Goal: Contribute content: Contribute content

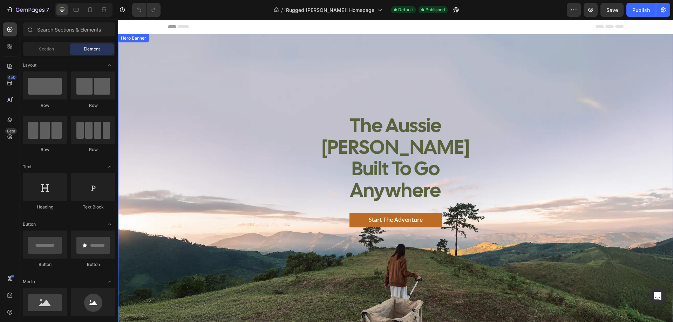
click at [215, 253] on div "Background Image" at bounding box center [395, 207] width 555 height 347
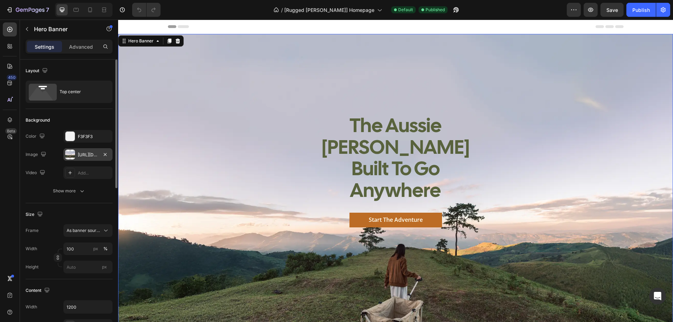
click at [91, 157] on div "[URL][DOMAIN_NAME]" at bounding box center [88, 155] width 20 height 6
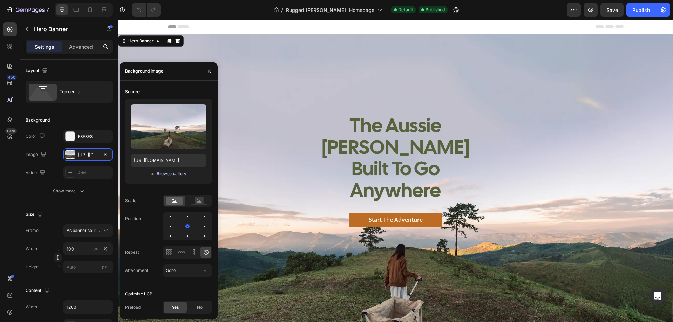
click at [180, 173] on div "Browse gallery" at bounding box center [172, 174] width 30 height 6
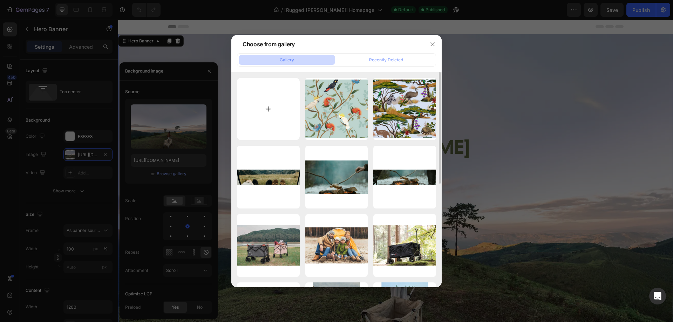
click at [265, 107] on input "file" at bounding box center [268, 109] width 63 height 63
type input "C:\fakepath\Fliss&Co-29.JPG"
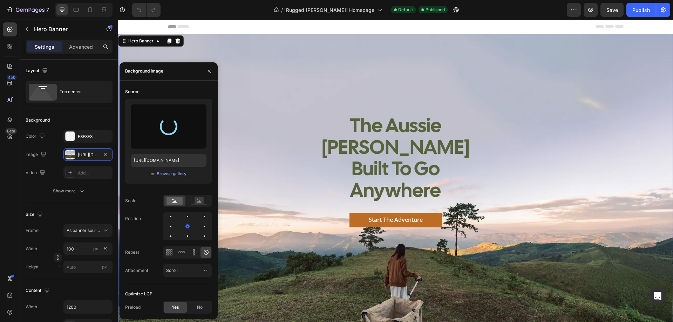
type input "[URL][DOMAIN_NAME]"
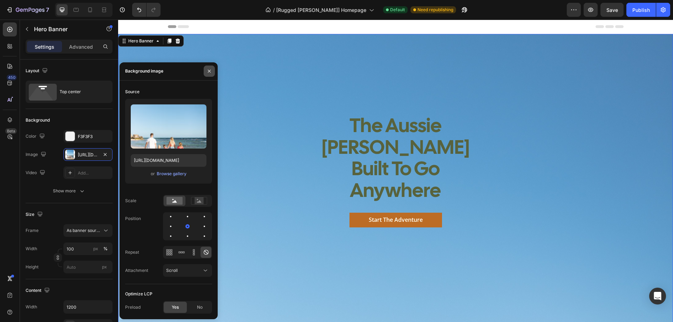
click at [211, 72] on icon "button" at bounding box center [209, 71] width 6 height 6
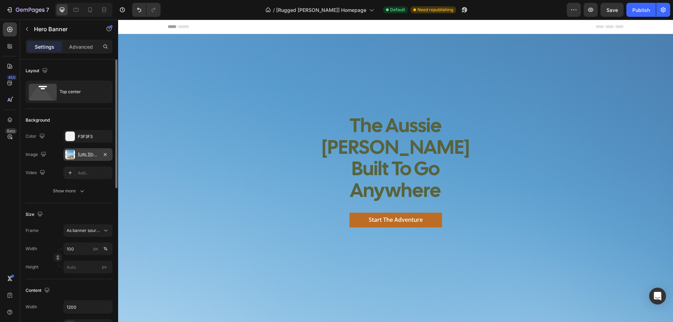
click at [87, 156] on div "[URL][DOMAIN_NAME]" at bounding box center [88, 155] width 20 height 6
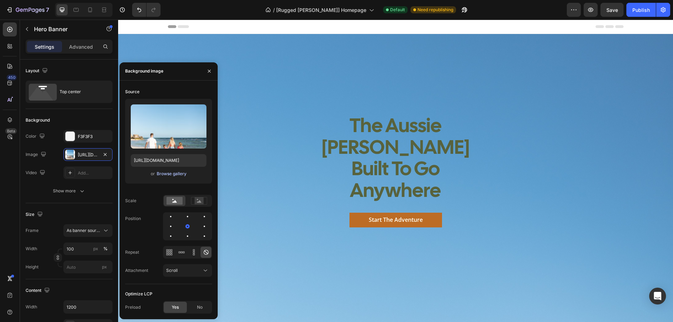
click at [174, 174] on div "Browse gallery" at bounding box center [172, 174] width 30 height 6
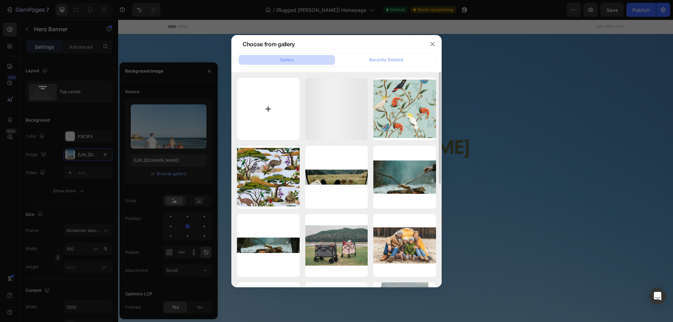
click at [267, 110] on input "file" at bounding box center [268, 109] width 63 height 63
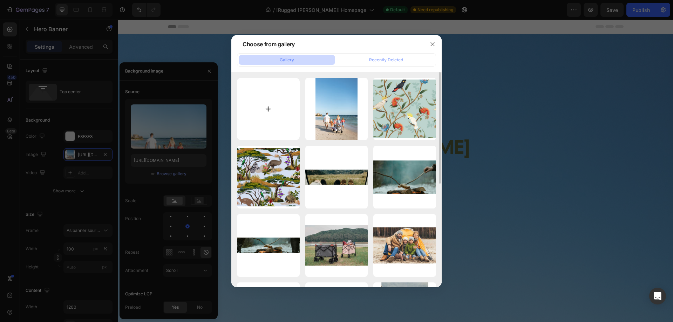
type input "C:\fakepath\4e166694-a82e-4ef4-bf19-1b1631875e74.jpg"
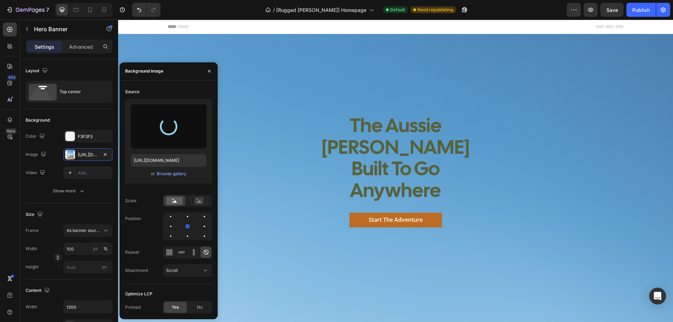
type input "[URL][DOMAIN_NAME]"
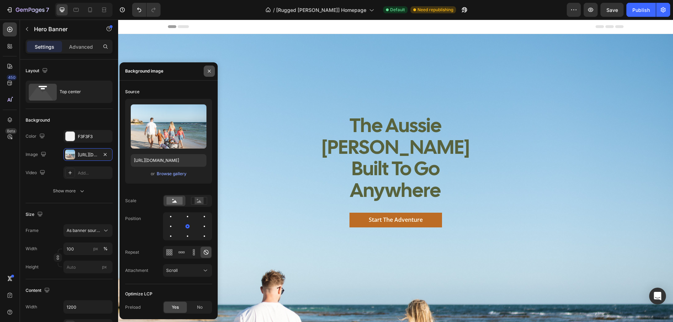
click at [210, 73] on icon "button" at bounding box center [209, 71] width 3 height 3
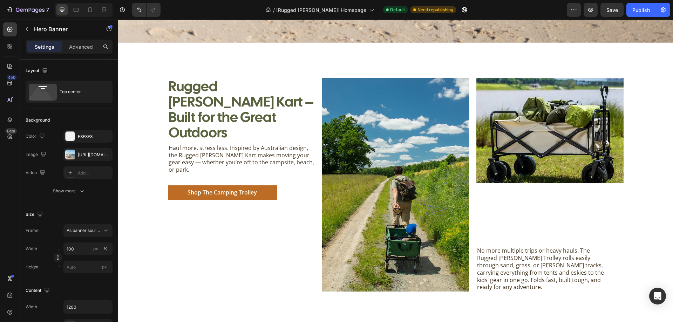
scroll to position [596, 0]
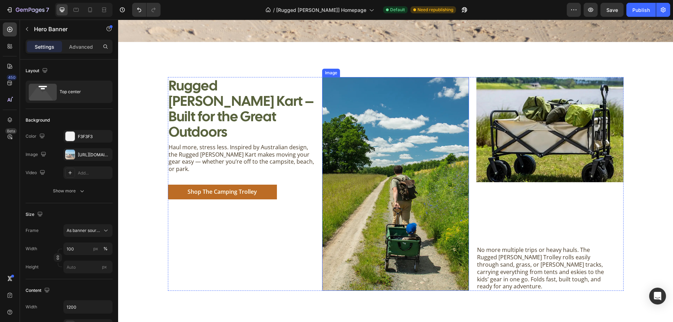
click at [402, 163] on img at bounding box center [395, 184] width 147 height 214
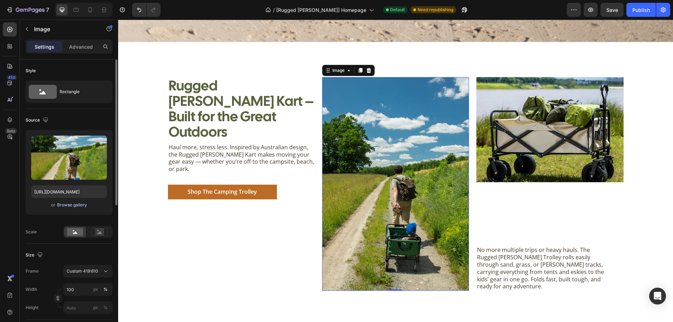
click at [73, 207] on div "Browse gallery" at bounding box center [72, 205] width 30 height 6
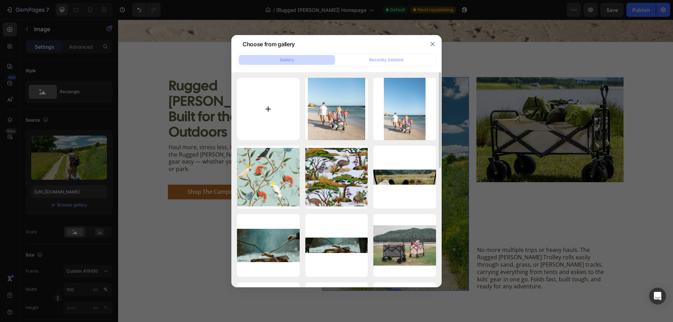
click at [265, 113] on input "file" at bounding box center [268, 109] width 63 height 63
type input "C:\fakepath\Fliss&Co-128.JPG"
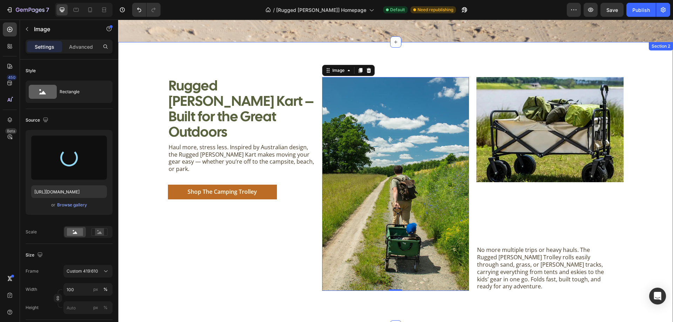
type input "https://cdn.shopify.com/s/files/1/0766/1905/5324/files/gempages_571859749562221…"
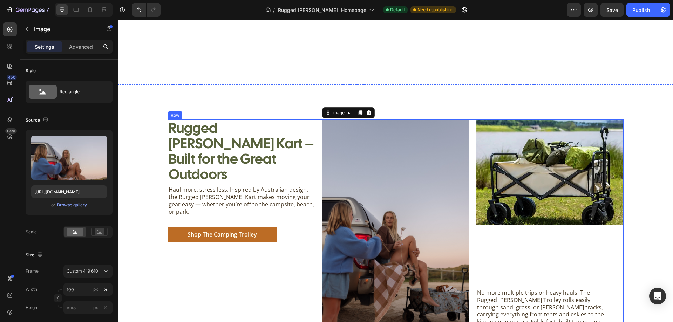
scroll to position [631, 0]
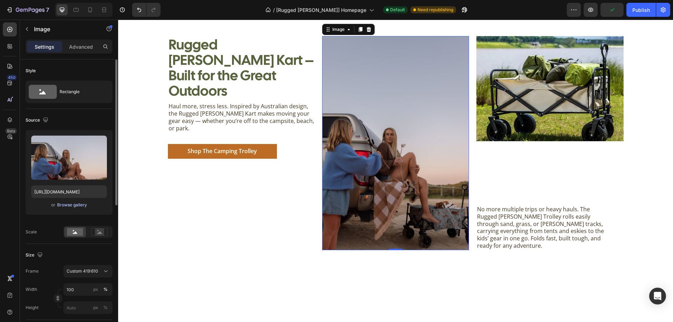
click at [63, 204] on div "Browse gallery" at bounding box center [72, 205] width 30 height 6
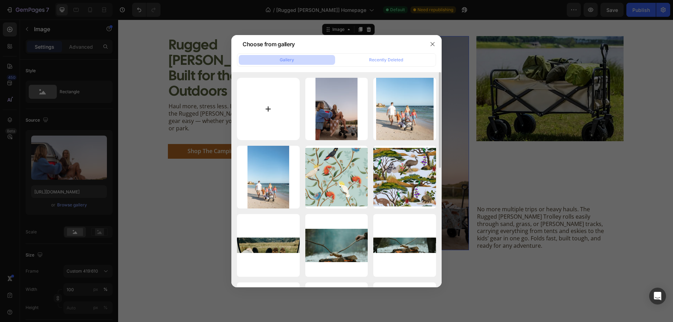
click at [263, 109] on input "file" at bounding box center [268, 109] width 63 height 63
type input "C:\fakepath\Fliss&Co-92.JPG"
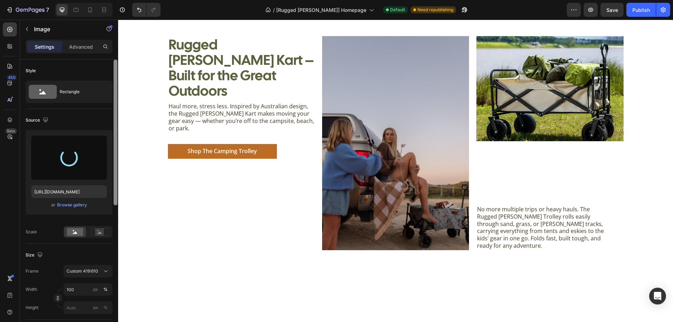
type input "https://cdn.shopify.com/s/files/1/0766/1905/5324/files/gempages_571859749562221…"
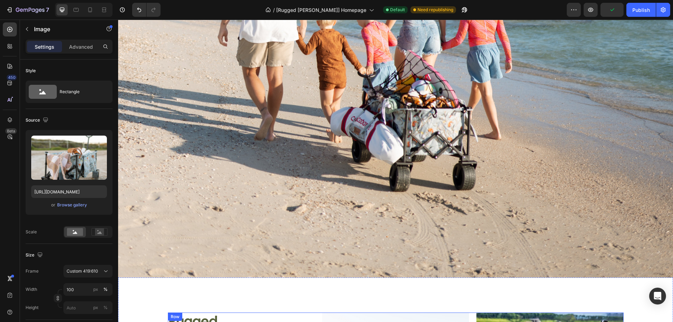
scroll to position [526, 0]
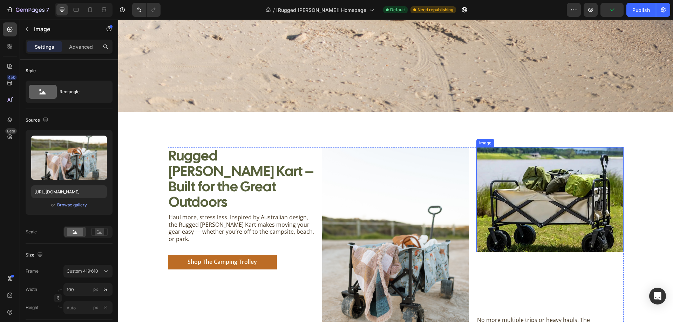
click at [554, 204] on img at bounding box center [549, 199] width 147 height 105
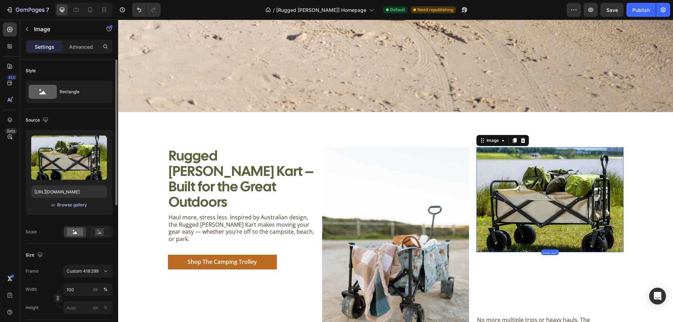
click at [67, 203] on div "Browse gallery" at bounding box center [72, 205] width 30 height 6
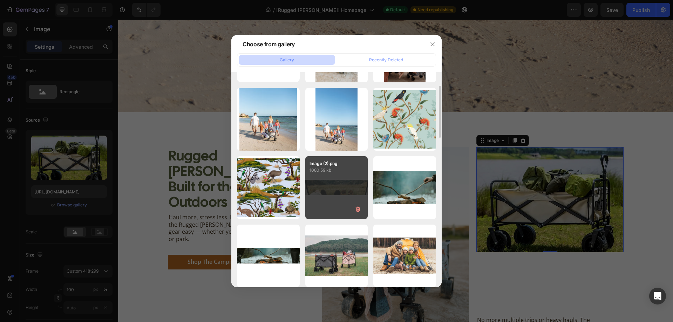
scroll to position [23, 0]
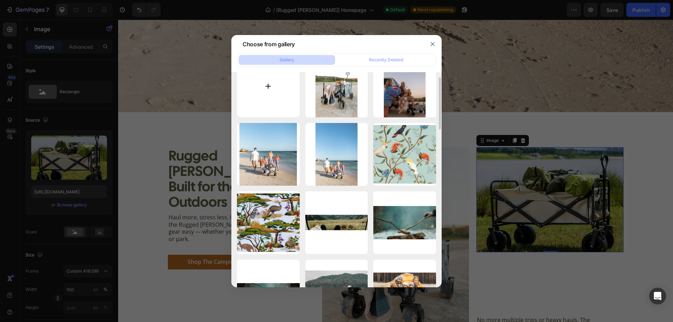
click at [273, 97] on input "file" at bounding box center [268, 86] width 63 height 63
type input "C:\fakepath\b5b73461-98f3-4d86-95cb-6bbe408213a3.jpg"
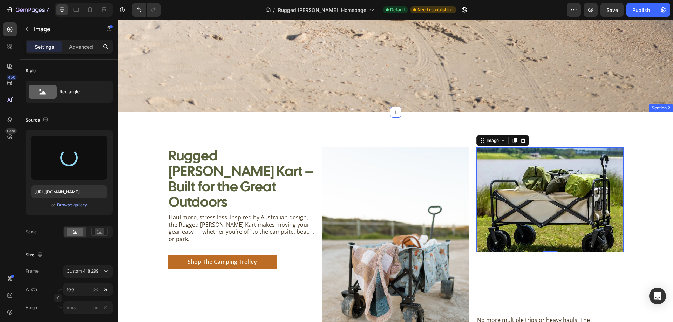
type input "https://cdn.shopify.com/s/files/1/0766/1905/5324/files/gempages_571859749562221…"
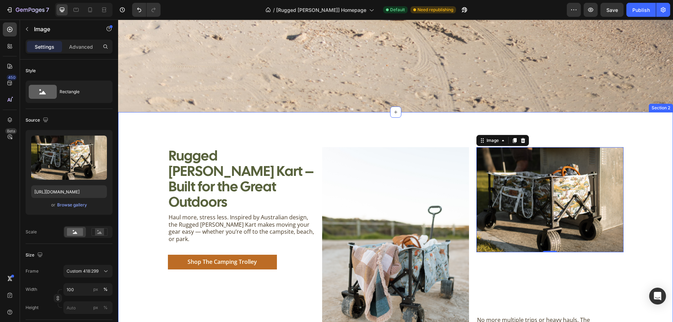
click at [634, 169] on div "Rugged Roos Kart – Built for the Great Outdoors Heading Haul more, stress less.…" at bounding box center [395, 254] width 538 height 214
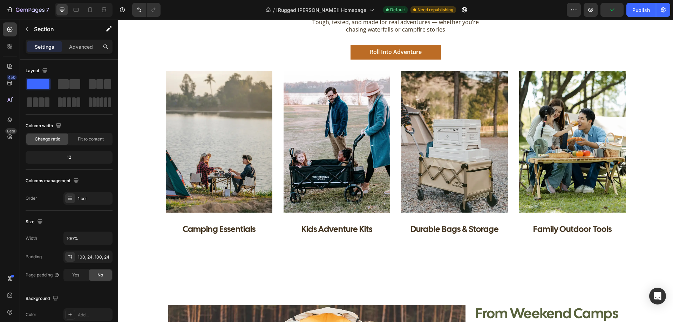
scroll to position [981, 0]
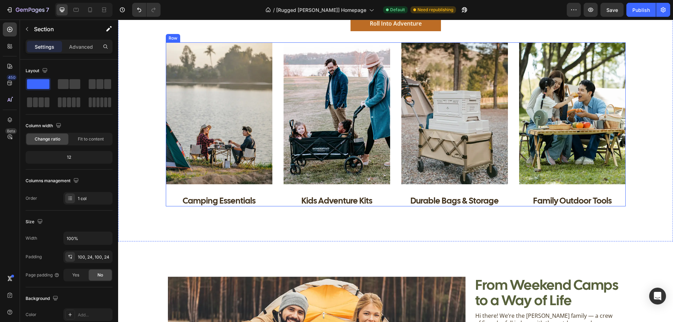
click at [241, 148] on img at bounding box center [219, 113] width 107 height 142
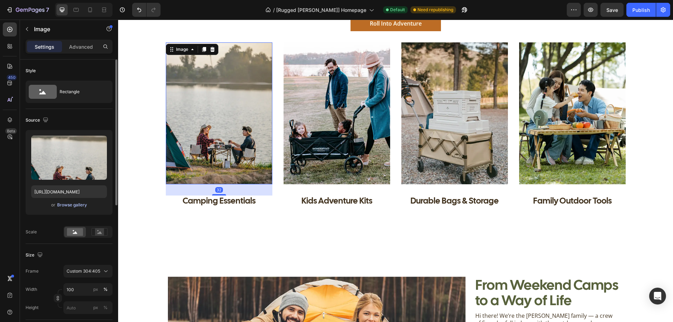
click at [74, 205] on div "Browse gallery" at bounding box center [72, 205] width 30 height 6
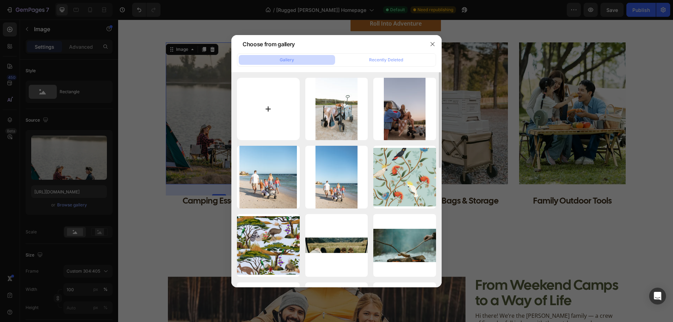
click at [266, 109] on input "file" at bounding box center [268, 109] width 63 height 63
type input "C:\fakepath\Fliss&Co-122.JPG"
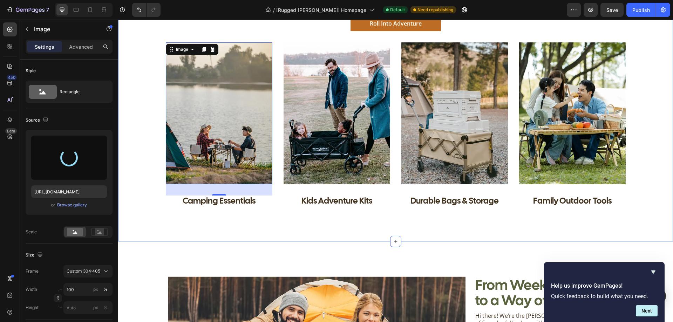
type input "https://cdn.shopify.com/s/files/1/0766/1905/5324/files/gempages_571859749562221…"
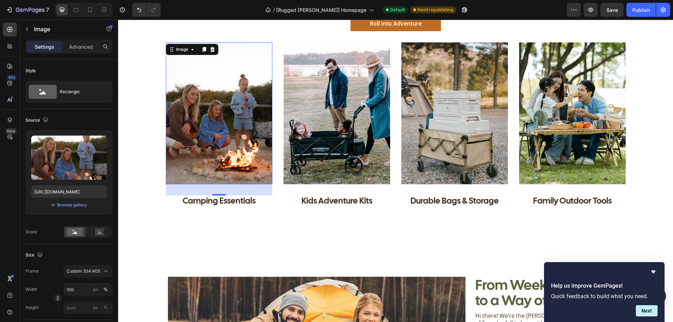
click at [216, 180] on img at bounding box center [219, 113] width 107 height 142
click at [221, 195] on div at bounding box center [219, 194] width 14 height 2
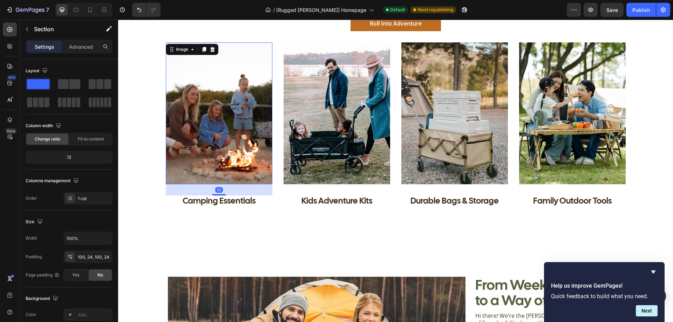
click at [155, 217] on div "Gear That Keeps Up With You Heading Tough, tested, and made for real adventures…" at bounding box center [395, 88] width 555 height 307
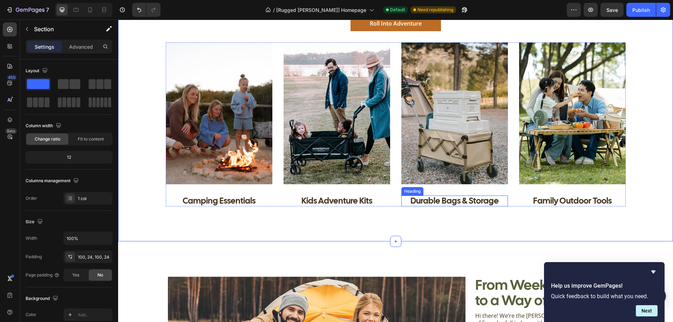
click at [449, 199] on h3 "Durable Bags & Storage" at bounding box center [454, 200] width 107 height 11
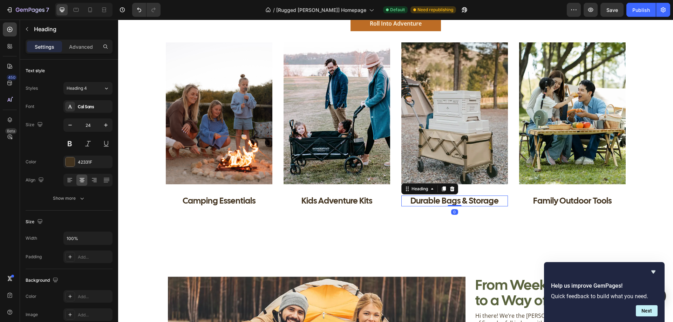
click at [445, 202] on h3 "Durable Bags & Storage" at bounding box center [454, 200] width 107 height 11
click at [465, 202] on p "Durable Bags & Storage" at bounding box center [454, 200] width 105 height 9
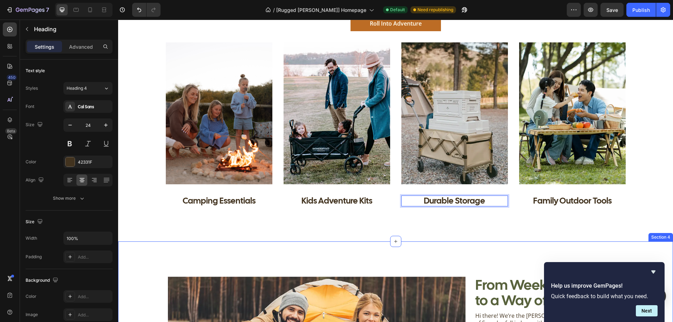
click at [314, 227] on div "Gear That Keeps Up With You Heading Tough, tested, and made for real adventures…" at bounding box center [395, 88] width 555 height 307
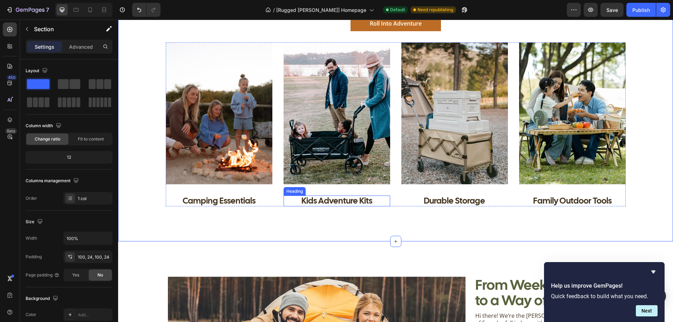
click at [364, 204] on h3 "Kids Adventure Kits" at bounding box center [336, 200] width 107 height 11
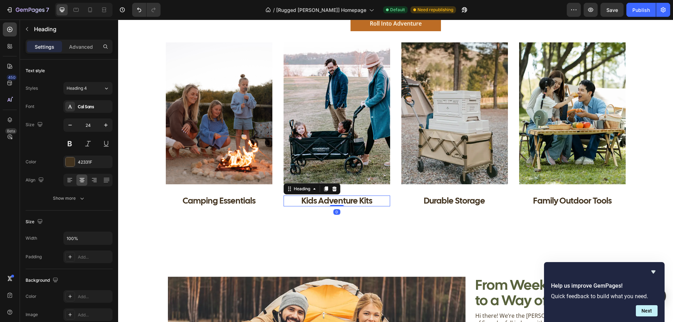
click at [368, 200] on h3 "Kids Adventure Kits" at bounding box center [336, 200] width 107 height 11
click at [368, 200] on p "Kids Adventure Kits" at bounding box center [336, 200] width 105 height 9
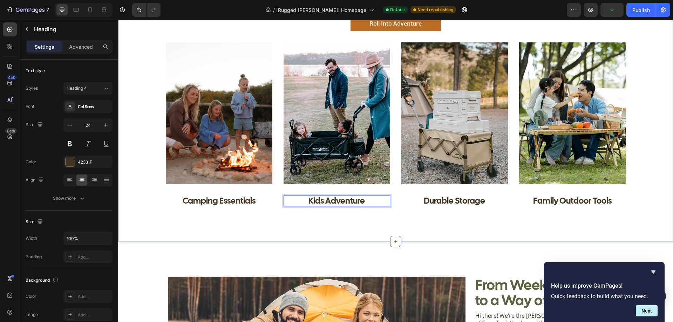
click at [326, 219] on div "Gear That Keeps Up With You Heading Tough, tested, and made for real adventures…" at bounding box center [395, 88] width 555 height 307
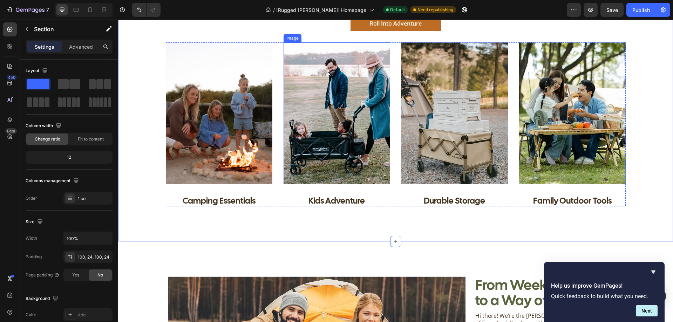
click at [332, 126] on img at bounding box center [336, 113] width 107 height 142
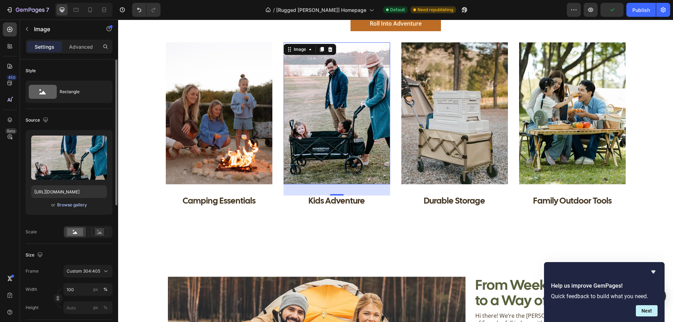
click at [66, 205] on div "Browse gallery" at bounding box center [72, 205] width 30 height 6
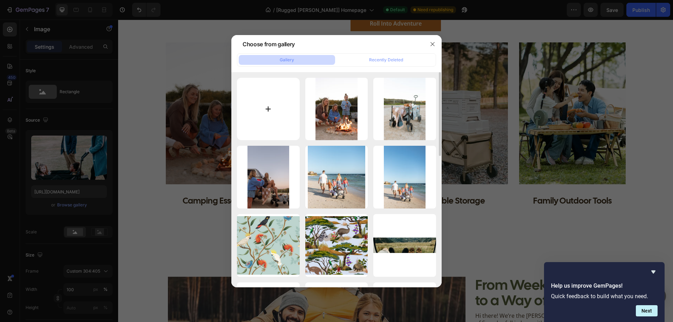
click at [275, 101] on input "file" at bounding box center [268, 109] width 63 height 63
type input "C:\fakepath\Fliss&Co-41.JPG"
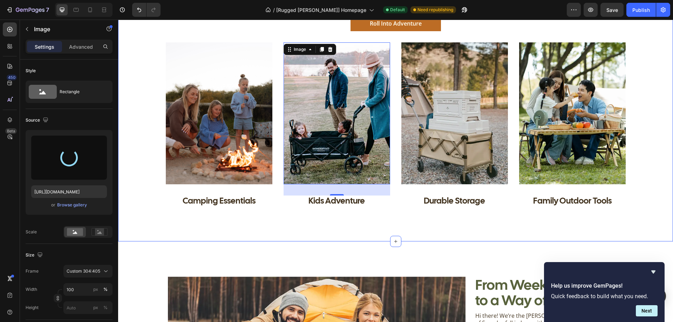
type input "https://cdn.shopify.com/s/files/1/0766/1905/5324/files/gempages_571859749562221…"
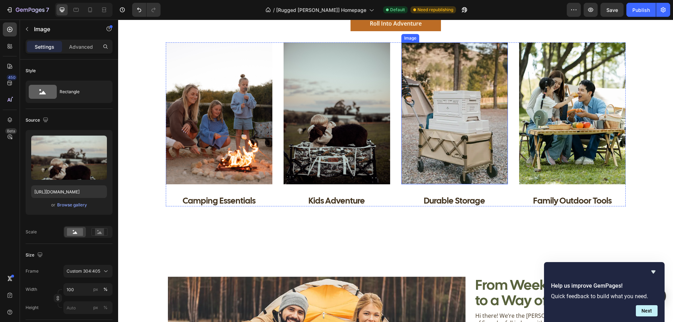
click at [461, 122] on img at bounding box center [454, 113] width 107 height 142
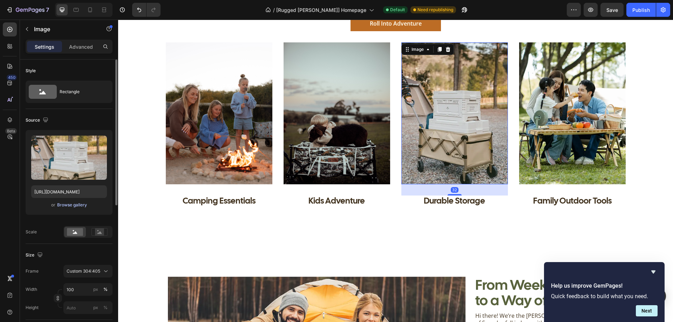
click at [76, 205] on div "Browse gallery" at bounding box center [72, 205] width 30 height 6
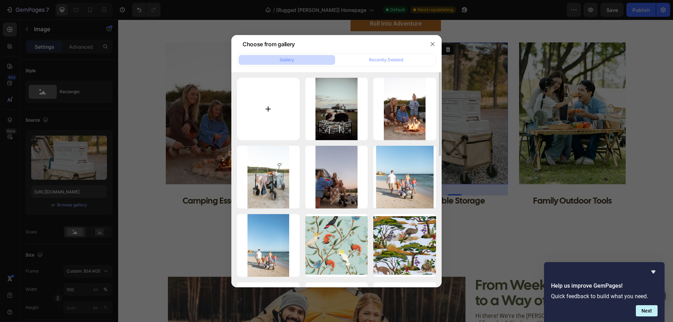
click at [269, 110] on input "file" at bounding box center [268, 109] width 63 height 63
type input "C:\fakepath\Fliss&Co-21.JPG"
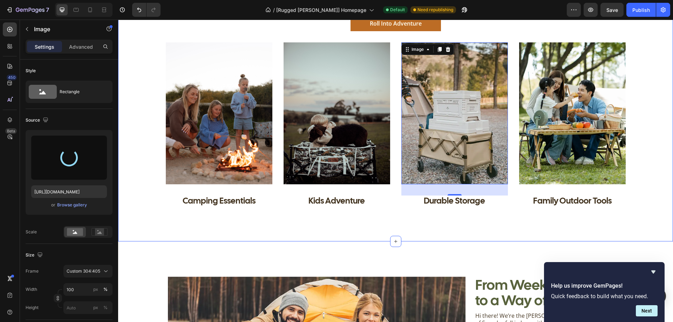
type input "https://cdn.shopify.com/s/files/1/0766/1905/5324/files/gempages_571859749562221…"
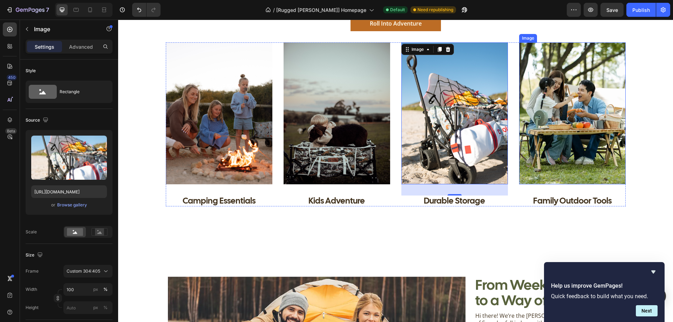
click at [605, 125] on img at bounding box center [572, 113] width 107 height 142
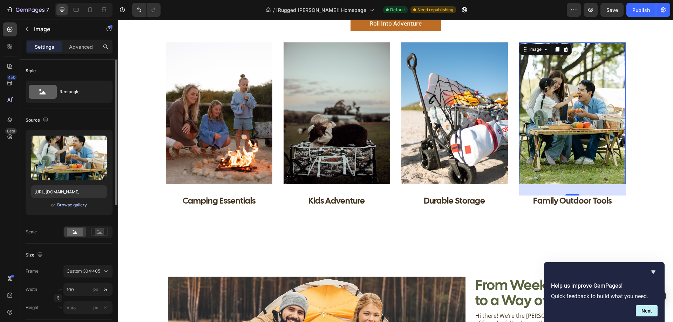
click at [71, 207] on div "Browse gallery" at bounding box center [72, 205] width 30 height 6
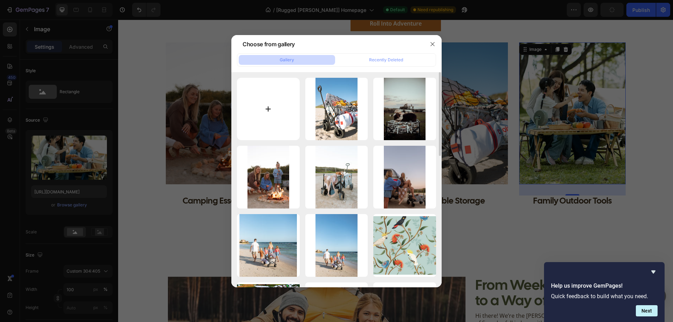
click at [262, 110] on input "file" at bounding box center [268, 109] width 63 height 63
type input "C:\fakepath\Fliss&Co-10.JPG"
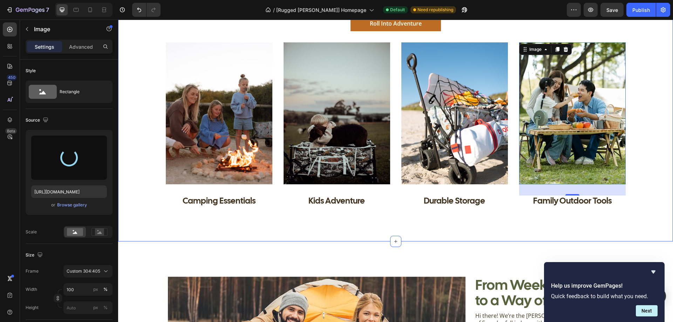
type input "https://cdn.shopify.com/s/files/1/0766/1905/5324/files/gempages_571859749562221…"
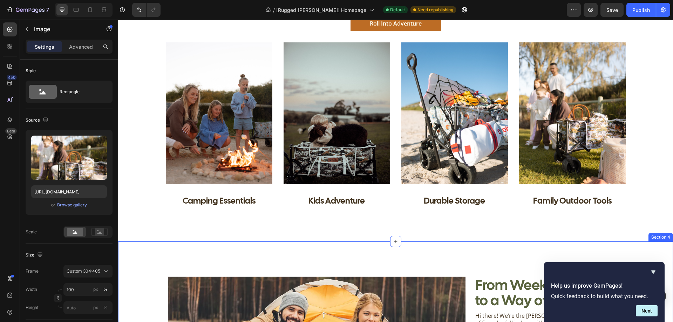
scroll to position [1086, 0]
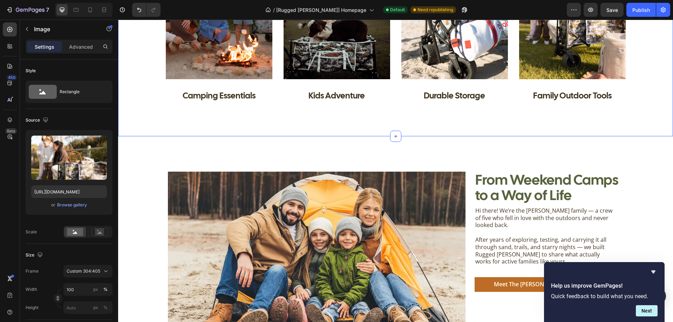
click at [605, 97] on h3 "Family Outdoor Tools" at bounding box center [572, 95] width 107 height 11
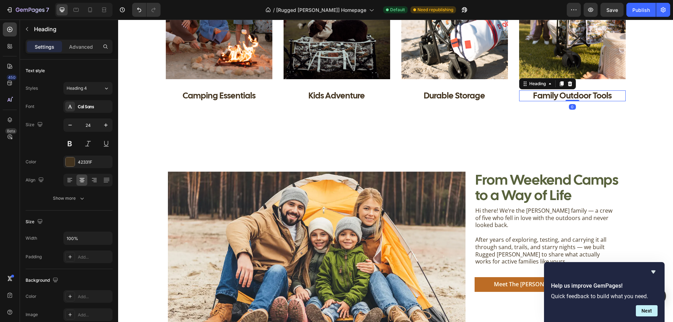
click at [606, 95] on h3 "Family Outdoor Tools" at bounding box center [572, 95] width 107 height 11
click at [607, 96] on p "Family Outdoor Tools" at bounding box center [572, 95] width 105 height 9
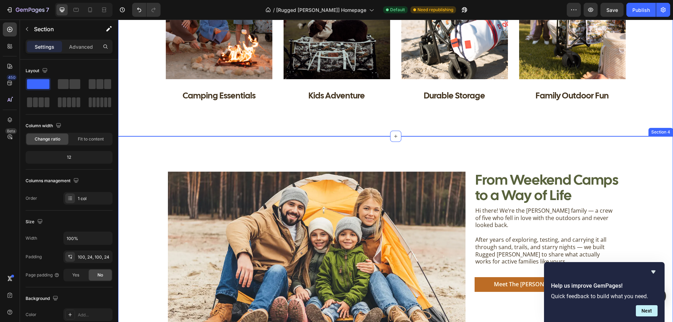
click at [617, 166] on div "Image From Weekend Camps to a Way of Life Heading Hi there! We’re the Nicholson…" at bounding box center [395, 257] width 555 height 243
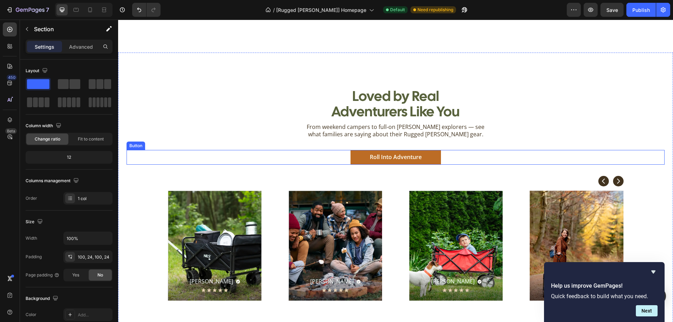
scroll to position [1506, 0]
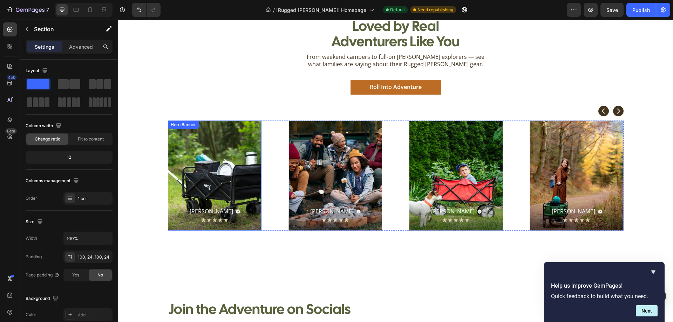
click at [238, 145] on div "Background Image" at bounding box center [215, 176] width 94 height 110
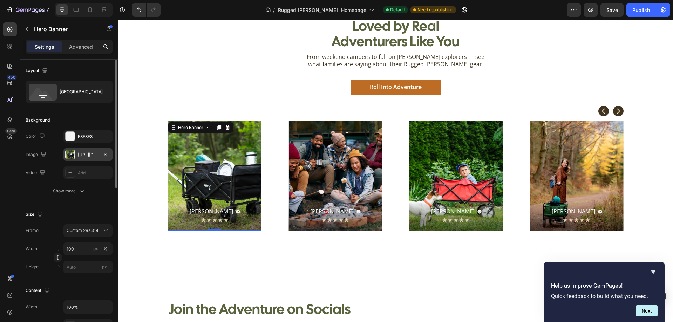
click at [90, 158] on div "https://cdn.shopify.com/s/files/1/0766/1905/5324/files/gempages_571859749562221…" at bounding box center [88, 155] width 20 height 6
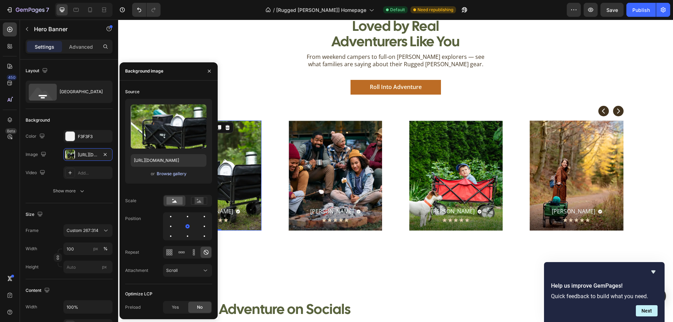
click at [171, 173] on div "Browse gallery" at bounding box center [172, 174] width 30 height 6
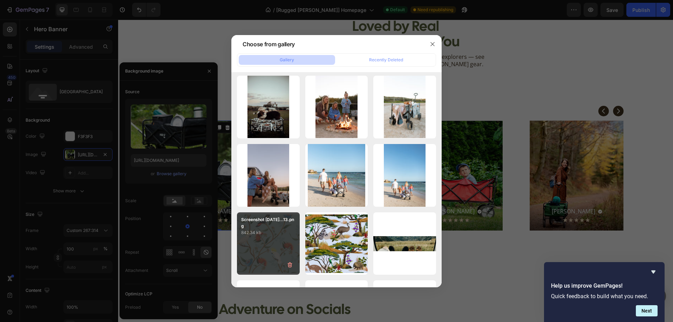
scroll to position [0, 0]
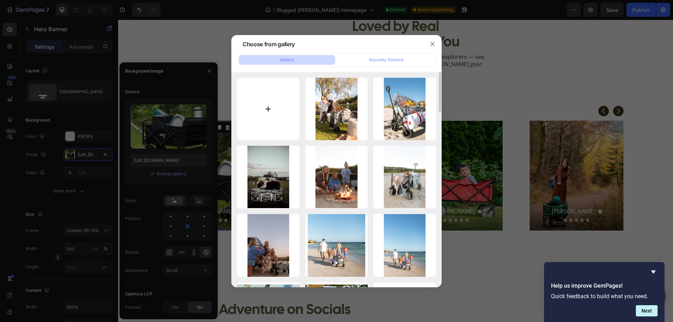
click at [250, 115] on input "file" at bounding box center [268, 109] width 63 height 63
type input "C:\fakepath\Fliss&Co-3.JPG"
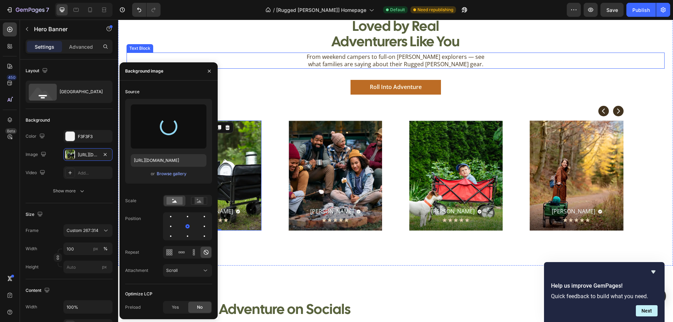
type input "https://cdn.shopify.com/s/files/1/0766/1905/5324/files/gempages_571859749562221…"
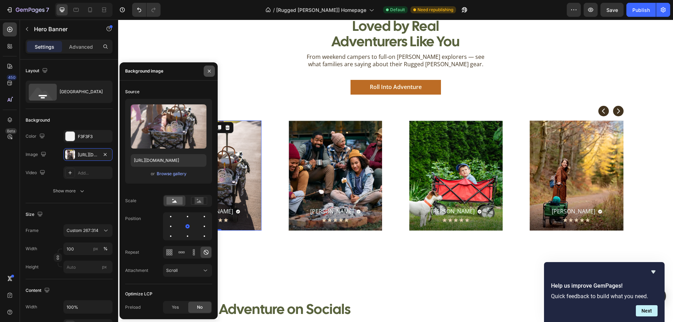
click at [211, 72] on icon "button" at bounding box center [209, 71] width 6 height 6
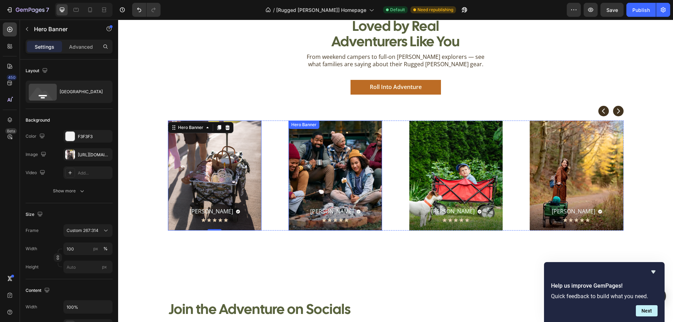
click at [344, 145] on div "Background Image" at bounding box center [335, 176] width 94 height 110
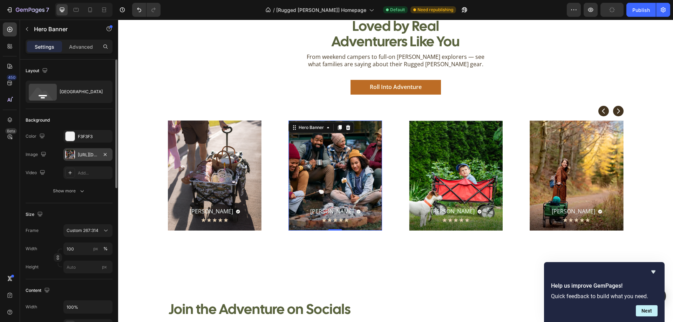
click at [92, 156] on div "https://cdn.shopify.com/s/files/1/0766/1905/5324/files/gempages_571859749562221…" at bounding box center [88, 155] width 20 height 6
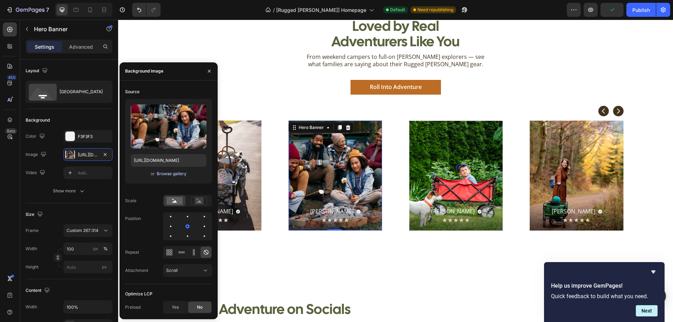
click at [179, 174] on div "Browse gallery" at bounding box center [172, 174] width 30 height 6
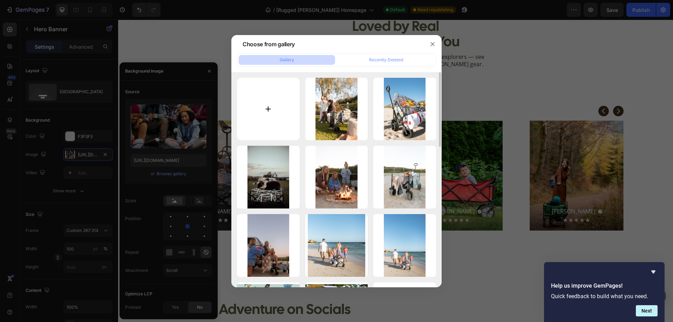
click at [269, 117] on input "file" at bounding box center [268, 109] width 63 height 63
type input "C:\fakepath\Fliss&Co-96.JPG"
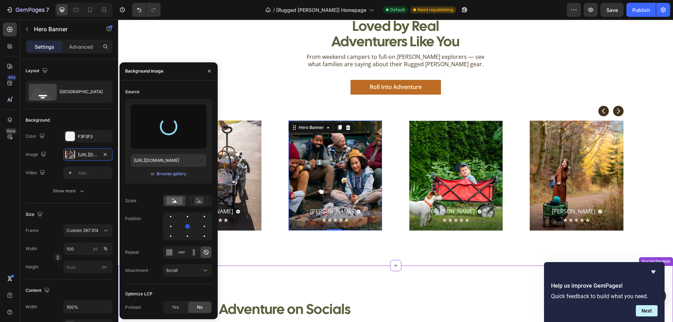
type input "https://cdn.shopify.com/s/files/1/0766/1905/5324/files/gempages_571859749562221…"
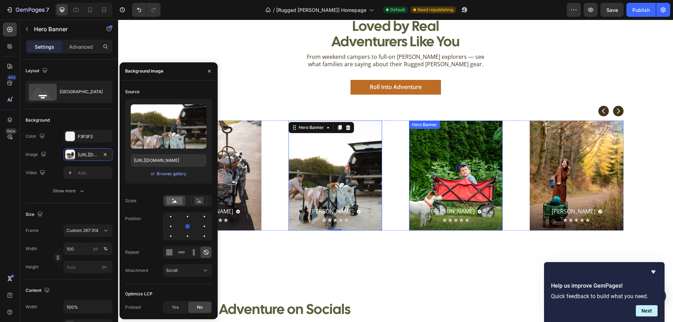
click at [448, 166] on div "Background Image" at bounding box center [456, 176] width 94 height 110
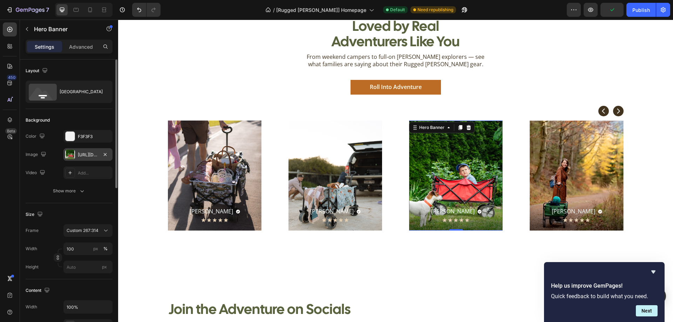
click at [83, 159] on div "https://cdn.shopify.com/s/files/1/0766/1905/5324/files/gempages_571859749562221…" at bounding box center [87, 154] width 49 height 13
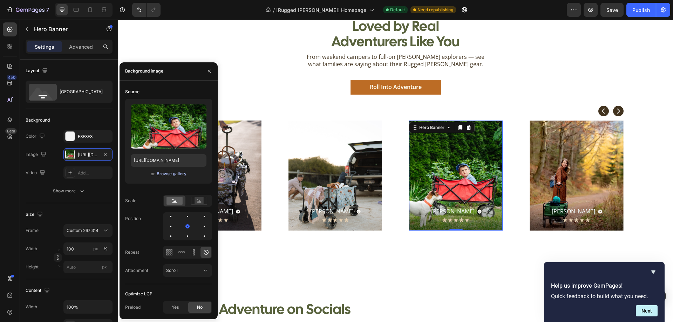
click at [170, 172] on div "Browse gallery" at bounding box center [172, 174] width 30 height 6
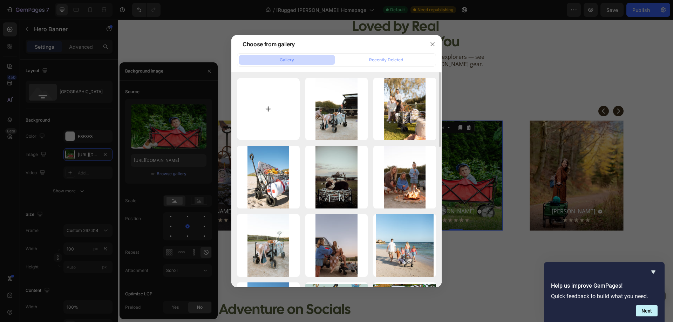
click at [277, 101] on input "file" at bounding box center [268, 109] width 63 height 63
type input "C:\fakepath\IMG_8561.HEIC"
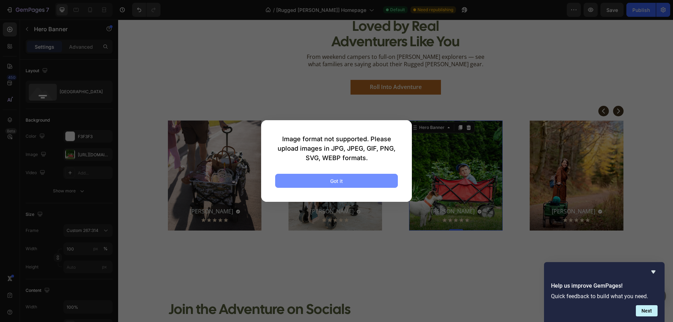
click at [346, 180] on button "Got it" at bounding box center [336, 181] width 123 height 14
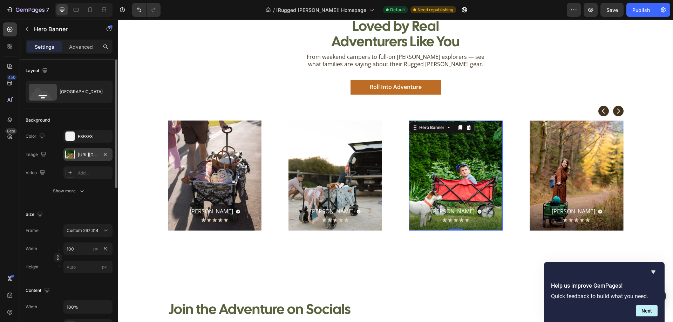
click at [93, 156] on div "https://cdn.shopify.com/s/files/1/0766/1905/5324/files/gempages_571859749562221…" at bounding box center [88, 155] width 20 height 6
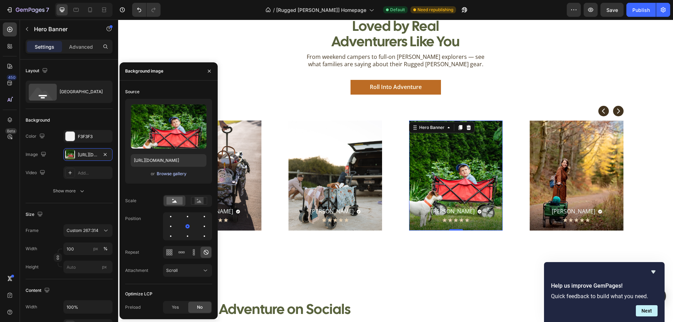
click at [167, 176] on div "Browse gallery" at bounding box center [172, 174] width 30 height 6
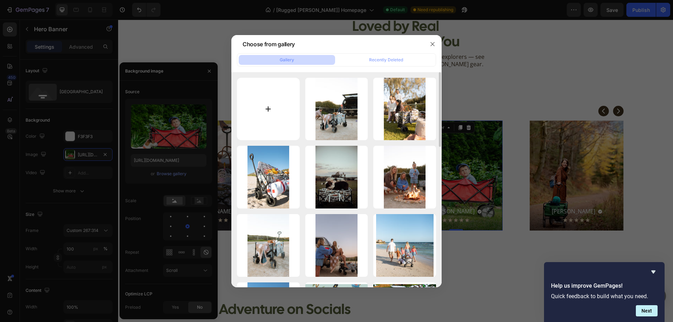
click at [263, 122] on input "file" at bounding box center [268, 109] width 63 height 63
type input "C:\fakepath\9.png"
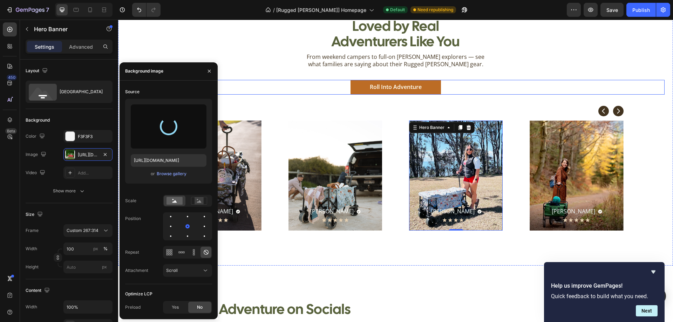
type input "https://cdn.shopify.com/s/files/1/0766/1905/5324/files/gempages_571859749562221…"
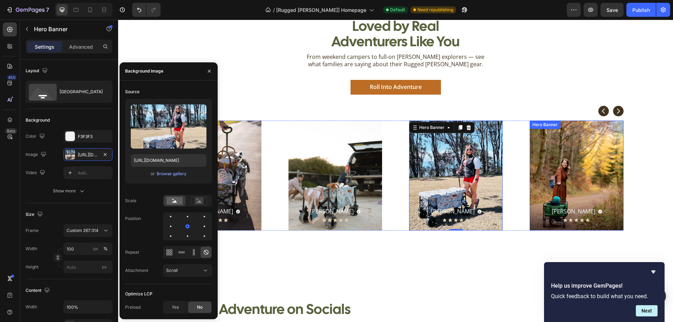
click at [575, 167] on div "Background Image" at bounding box center [576, 176] width 94 height 110
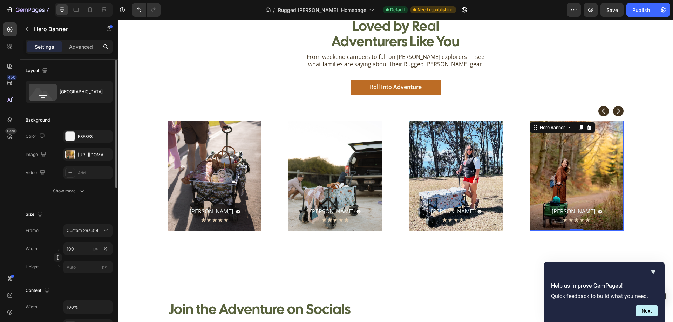
click at [89, 161] on div "The changes might be hidden by the image and the video. Color F3F3F3 Image http…" at bounding box center [69, 154] width 87 height 49
click at [94, 155] on div "https://cdn.shopify.com/s/files/1/0766/1905/5324/files/gempages_571859749562221…" at bounding box center [88, 155] width 20 height 6
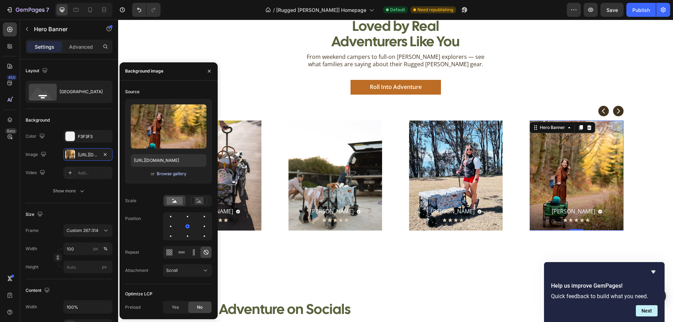
click at [174, 176] on div "Browse gallery" at bounding box center [172, 174] width 30 height 6
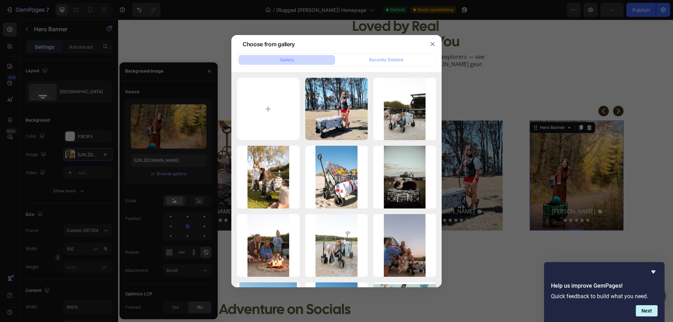
click at [292, 59] on div "Gallery" at bounding box center [287, 60] width 14 height 6
click at [273, 100] on input "file" at bounding box center [268, 109] width 63 height 63
type input "C:\fakepath\Fliss&Co-18.JPG"
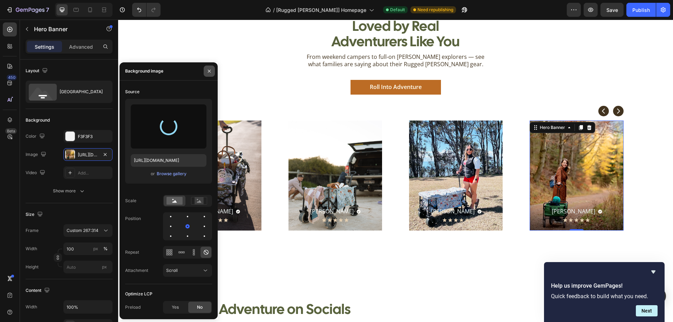
click at [210, 70] on icon "button" at bounding box center [209, 71] width 6 height 6
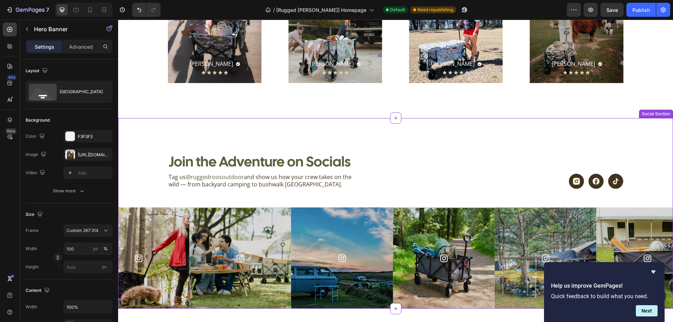
scroll to position [1682, 0]
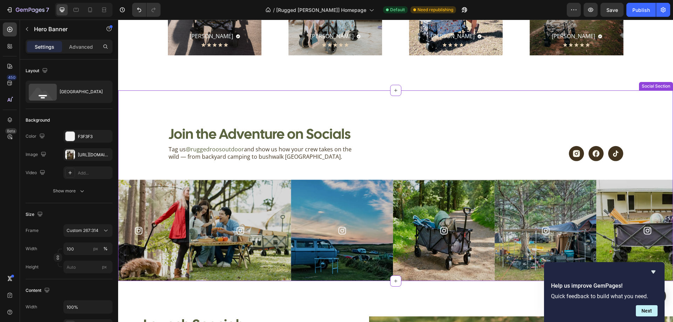
click at [160, 220] on img at bounding box center [139, 230] width 102 height 102
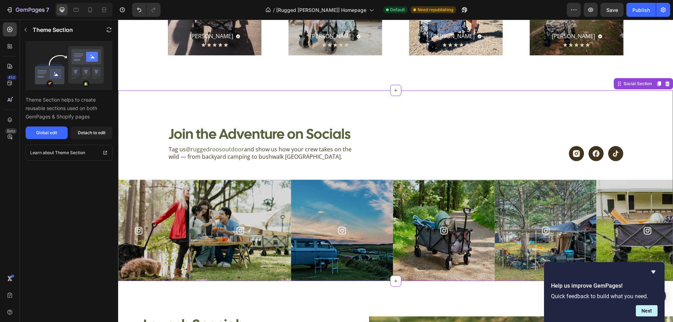
click at [234, 211] on img at bounding box center [240, 230] width 102 height 102
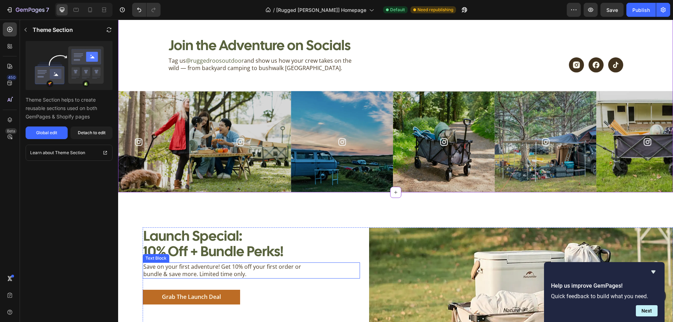
scroll to position [1822, 0]
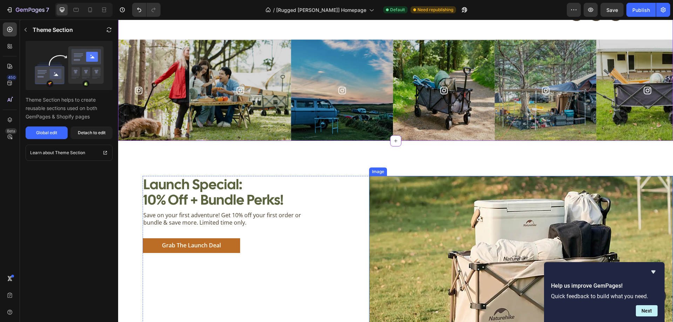
click at [490, 216] on img at bounding box center [521, 268] width 304 height 185
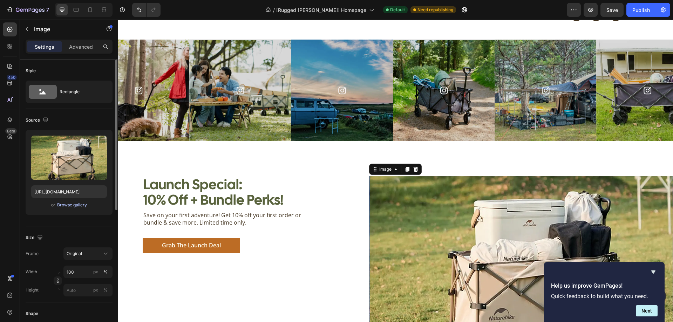
click at [63, 206] on div "Browse gallery" at bounding box center [72, 205] width 30 height 6
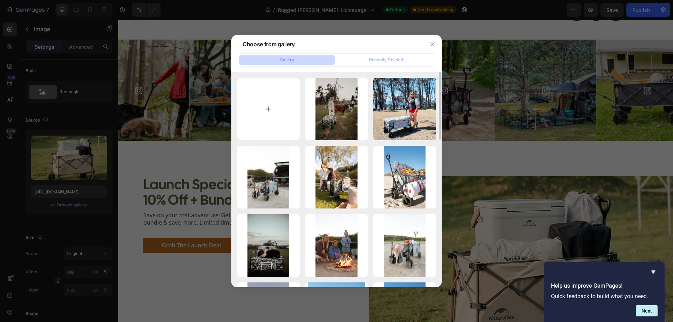
click at [262, 103] on input "file" at bounding box center [268, 109] width 63 height 63
type input "C:\fakepath\Fliss&Co-39.JPG"
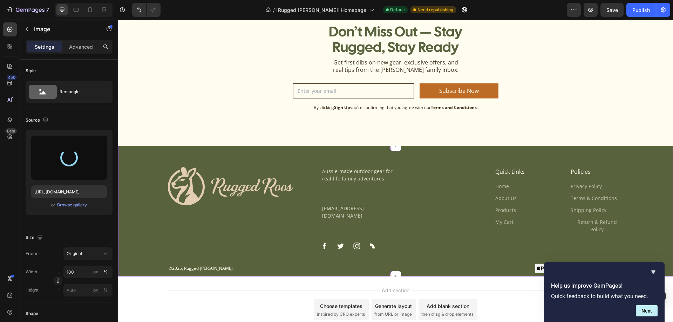
scroll to position [2242, 0]
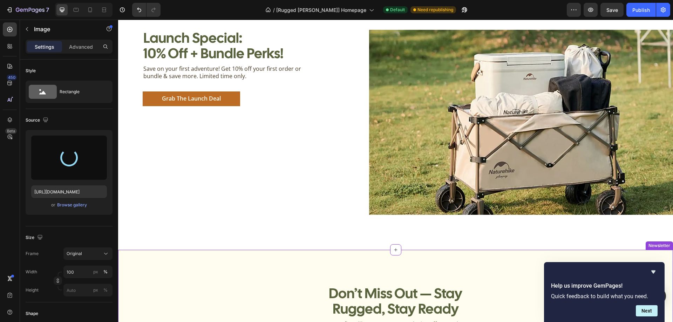
type input "https://cdn.shopify.com/s/files/1/0766/1905/5324/files/gempages_571859749562221…"
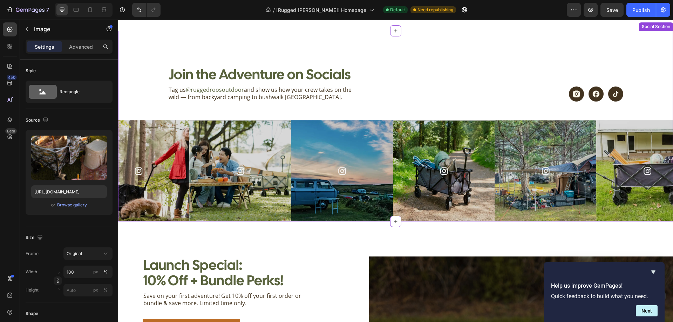
scroll to position [1647, 0]
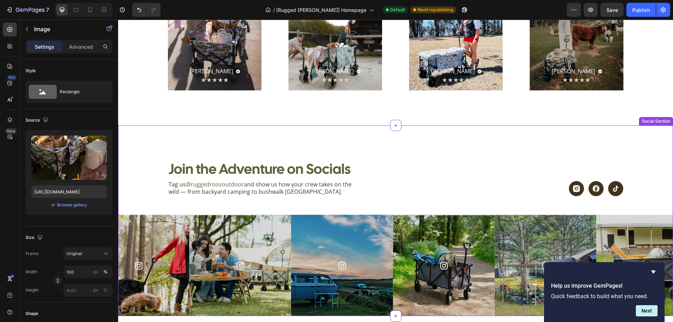
click at [388, 205] on div "Join the Adventure on Socials Heading Tag us @ruggedroosoutdoor and show us how…" at bounding box center [395, 238] width 555 height 156
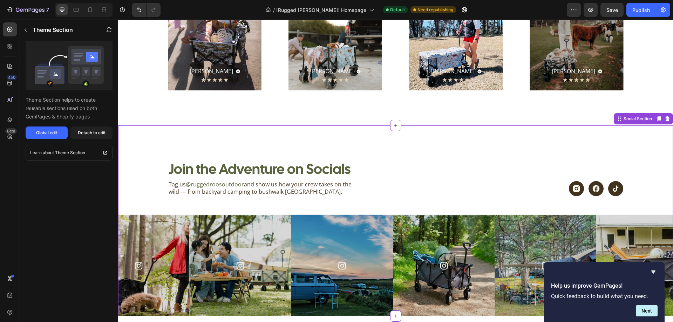
click at [364, 262] on img at bounding box center [342, 265] width 102 height 102
click at [41, 130] on div "Global edit" at bounding box center [46, 133] width 21 height 6
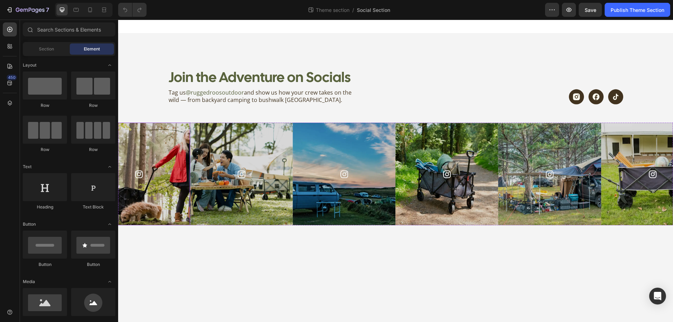
click at [156, 156] on img at bounding box center [138, 174] width 103 height 103
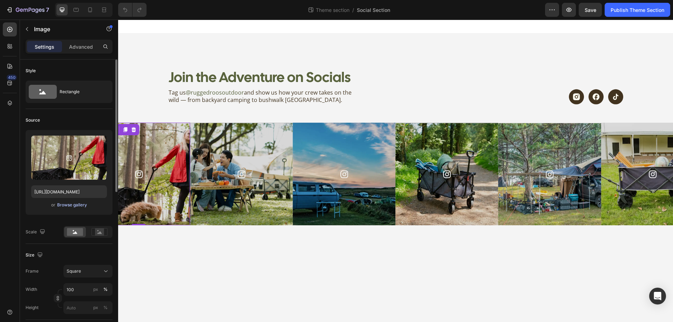
click at [77, 206] on div "Browse gallery" at bounding box center [72, 205] width 30 height 6
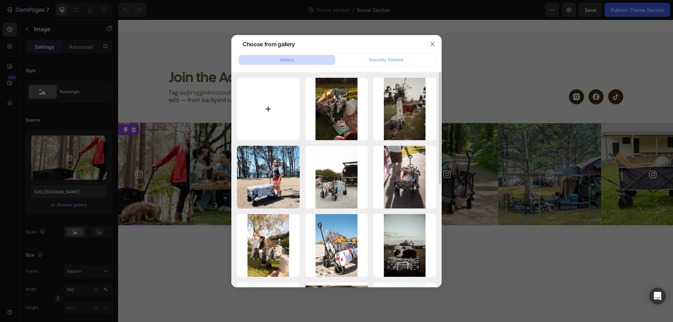
click at [266, 108] on input "file" at bounding box center [268, 109] width 63 height 63
type input "C:\fakepath\Fliss&Co-30.JPG"
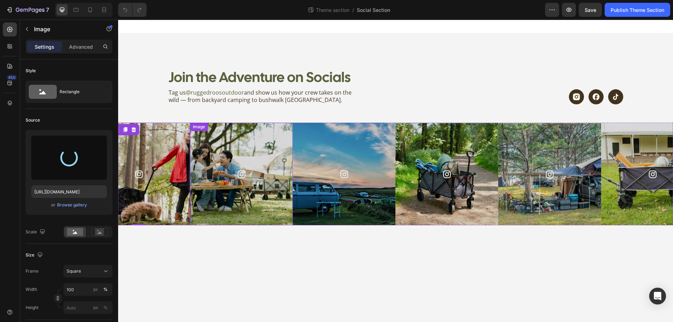
type input "https://cdn.shopify.com/s/files/1/0766/1905/5324/files/gempages_571859749562221…"
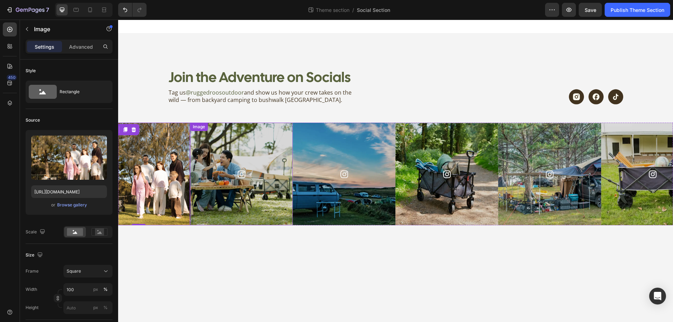
click at [232, 206] on img at bounding box center [241, 174] width 103 height 103
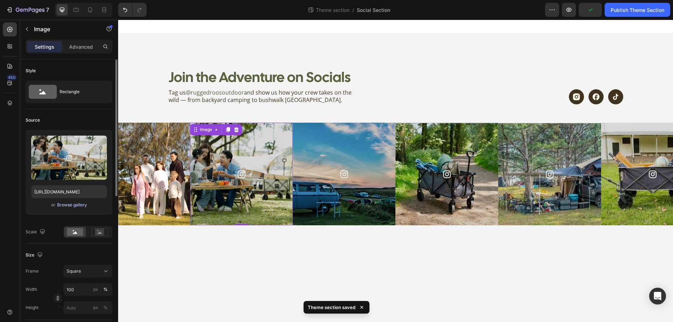
click at [63, 207] on div "Browse gallery" at bounding box center [72, 205] width 30 height 6
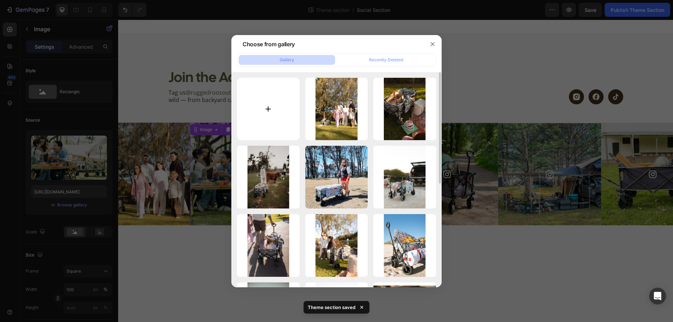
click at [281, 106] on input "file" at bounding box center [268, 109] width 63 height 63
type input "C:\fakepath\Fliss&Co-60.JPG"
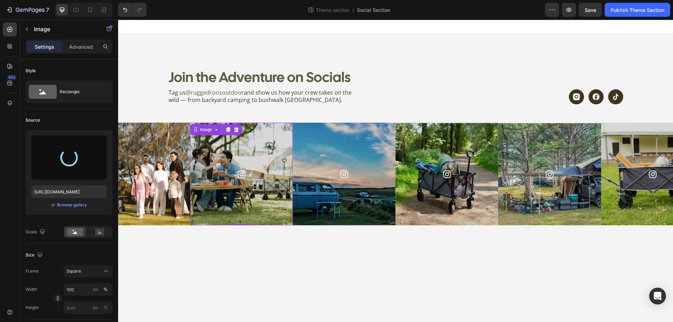
type input "https://cdn.shopify.com/s/files/1/0766/1905/5324/files/gempages_571859749562221…"
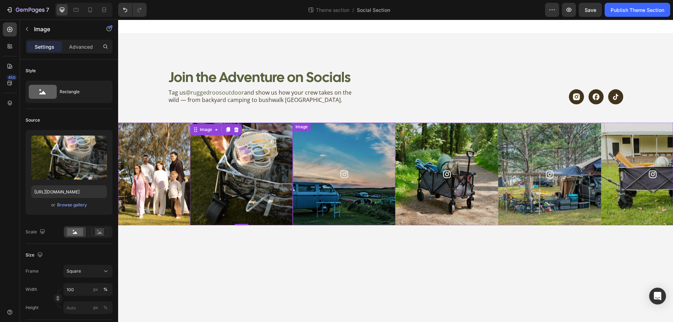
click at [356, 197] on img at bounding box center [344, 174] width 103 height 103
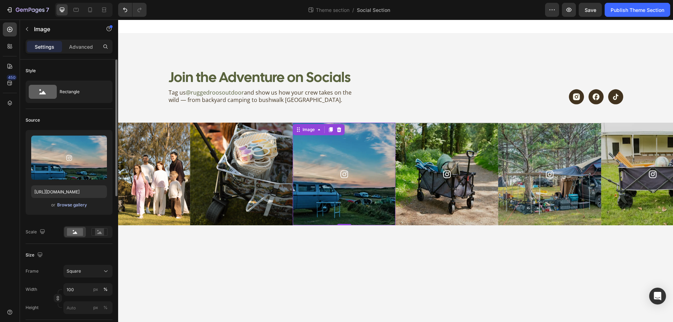
click at [77, 205] on div "Browse gallery" at bounding box center [72, 205] width 30 height 6
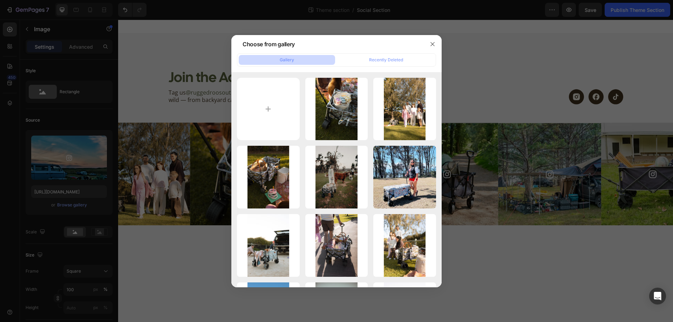
click at [489, 272] on div at bounding box center [336, 161] width 673 height 322
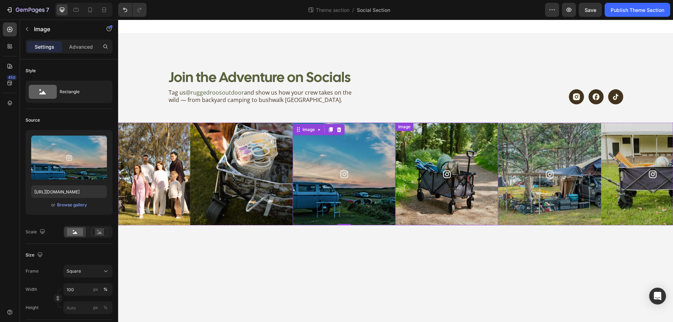
click at [452, 199] on img at bounding box center [446, 174] width 103 height 103
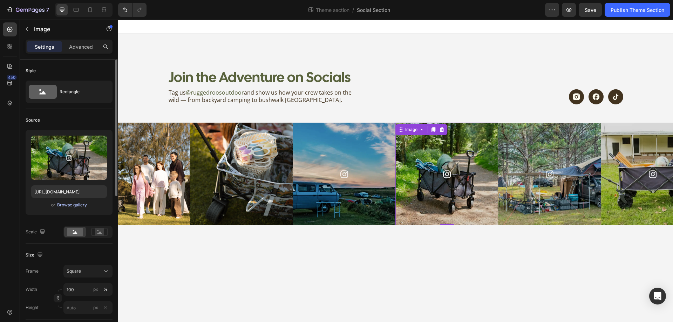
click at [76, 205] on div "Browse gallery" at bounding box center [72, 205] width 30 height 6
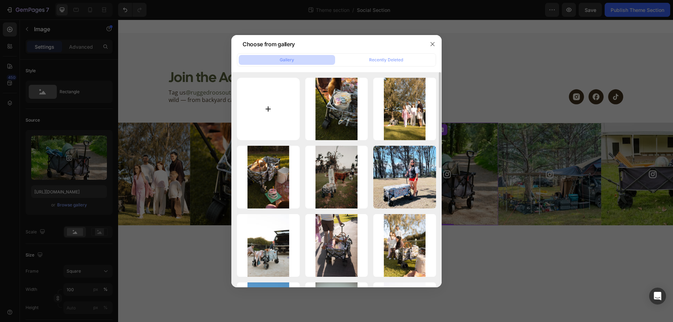
click at [257, 99] on input "file" at bounding box center [268, 109] width 63 height 63
type input "C:\fakepath\Fliss&Co-35.JPG"
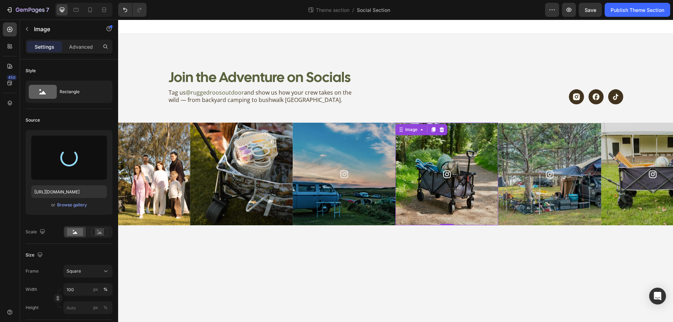
type input "https://cdn.shopify.com/s/files/1/0766/1905/5324/files/gempages_571859749562221…"
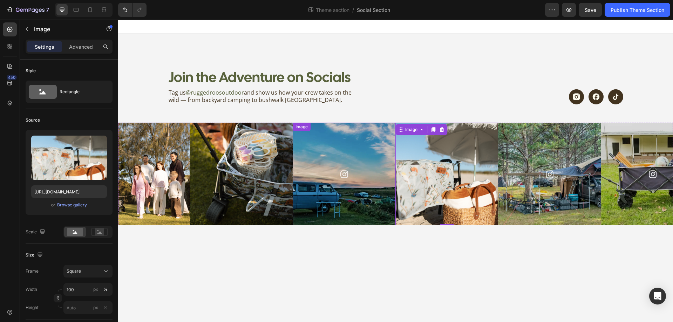
click at [348, 189] on img at bounding box center [344, 174] width 103 height 103
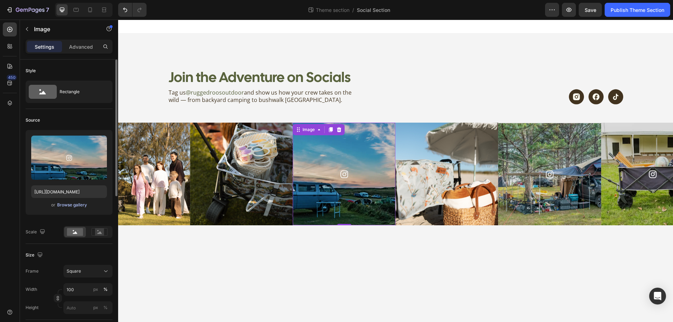
click at [67, 205] on div "Browse gallery" at bounding box center [72, 205] width 30 height 6
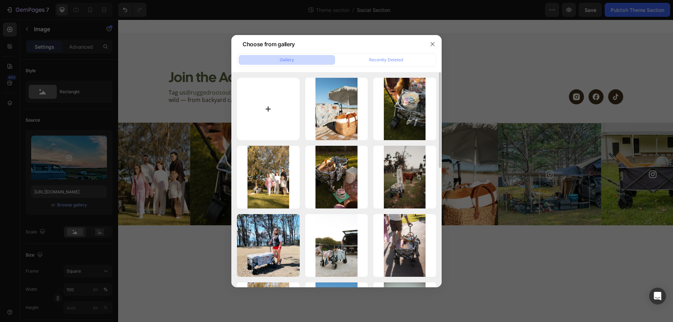
click at [262, 99] on input "file" at bounding box center [268, 109] width 63 height 63
type input "C:\fakepath\download.jfif"
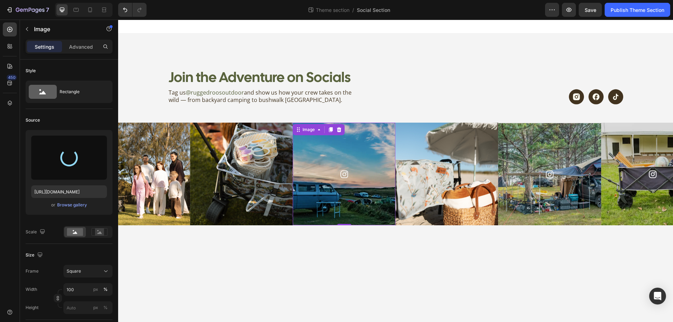
type input "https://cdn.shopify.com/s/files/1/0766/1905/5324/files/gempages_571859749562221…"
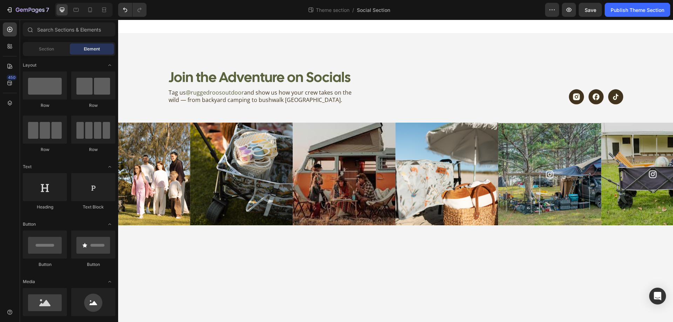
click at [440, 258] on body "Join the Adventure on Socials Heading Tag us @ruggedroosoutdoor and show us how…" at bounding box center [395, 171] width 555 height 302
click at [630, 186] on img at bounding box center [652, 174] width 103 height 103
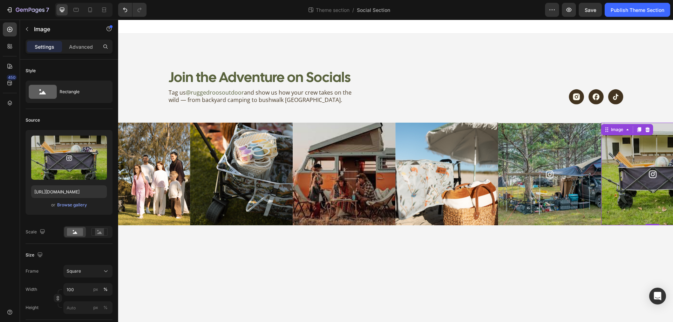
click at [619, 182] on img at bounding box center [652, 174] width 103 height 103
click at [530, 180] on img at bounding box center [549, 174] width 103 height 103
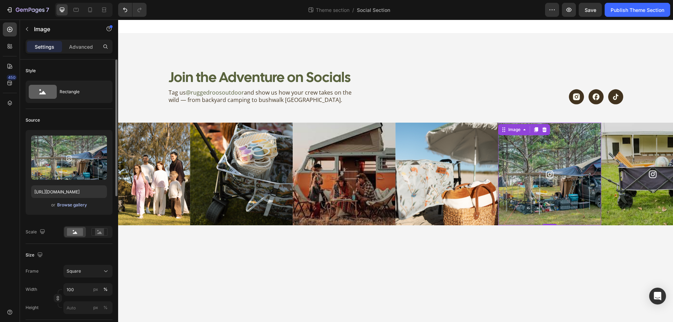
click at [63, 205] on div "Browse gallery" at bounding box center [72, 205] width 30 height 6
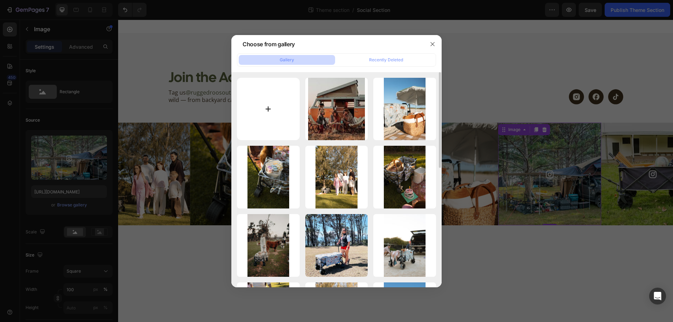
click at [275, 122] on input "file" at bounding box center [268, 109] width 63 height 63
type input "C:\fakepath\download (1).jfif"
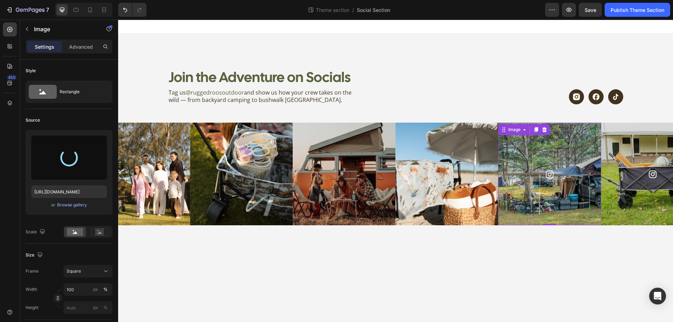
type input "https://cdn.shopify.com/s/files/1/0766/1905/5324/files/gempages_571859749562221…"
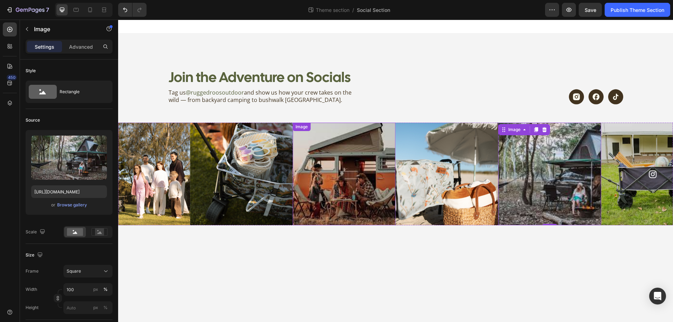
click at [332, 175] on img at bounding box center [344, 174] width 103 height 103
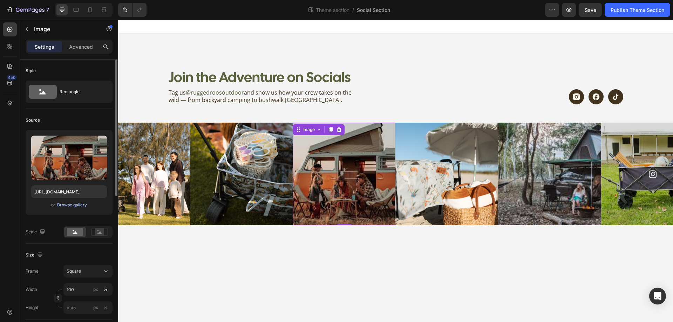
click at [68, 208] on div "Browse gallery" at bounding box center [72, 205] width 30 height 6
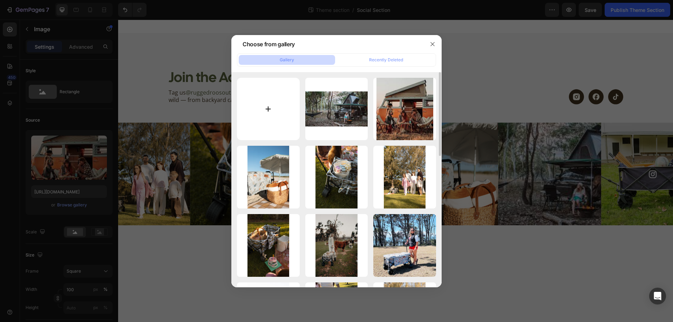
click at [279, 104] on input "file" at bounding box center [268, 109] width 63 height 63
type input "C:\fakepath\Bettys-Beach-Campsite-1024x573.jpg"
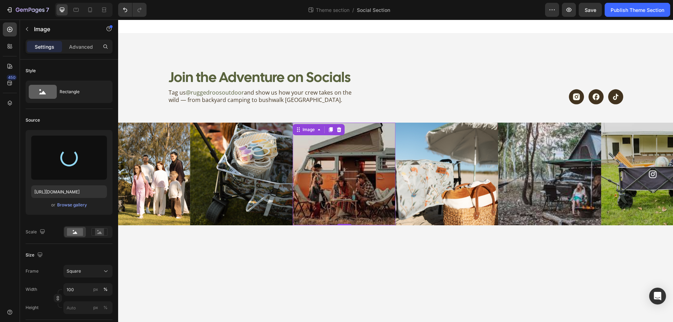
type input "https://cdn.shopify.com/s/files/1/0766/1905/5324/files/gempages_571859749562221…"
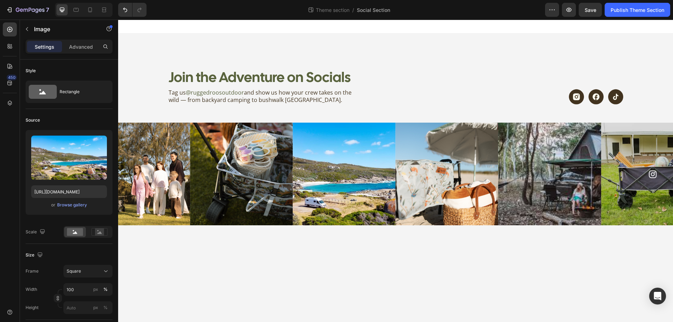
click at [511, 265] on body "Join the Adventure on Socials Heading Tag us @ruggedroosoutdoor and show us how…" at bounding box center [395, 171] width 555 height 302
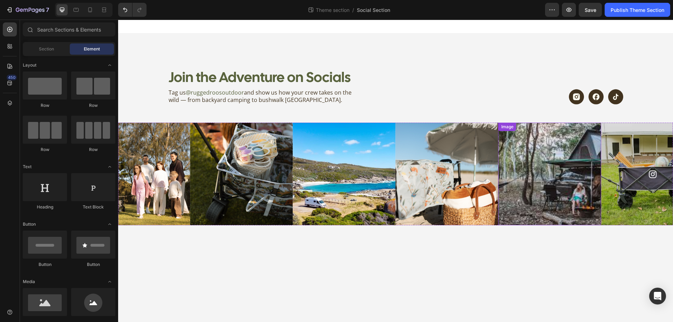
click at [551, 186] on img at bounding box center [549, 174] width 103 height 103
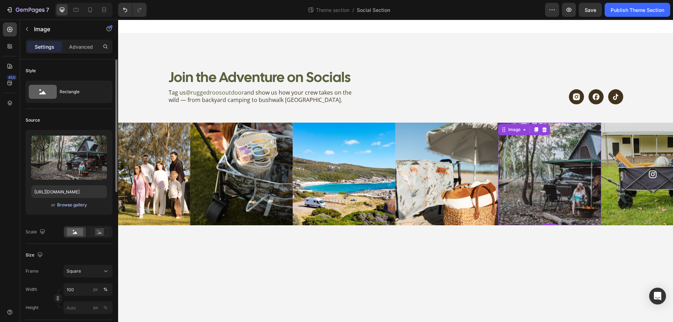
click at [77, 204] on div "Browse gallery" at bounding box center [72, 205] width 30 height 6
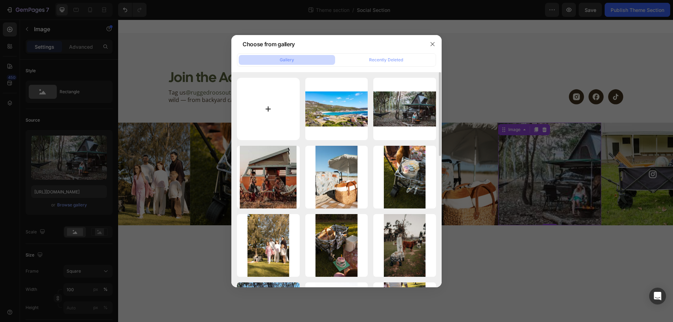
click at [265, 113] on input "file" at bounding box center [268, 109] width 63 height 63
type input "C:\fakepath\kombi-camping-nelson.jpg"
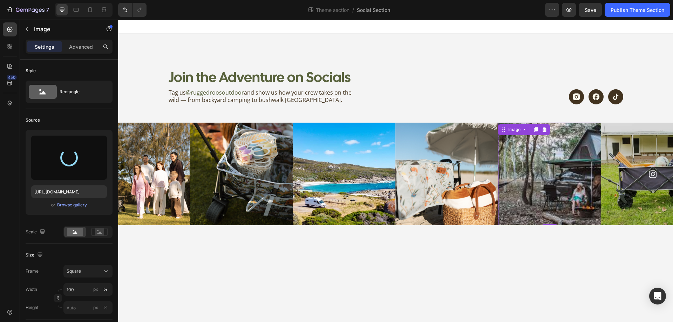
type input "https://cdn.shopify.com/s/files/1/0766/1905/5324/files/gempages_571859749562221…"
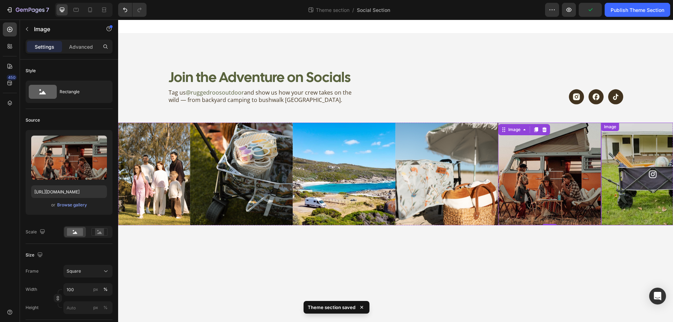
click at [617, 207] on img at bounding box center [652, 174] width 103 height 103
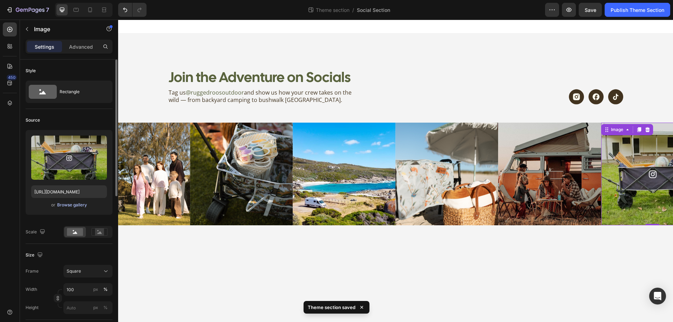
click at [71, 205] on div "Browse gallery" at bounding box center [72, 205] width 30 height 6
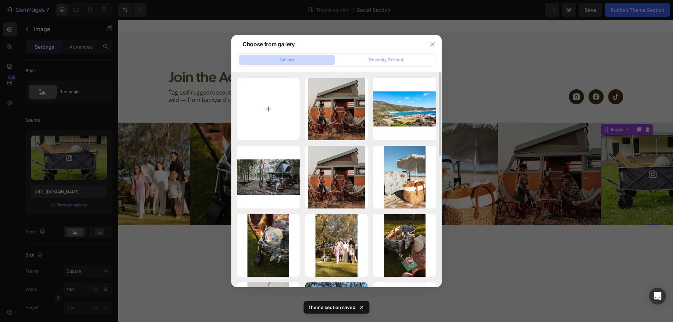
click at [266, 106] on input "file" at bounding box center [268, 109] width 63 height 63
type input "C:\fakepath\Fliss&Co-118.JPG"
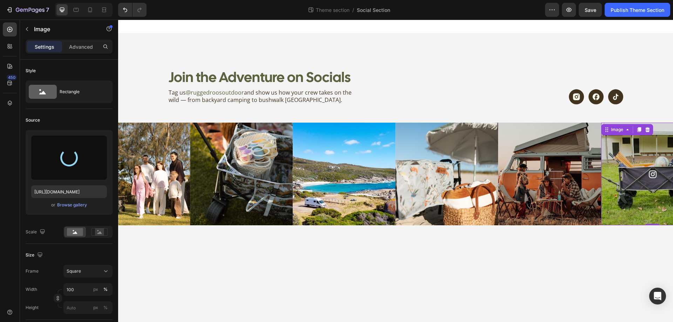
type input "https://cdn.shopify.com/s/files/1/0766/1905/5324/files/gempages_571859749562221…"
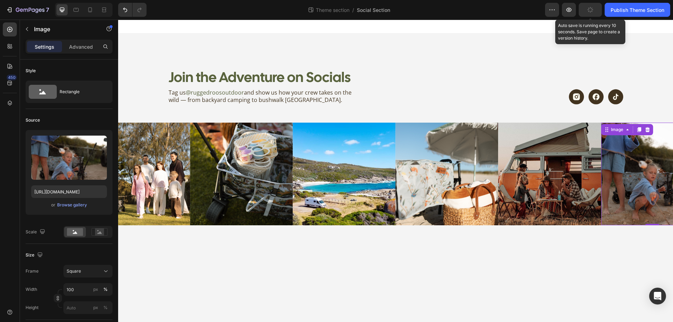
click at [588, 9] on icon "button" at bounding box center [590, 10] width 6 height 6
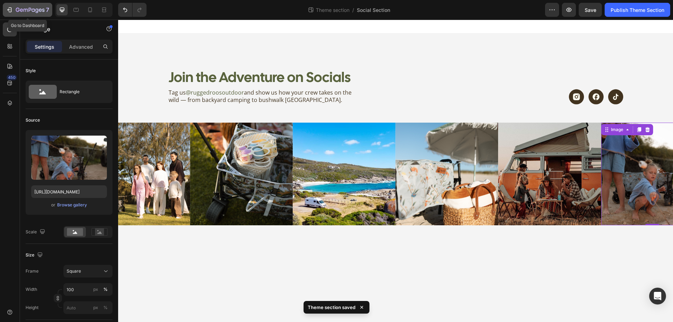
click at [11, 12] on icon "button" at bounding box center [10, 9] width 3 height 5
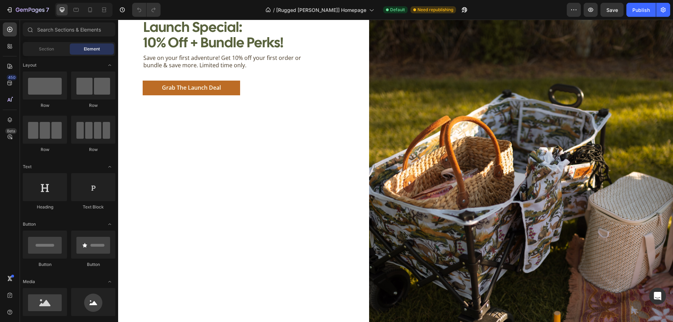
scroll to position [2102, 0]
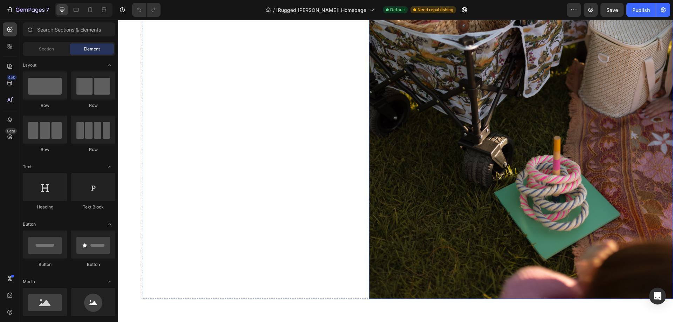
click at [514, 198] on img at bounding box center [521, 70] width 304 height 455
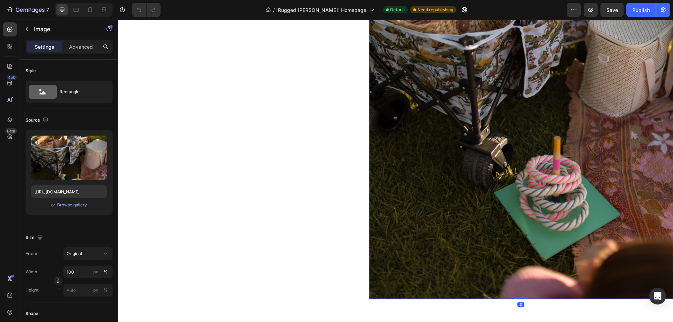
drag, startPoint x: 517, startPoint y: 294, endPoint x: 515, endPoint y: 188, distance: 106.2
click at [515, 188] on div "Image 0" at bounding box center [521, 70] width 304 height 455
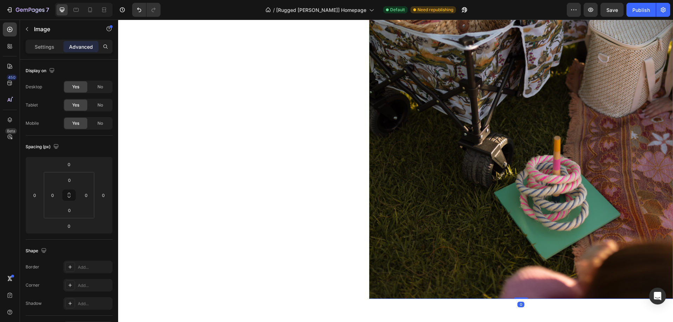
drag, startPoint x: 515, startPoint y: 292, endPoint x: 515, endPoint y: 281, distance: 10.9
click at [515, 281] on div "Image 0" at bounding box center [521, 70] width 304 height 455
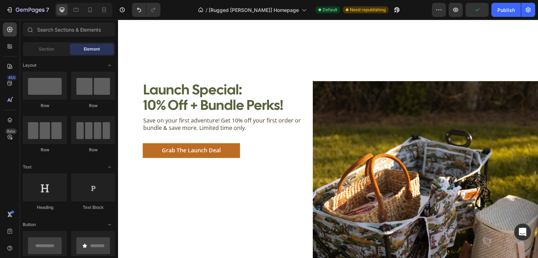
scroll to position [1868, 0]
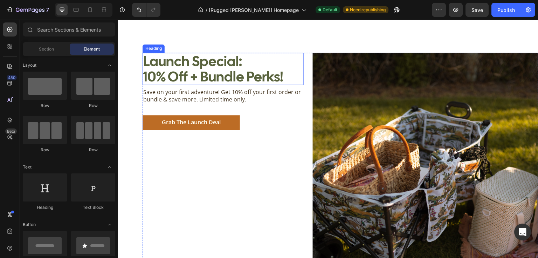
click at [170, 77] on h2 "Launch Special: 10% Off + Bundle Perks!" at bounding box center [223, 69] width 161 height 32
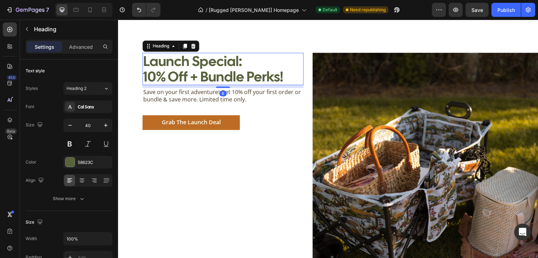
click at [157, 78] on h2 "Launch Special: 10% Off + Bundle Perks!" at bounding box center [223, 69] width 161 height 32
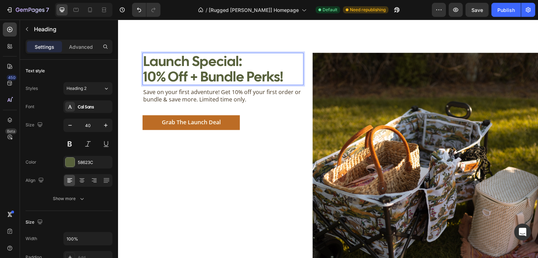
scroll to position [1, 0]
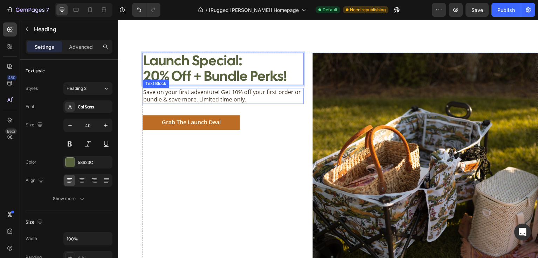
click at [238, 92] on p "Save on your first adventure! Get 10% off your first order or bundle & save mor…" at bounding box center [223, 95] width 160 height 15
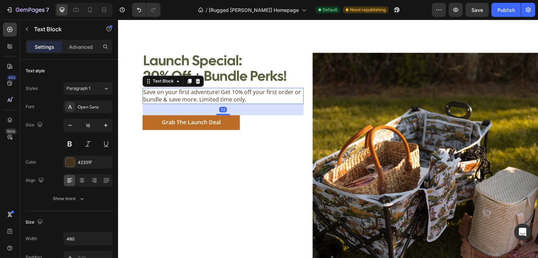
click at [236, 93] on p "Save on your first adventure! Get 10% off your first order or bundle & save mor…" at bounding box center [223, 95] width 160 height 15
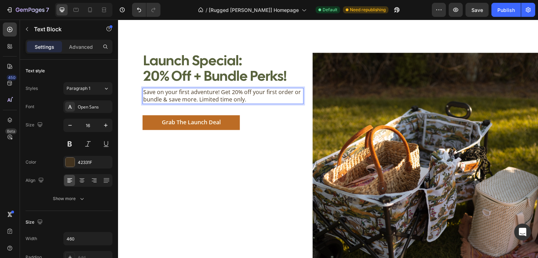
click at [298, 91] on p "Save on your first adventure! Get 20% off your first order or bundle & save mor…" at bounding box center [223, 95] width 160 height 15
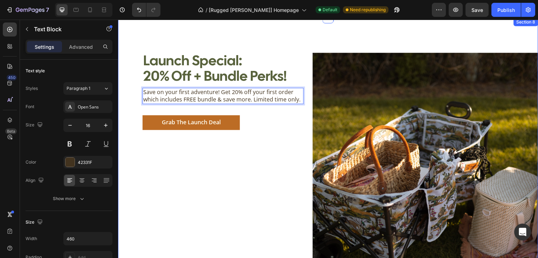
click at [259, 43] on div "Launch Special: 20% Off + Bundle Perks! Heading Save on your first adventure! G…" at bounding box center [328, 222] width 420 height 408
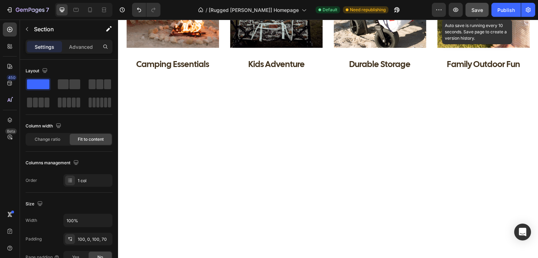
scroll to position [831, 0]
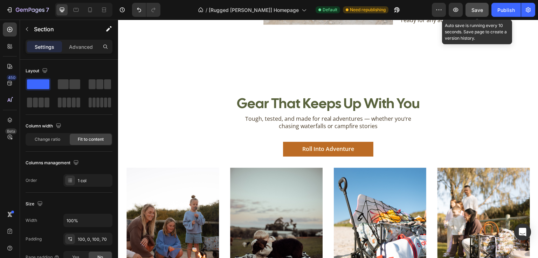
click at [477, 11] on span "Save" at bounding box center [478, 10] width 12 height 6
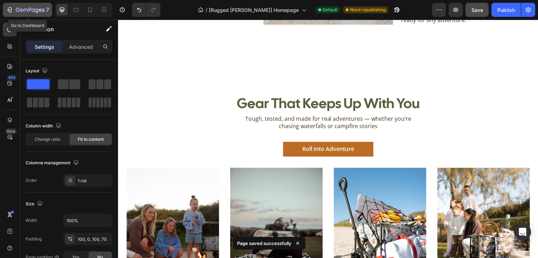
click at [9, 7] on icon "button" at bounding box center [9, 9] width 7 height 7
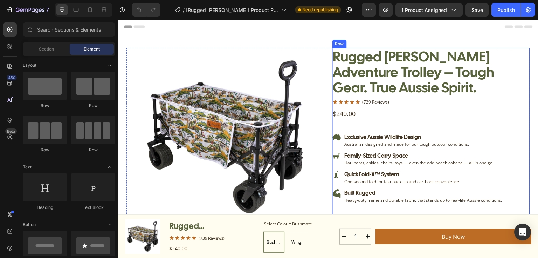
radio input "false"
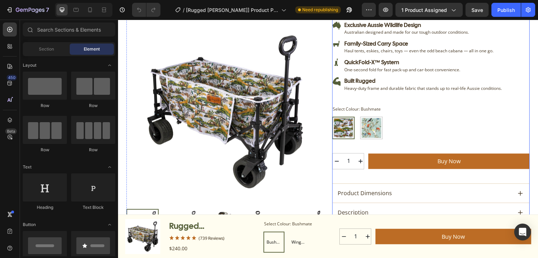
scroll to position [196, 0]
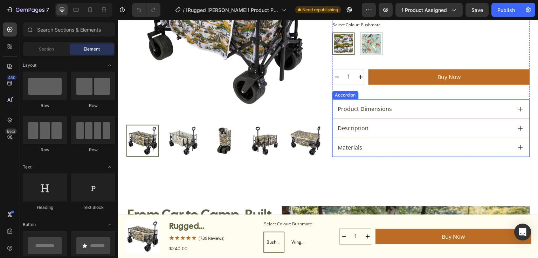
click at [386, 127] on div "Description" at bounding box center [424, 127] width 175 height 9
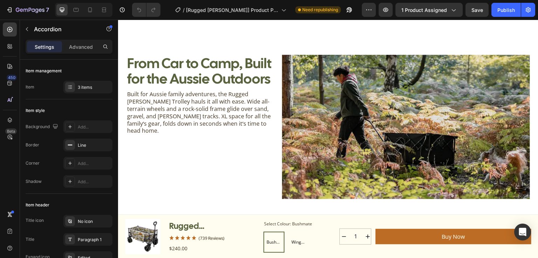
scroll to position [476, 0]
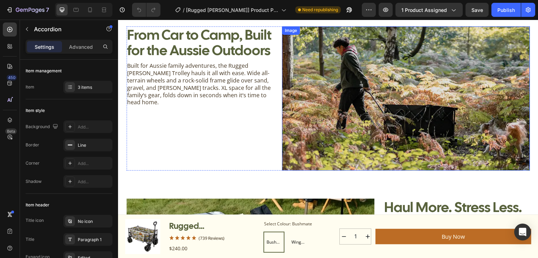
click at [378, 120] on img at bounding box center [406, 98] width 248 height 144
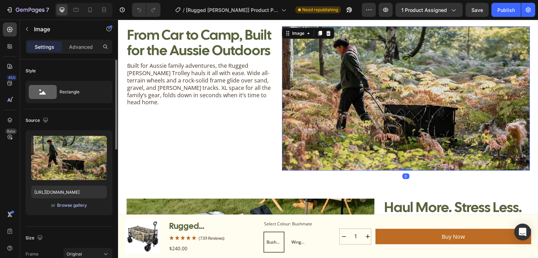
click at [71, 205] on div "Browse gallery" at bounding box center [72, 205] width 30 height 6
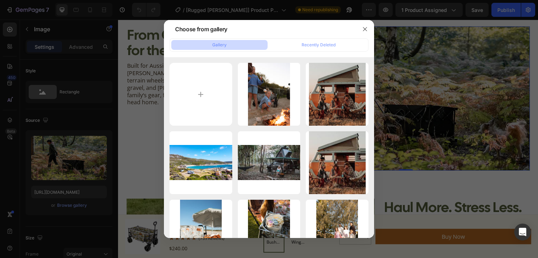
drag, startPoint x: 280, startPoint y: 30, endPoint x: 327, endPoint y: 36, distance: 47.7
click at [327, 36] on div "Choose from gallery" at bounding box center [260, 29] width 192 height 18
click at [194, 107] on input "file" at bounding box center [201, 94] width 63 height 63
type input "C:\fakepath\Fliss&Co-19.JPG"
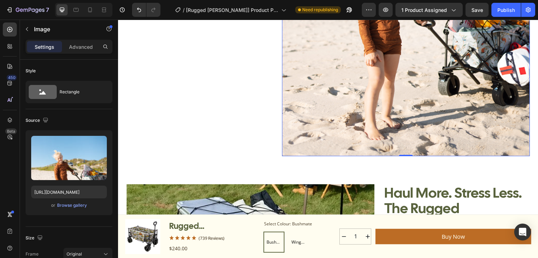
scroll to position [729, 0]
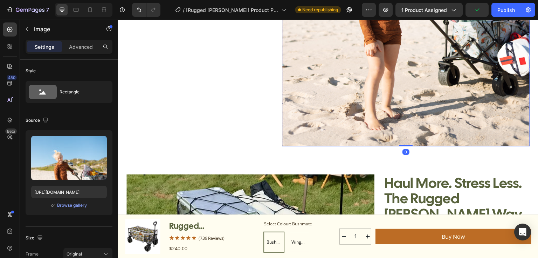
drag, startPoint x: 404, startPoint y: 139, endPoint x: 403, endPoint y: 132, distance: 6.4
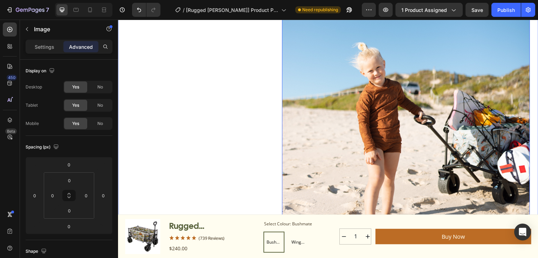
scroll to position [645, 0]
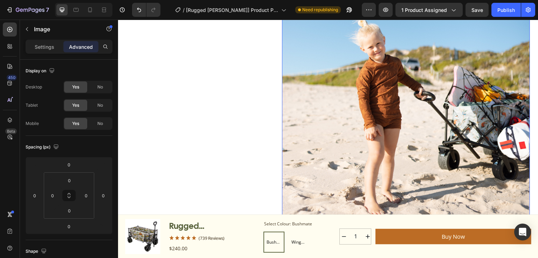
drag, startPoint x: 329, startPoint y: 98, endPoint x: 179, endPoint y: 102, distance: 149.7
click at [329, 98] on img at bounding box center [406, 44] width 248 height 372
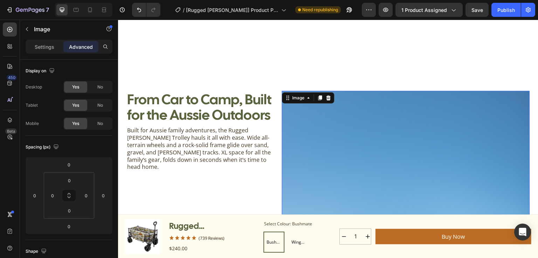
scroll to position [364, 0]
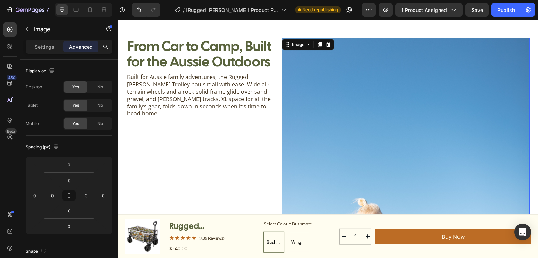
click at [348, 163] on img at bounding box center [406, 223] width 248 height 372
click at [293, 48] on div "Image" at bounding box center [308, 44] width 53 height 11
click at [296, 44] on div "Image" at bounding box center [298, 44] width 15 height 6
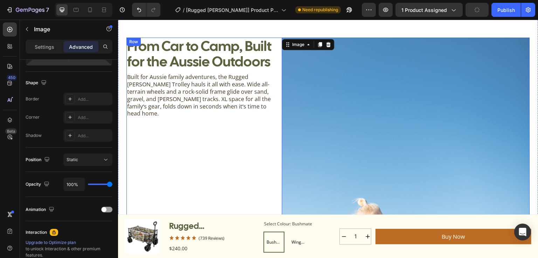
scroll to position [0, 0]
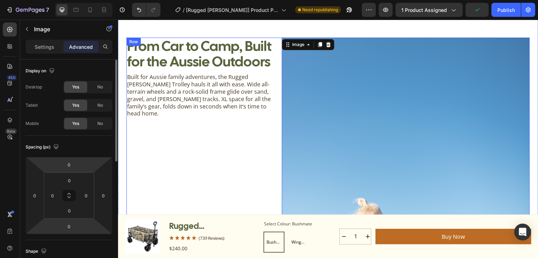
click at [193, 78] on p "Built for Aussie family adventures, the Rugged Roos Trolley hauls it all with e…" at bounding box center [199, 95] width 145 height 44
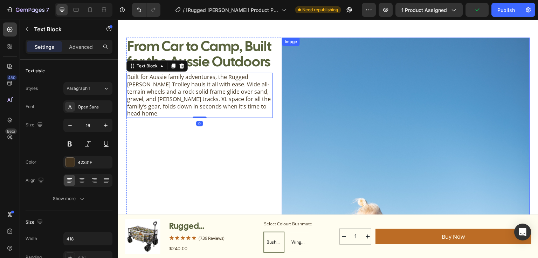
click at [362, 83] on img at bounding box center [406, 223] width 248 height 372
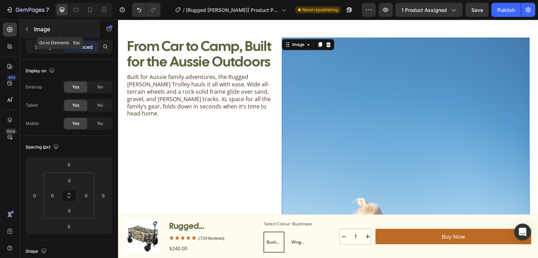
click at [32, 27] on button "button" at bounding box center [26, 28] width 11 height 11
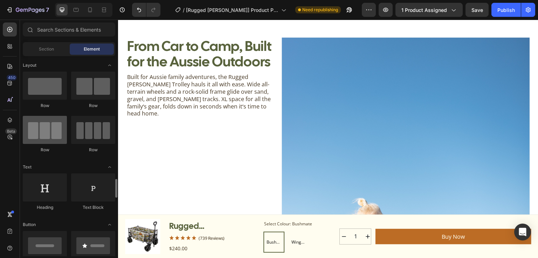
scroll to position [140, 0]
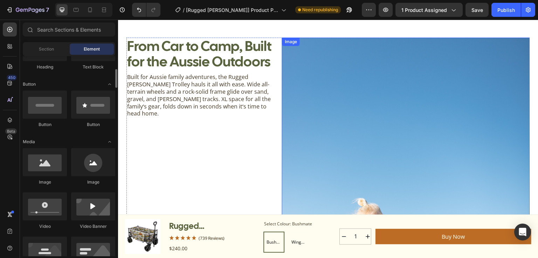
click at [344, 117] on img at bounding box center [406, 223] width 248 height 372
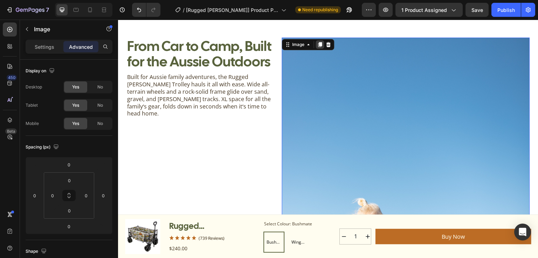
click at [320, 44] on icon at bounding box center [320, 44] width 4 height 5
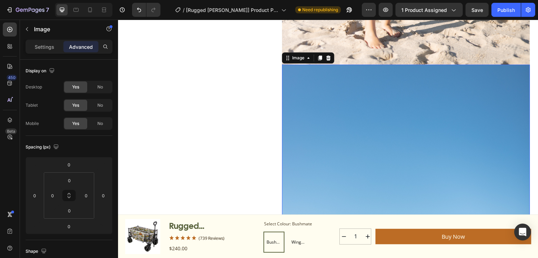
scroll to position [722, 0]
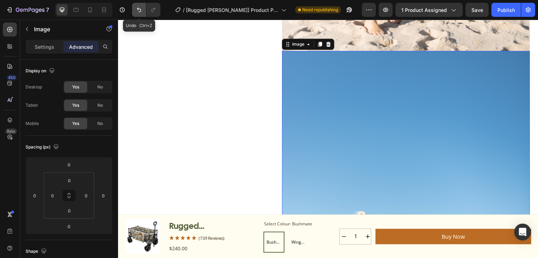
click at [141, 8] on icon "Undo/Redo" at bounding box center [139, 9] width 7 height 7
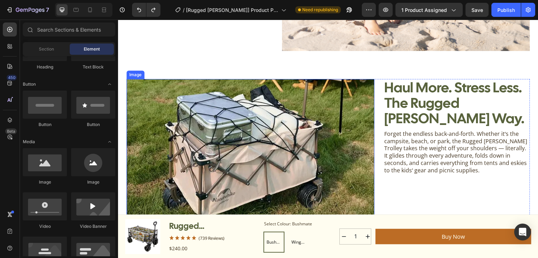
scroll to position [554, 0]
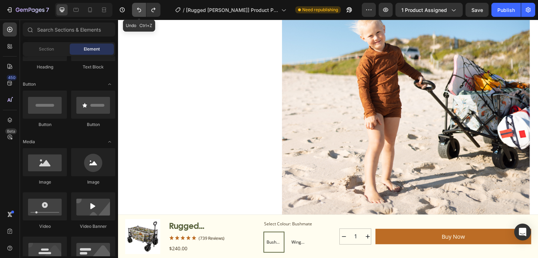
click at [139, 11] on icon "Undo/Redo" at bounding box center [139, 9] width 7 height 7
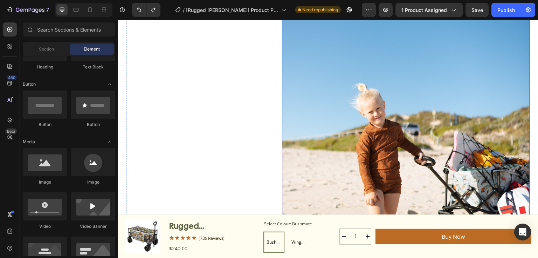
scroll to position [442, 0]
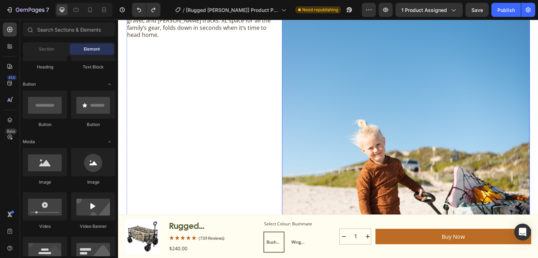
click at [377, 127] on img at bounding box center [406, 145] width 248 height 372
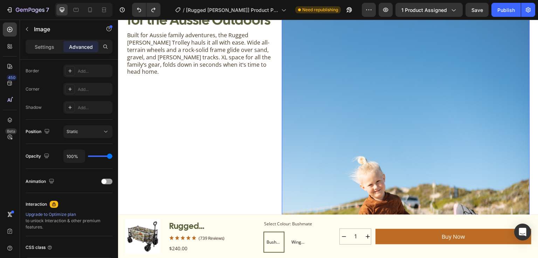
scroll to position [330, 0]
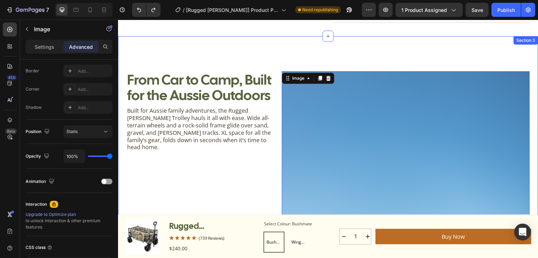
drag, startPoint x: 319, startPoint y: 78, endPoint x: 335, endPoint y: 91, distance: 20.4
click at [319, 78] on icon at bounding box center [320, 78] width 4 height 5
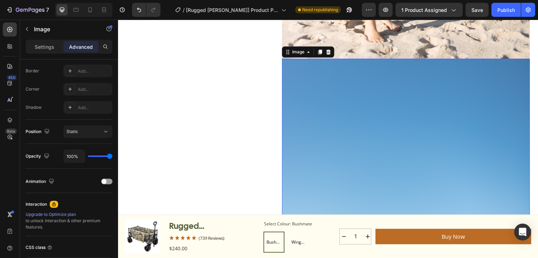
scroll to position [722, 0]
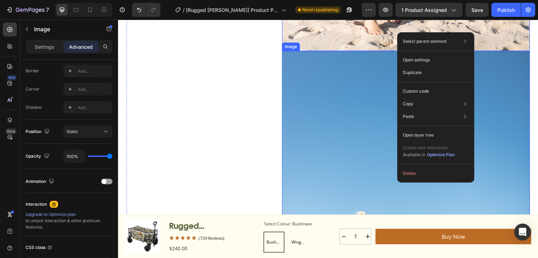
click at [331, 138] on img at bounding box center [406, 237] width 248 height 372
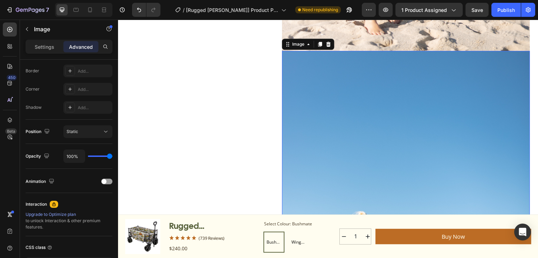
click at [331, 138] on img at bounding box center [406, 237] width 248 height 372
click at [308, 43] on icon at bounding box center [309, 43] width 2 height 1
click at [319, 42] on icon at bounding box center [320, 44] width 4 height 5
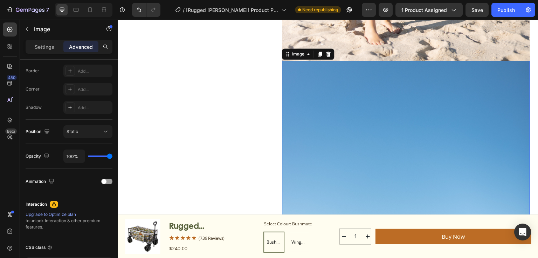
scroll to position [1088, 0]
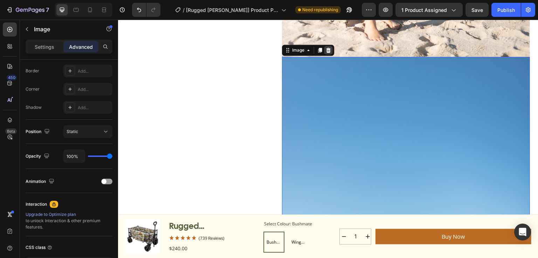
click at [329, 47] on icon at bounding box center [329, 50] width 6 height 6
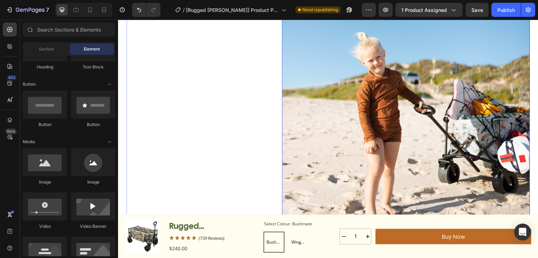
click at [401, 93] on img at bounding box center [406, 58] width 248 height 372
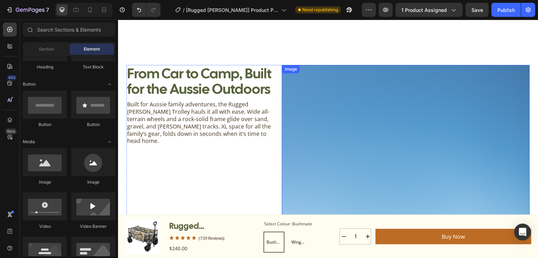
scroll to position [331, 0]
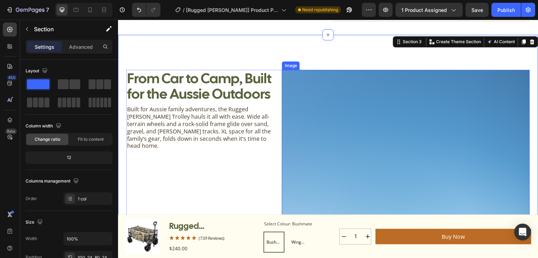
click at [192, 124] on p "Built for Aussie family adventures, the Rugged Roos Trolley hauls it all with e…" at bounding box center [199, 127] width 145 height 44
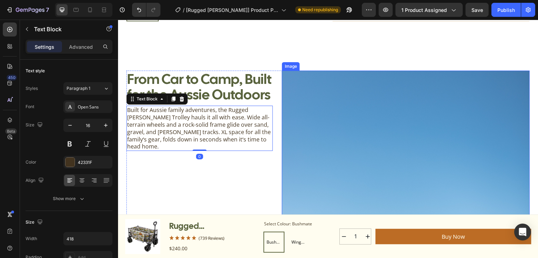
click at [322, 118] on img at bounding box center [406, 256] width 248 height 372
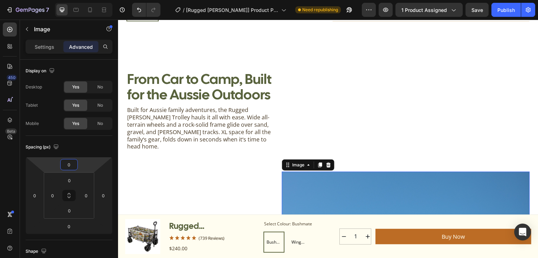
drag, startPoint x: 66, startPoint y: 171, endPoint x: 70, endPoint y: 130, distance: 40.9
click at [70, 0] on html "7 Version history / [Rugged Roos] Product Page Need republishing Preview 1 prod…" at bounding box center [269, 0] width 538 height 0
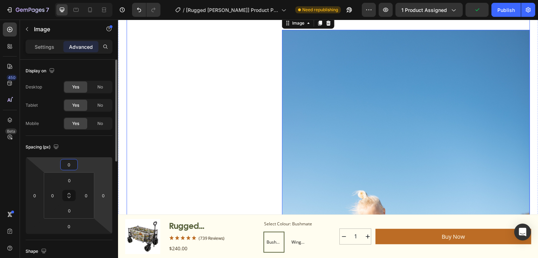
scroll to position [472, 0]
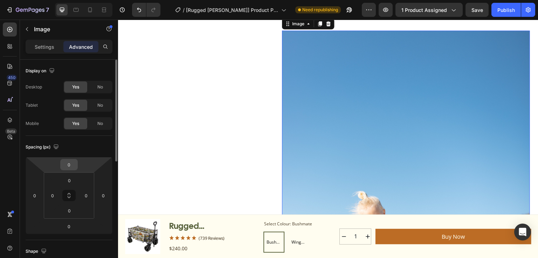
drag, startPoint x: 68, startPoint y: 172, endPoint x: 70, endPoint y: 166, distance: 5.5
click at [70, 166] on div "0 0 0 0 0 0 0 0" at bounding box center [69, 195] width 87 height 77
click at [68, 160] on input "0" at bounding box center [69, 164] width 14 height 11
click at [50, 0] on html "7 Version history / [Rugged Roos] Product Page Need republishing Preview 1 prod…" at bounding box center [269, 0] width 538 height 0
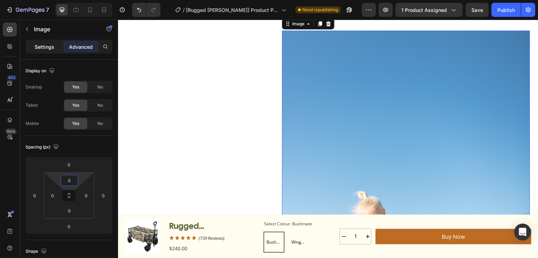
click at [46, 49] on p "Settings" at bounding box center [45, 46] width 20 height 7
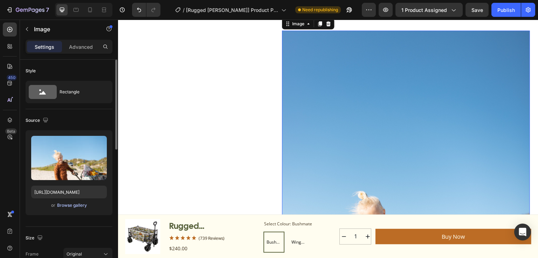
click at [67, 203] on div "Browse gallery" at bounding box center [72, 205] width 30 height 6
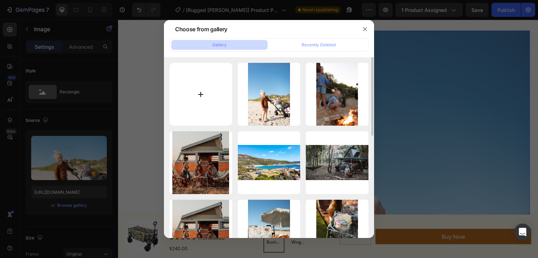
click at [205, 95] on input "file" at bounding box center [201, 94] width 63 height 63
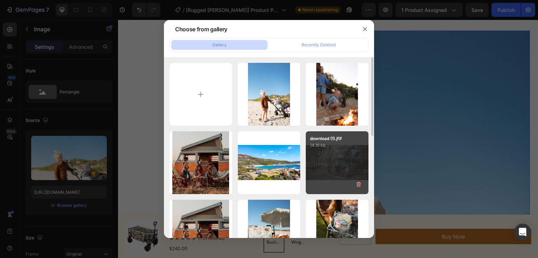
type input "C:\fakepath\72951340-8dc5-421e-b115-93fbaeb35a27.jpg"
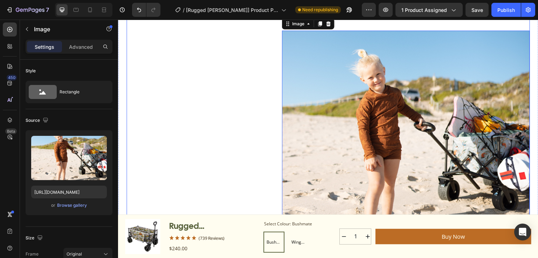
click at [231, 131] on div "From Car to Camp, Built for the Aussie Outdoors Heading Built for Aussie family…" at bounding box center [199, 95] width 146 height 331
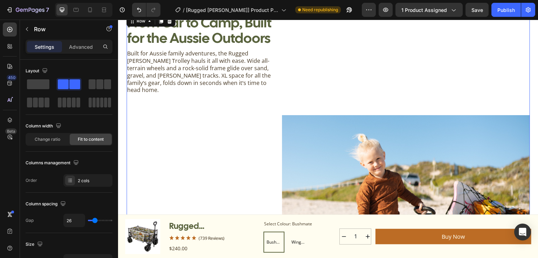
scroll to position [387, 0]
click at [352, 121] on img at bounding box center [406, 230] width 248 height 230
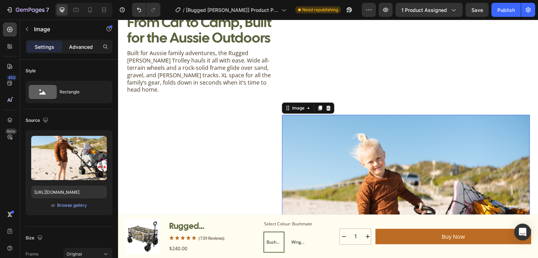
click at [76, 50] on p "Advanced" at bounding box center [81, 46] width 24 height 7
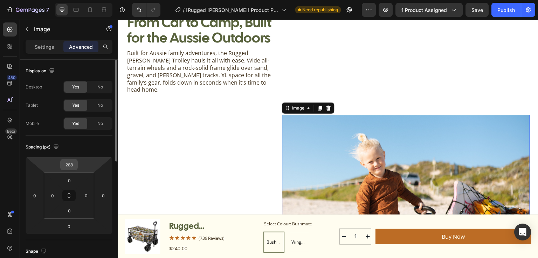
click at [67, 166] on input "288" at bounding box center [69, 164] width 14 height 11
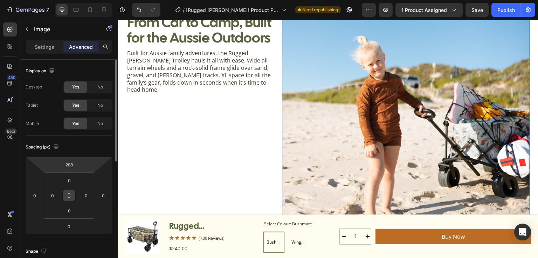
drag, startPoint x: 67, startPoint y: 170, endPoint x: 75, endPoint y: 199, distance: 30.6
click at [63, 0] on html "7 Version history / [Rugged Roos] Product Page Need republishing Preview 1 prod…" at bounding box center [269, 0] width 538 height 0
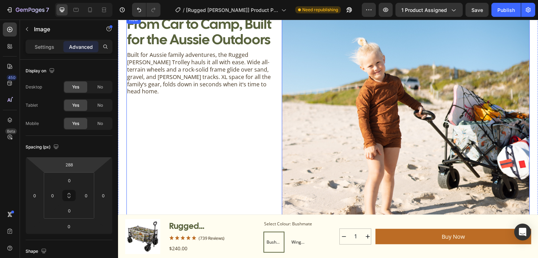
scroll to position [303, 0]
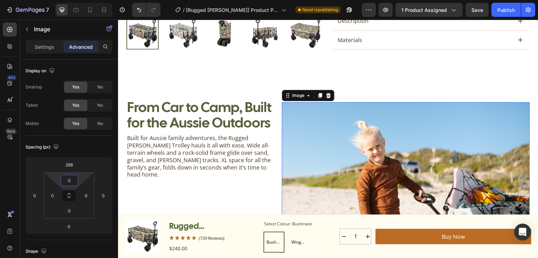
click at [71, 0] on html "7 Version history / [Rugged Roos] Product Page Need republishing Preview 1 prod…" at bounding box center [269, 0] width 538 height 0
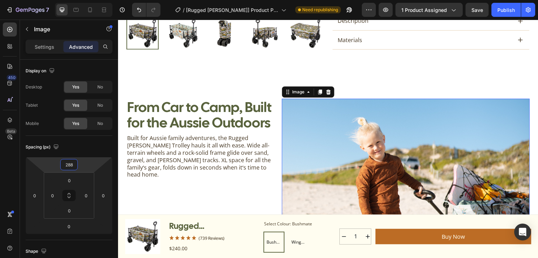
click at [69, 0] on html "7 Version history / [Rugged Roos] Product Page Need republishing Preview 1 prod…" at bounding box center [269, 0] width 538 height 0
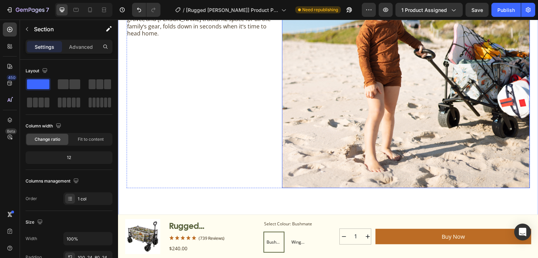
scroll to position [556, 0]
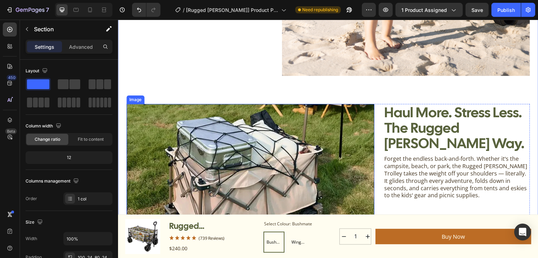
click at [253, 194] on img at bounding box center [250, 176] width 248 height 144
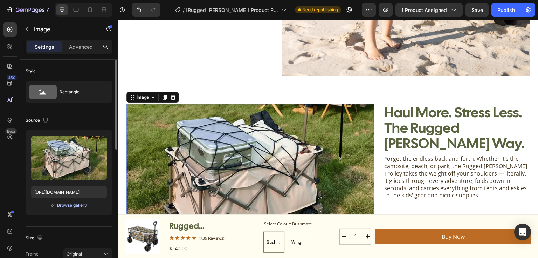
click at [73, 204] on div "Browse gallery" at bounding box center [72, 205] width 30 height 6
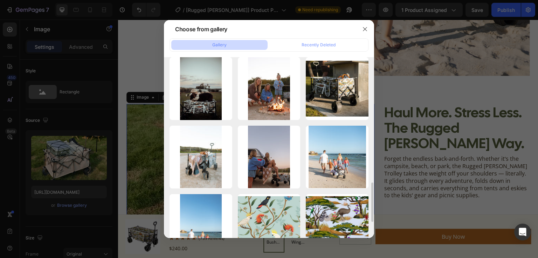
scroll to position [443, 0]
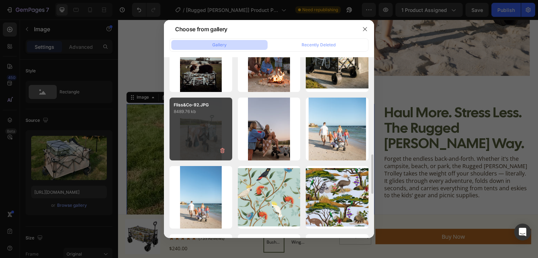
click at [203, 127] on div "Fliss&Co-92.JPG 8489.76 kb" at bounding box center [201, 128] width 63 height 63
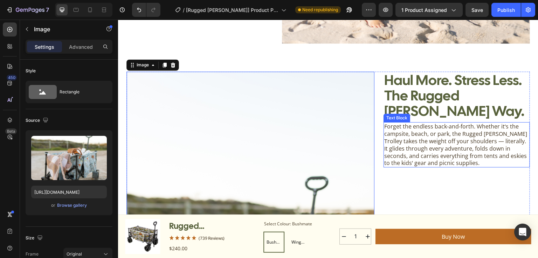
scroll to position [584, 0]
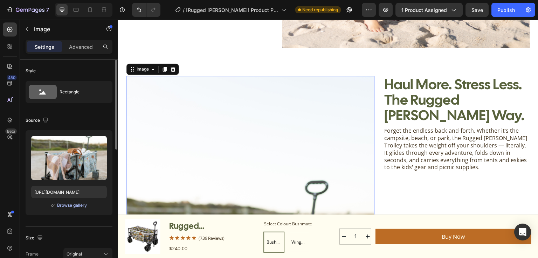
click at [73, 206] on div "Browse gallery" at bounding box center [72, 205] width 30 height 6
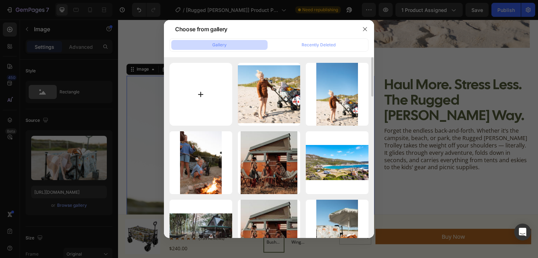
click at [199, 88] on input "file" at bounding box center [201, 94] width 63 height 63
type input "C:\fakepath\Fliss&Co-14.JPG"
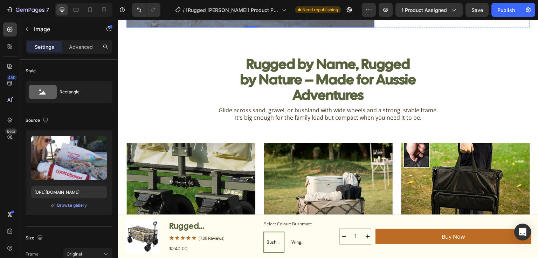
scroll to position [1088, 0]
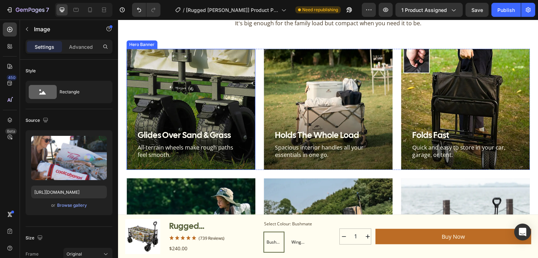
click at [173, 102] on div "Background Image" at bounding box center [190, 109] width 129 height 121
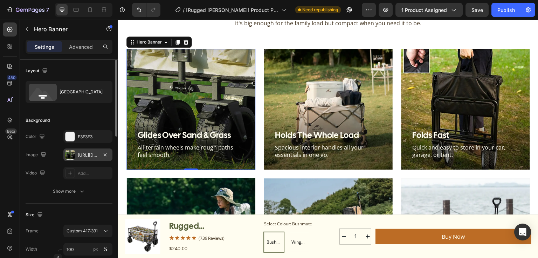
click at [88, 156] on div "https://cdn.shopify.com/s/files/1/0766/1905/5324/files/gempages_571859749562221…" at bounding box center [88, 155] width 20 height 6
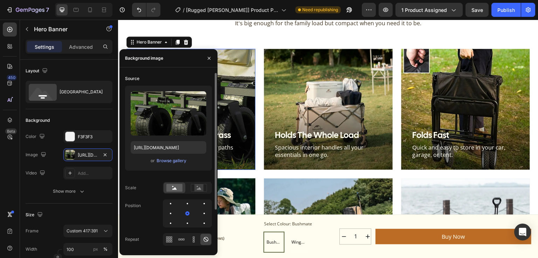
click at [167, 156] on div "or Browse gallery" at bounding box center [169, 160] width 76 height 8
click at [168, 163] on div "Browse gallery" at bounding box center [172, 160] width 30 height 6
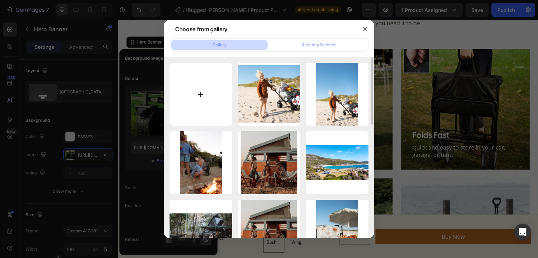
click at [175, 100] on input "file" at bounding box center [201, 94] width 63 height 63
type input "C:\fakepath\Fliss&Co-76.JPG"
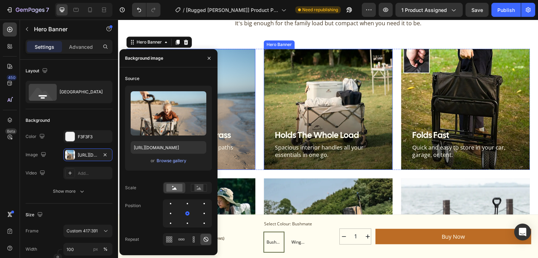
click at [288, 92] on div "Background Image" at bounding box center [328, 109] width 129 height 121
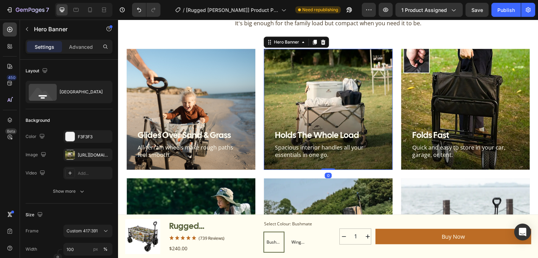
scroll to position [196, 0]
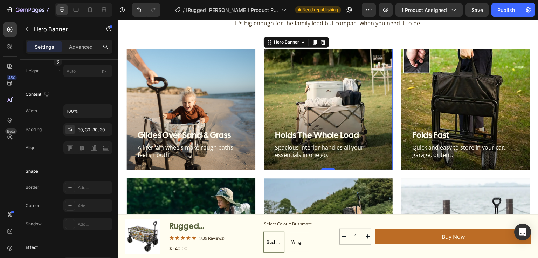
click at [302, 115] on div "Background Image" at bounding box center [328, 109] width 129 height 121
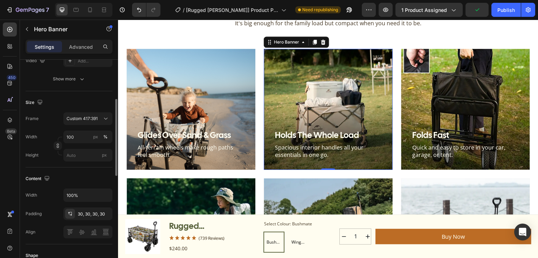
scroll to position [0, 0]
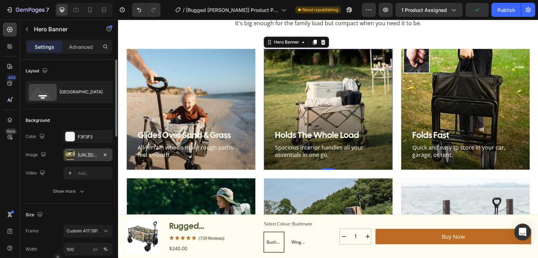
click at [86, 151] on div "https://cdn.shopify.com/s/files/1/0766/1905/5324/files/gempages_571859749562221…" at bounding box center [87, 154] width 49 height 13
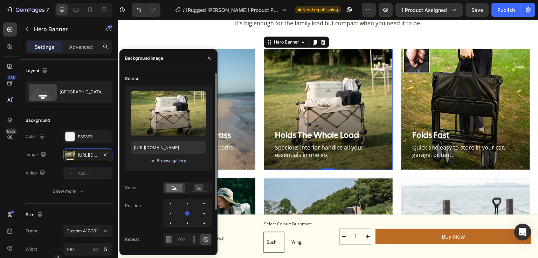
click at [168, 160] on div "Browse gallery" at bounding box center [172, 160] width 30 height 6
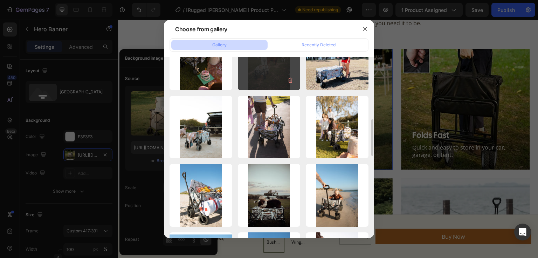
scroll to position [336, 0]
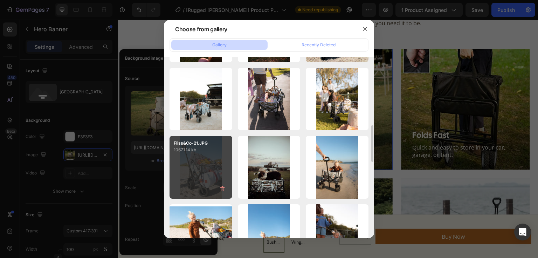
click at [192, 165] on div "Fliss&Co-21.JPG 10671.14 kb" at bounding box center [201, 167] width 63 height 63
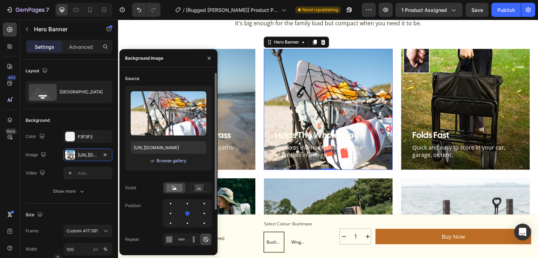
click at [177, 161] on div "Browse gallery" at bounding box center [172, 160] width 30 height 6
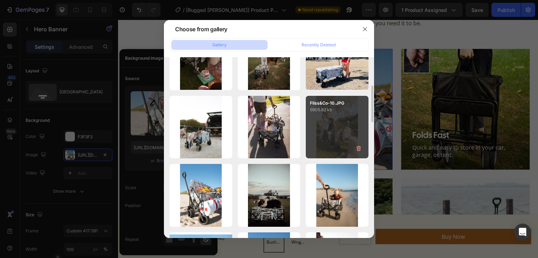
scroll to position [252, 0]
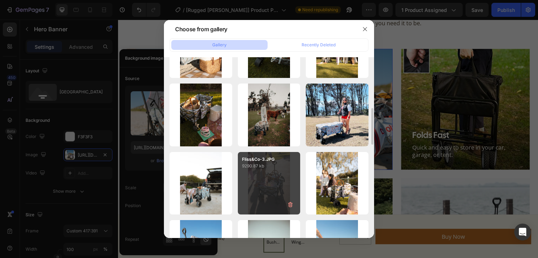
click at [276, 183] on div "Fliss&Co-3.JPG 9290.87 kb" at bounding box center [269, 183] width 63 height 63
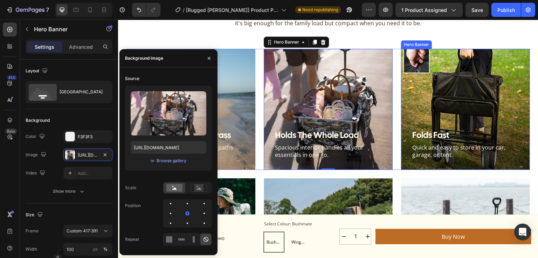
click at [457, 109] on div "Background Image" at bounding box center [465, 109] width 129 height 121
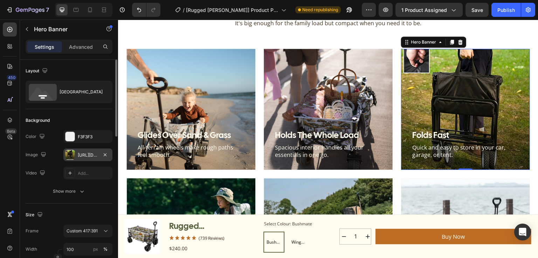
click at [100, 158] on div "https://cdn.shopify.com/s/files/1/0766/1905/5324/files/gempages_571859749562221…" at bounding box center [87, 154] width 49 height 13
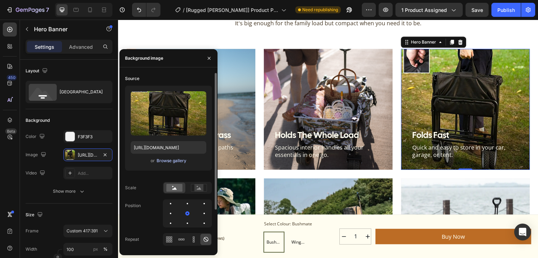
click at [167, 159] on div "Browse gallery" at bounding box center [172, 160] width 30 height 6
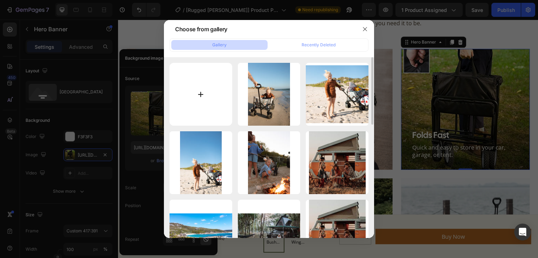
click at [196, 101] on input "file" at bounding box center [201, 94] width 63 height 63
type input "C:\fakepath\Fliss&Co-3.JPG"
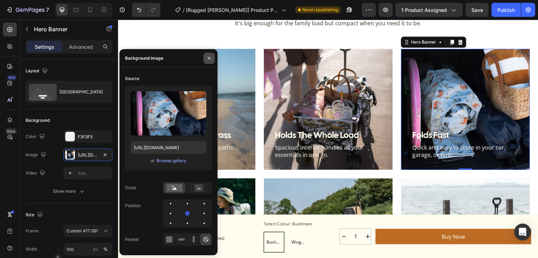
click at [209, 58] on icon "button" at bounding box center [209, 57] width 3 height 3
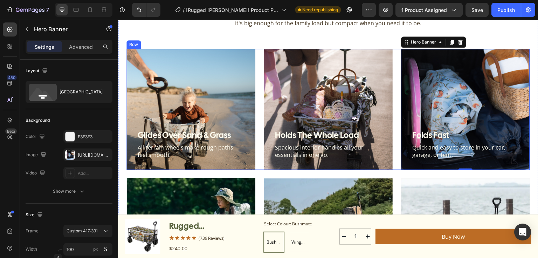
scroll to position [1144, 0]
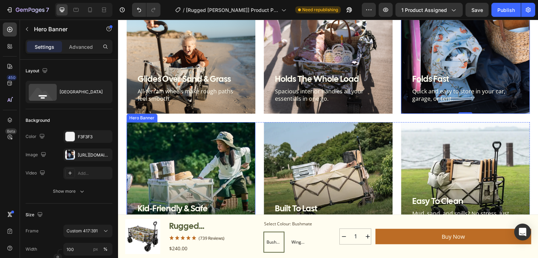
click at [187, 137] on div "Background Image" at bounding box center [190, 182] width 129 height 121
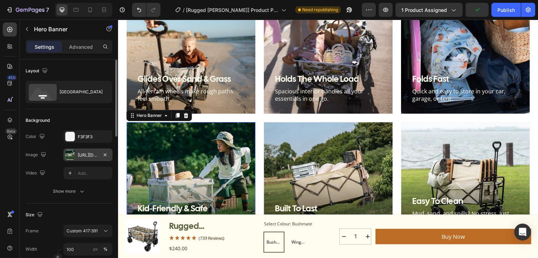
click at [96, 156] on div "https://cdn.shopify.com/s/files/1/0766/1905/5324/files/gempages_571859749562221…" at bounding box center [88, 155] width 20 height 6
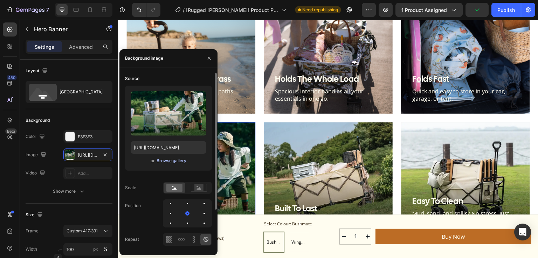
click at [185, 162] on div "Browse gallery" at bounding box center [172, 160] width 30 height 6
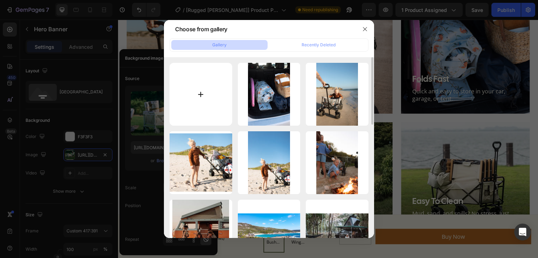
click at [194, 101] on input "file" at bounding box center [201, 94] width 63 height 63
click at [363, 30] on icon "button" at bounding box center [365, 29] width 6 height 6
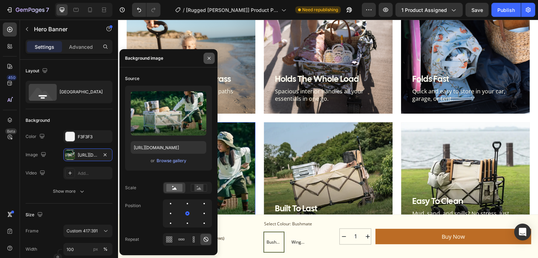
click at [212, 59] on icon "button" at bounding box center [209, 58] width 6 height 6
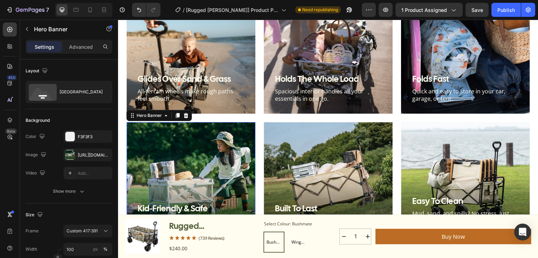
click at [188, 151] on div "Background Image" at bounding box center [190, 182] width 129 height 121
click at [84, 154] on div "https://cdn.shopify.com/s/files/1/0766/1905/5324/files/gempages_571859749562221…" at bounding box center [88, 155] width 20 height 6
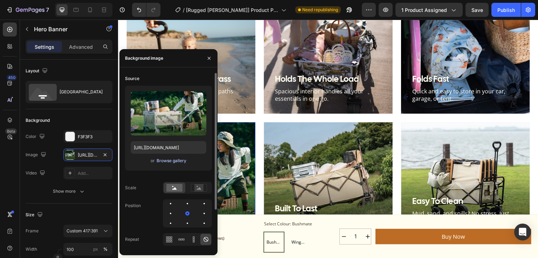
click at [170, 158] on div "Browse gallery" at bounding box center [172, 160] width 30 height 6
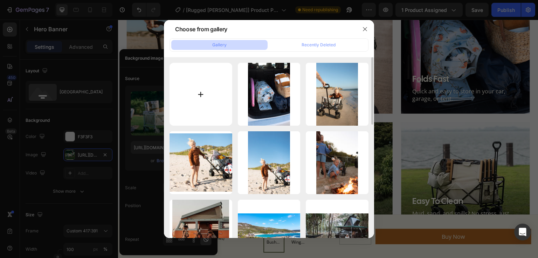
click at [204, 87] on input "file" at bounding box center [201, 94] width 63 height 63
type input "C:\fakepath\._Fliss&Co-11.JPG"
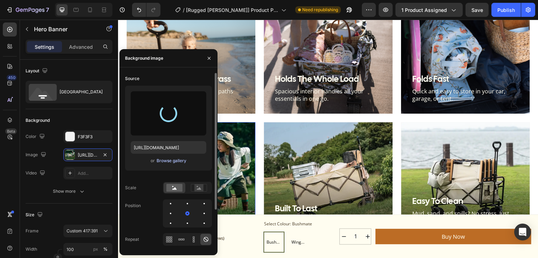
click at [178, 163] on div "Browse gallery" at bounding box center [172, 160] width 30 height 6
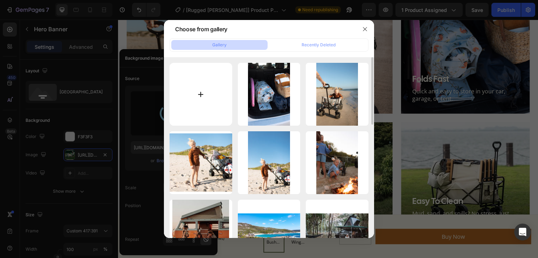
click at [199, 88] on input "file" at bounding box center [201, 94] width 63 height 63
type input "C:\fakepath\Fliss&Co-27.JPG"
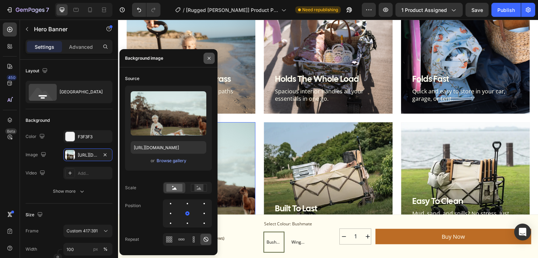
click at [207, 57] on icon "button" at bounding box center [209, 58] width 6 height 6
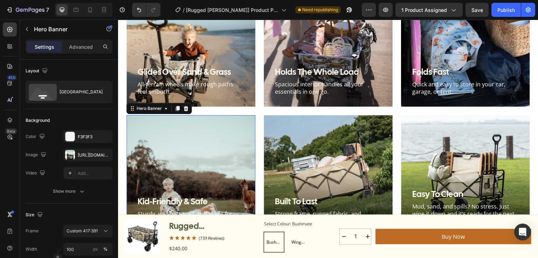
scroll to position [1200, 0]
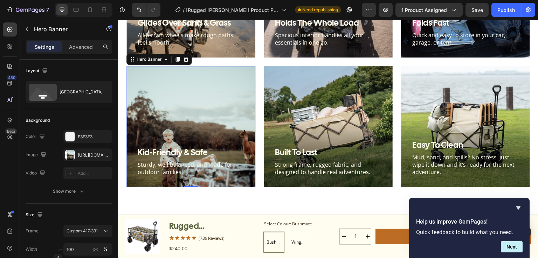
click at [186, 117] on div "Background Image" at bounding box center [190, 126] width 129 height 121
click at [89, 156] on div "https://cdn.shopify.com/s/files/1/0766/1905/5324/files/gempages_571859749562221…" at bounding box center [88, 155] width 20 height 6
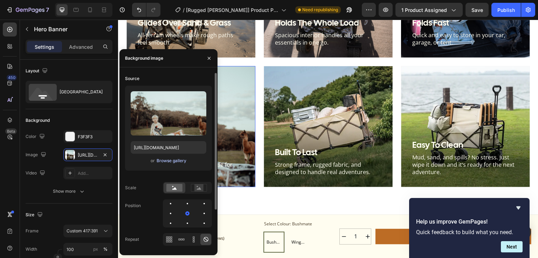
click at [173, 162] on div "Browse gallery" at bounding box center [172, 160] width 30 height 6
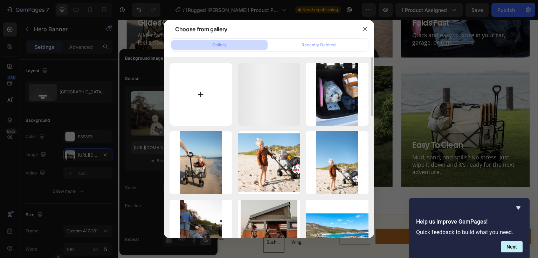
click at [212, 67] on input "file" at bounding box center [201, 94] width 63 height 63
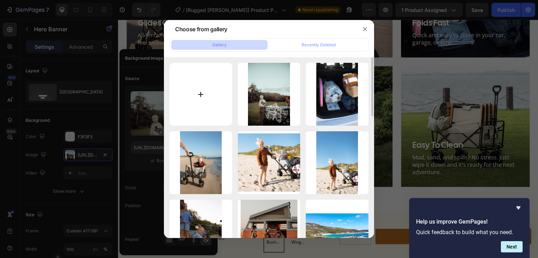
type input "C:\fakepath\6f0ea7d3-2c31-4169-8648-20ecef1996a8.jpg"
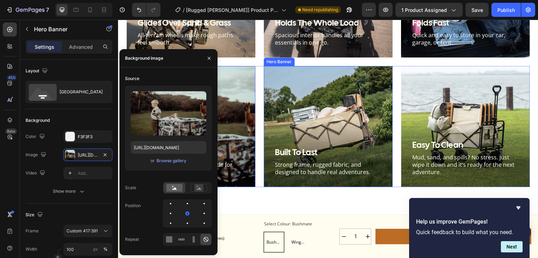
click at [355, 175] on div "built to last Heading Strong frame, rugged fabric, and designed to handle real …" at bounding box center [328, 161] width 129 height 50
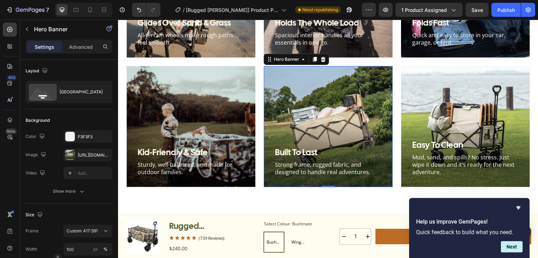
click at [340, 113] on div "Background Image" at bounding box center [328, 126] width 129 height 121
click at [89, 153] on div "https://cdn.shopify.com/s/files/1/0766/1905/5324/files/gempages_571859749562221…" at bounding box center [88, 155] width 20 height 6
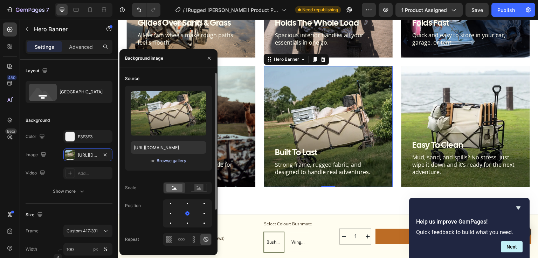
click at [175, 162] on div "Browse gallery" at bounding box center [172, 160] width 30 height 6
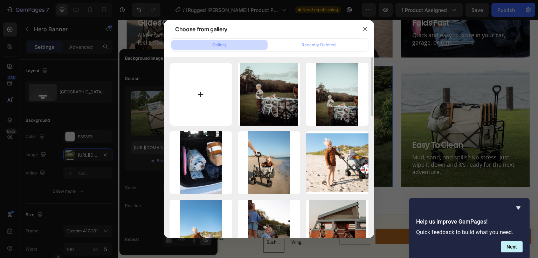
click at [205, 93] on input "file" at bounding box center [201, 94] width 63 height 63
type input "C:\fakepath\Fliss&Co-20.JPG"
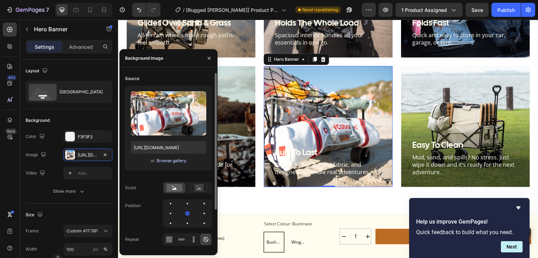
click at [170, 158] on div "Browse gallery" at bounding box center [172, 160] width 30 height 6
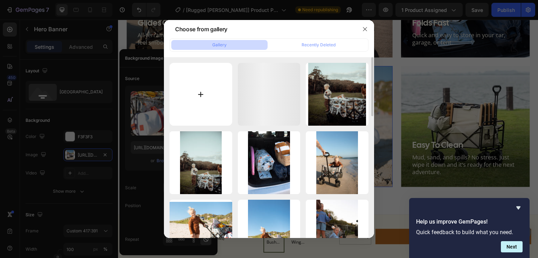
click at [196, 105] on input "file" at bounding box center [201, 94] width 63 height 63
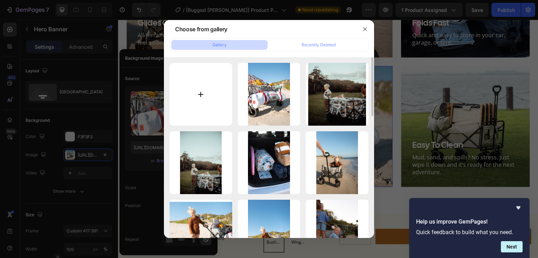
type input "C:\fakepath\Fliss&Co-89.JPG"
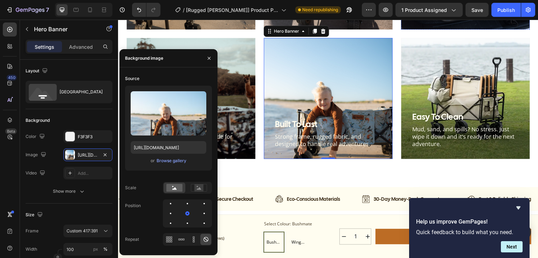
scroll to position [1172, 0]
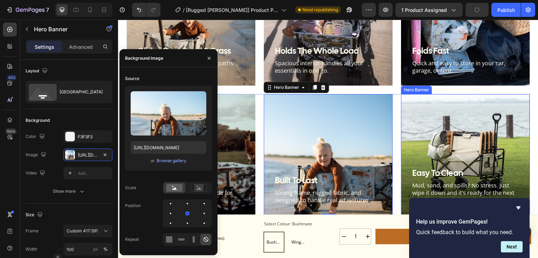
click at [455, 133] on div "Background Image" at bounding box center [465, 154] width 129 height 121
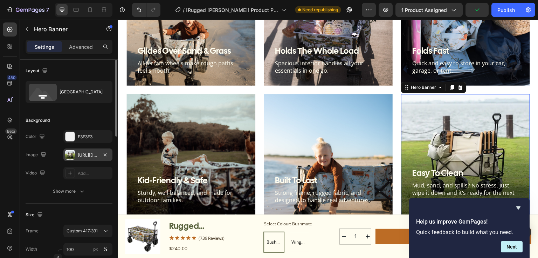
click at [90, 154] on div "https://cdn.shopify.com/s/files/1/0766/1905/5324/files/gempages_571859749562221…" at bounding box center [88, 155] width 20 height 6
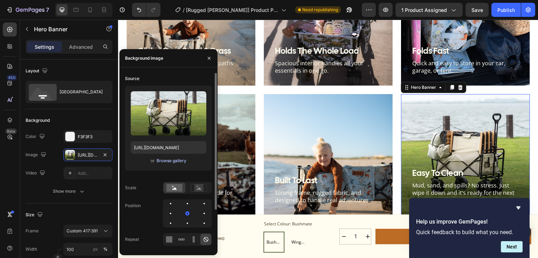
click at [172, 159] on div "Browse gallery" at bounding box center [172, 160] width 30 height 6
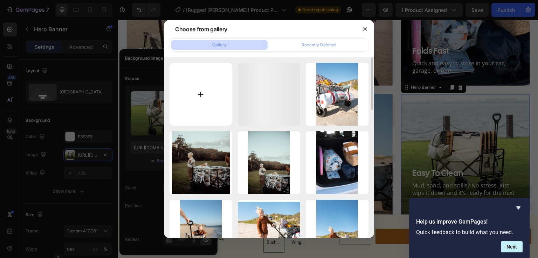
click at [198, 85] on input "file" at bounding box center [201, 94] width 63 height 63
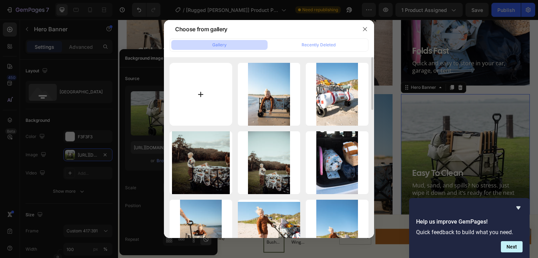
type input "C:\fakepath\Fliss&Co-14.JPG"
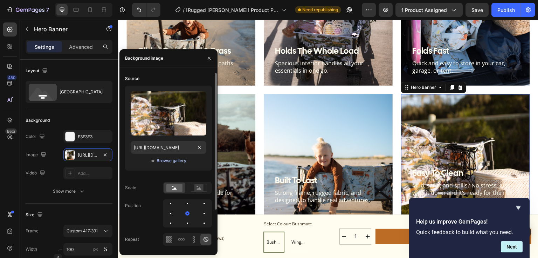
click at [177, 163] on div "Browse gallery" at bounding box center [172, 160] width 30 height 6
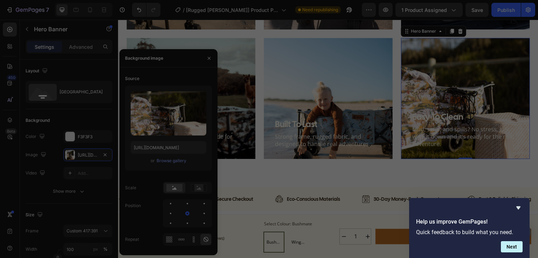
click at [176, 160] on div "Fliss&Co-20.JPG 10574.25 kb" at bounding box center [201, 162] width 63 height 63
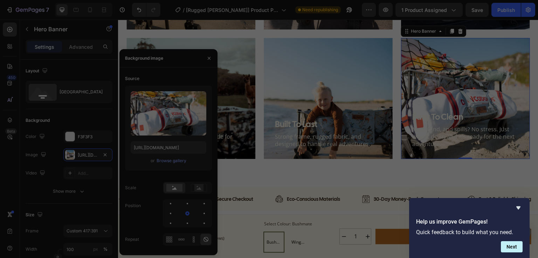
click at [190, 102] on input "file" at bounding box center [201, 94] width 63 height 63
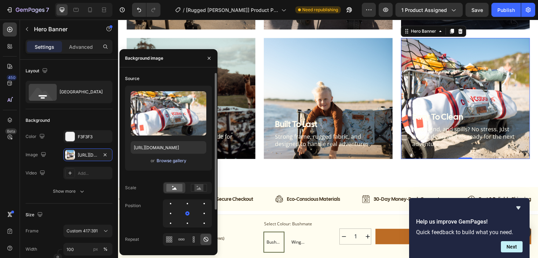
click at [172, 160] on div "Browse gallery" at bounding box center [172, 160] width 30 height 6
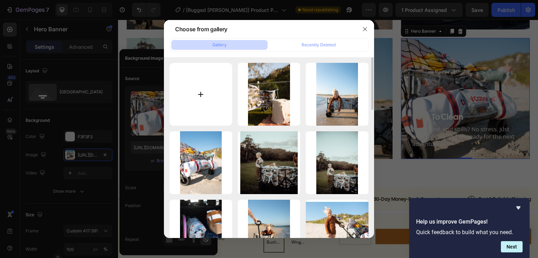
click at [213, 93] on input "file" at bounding box center [201, 94] width 63 height 63
type input "C:\fakepath\Fliss&Co-51.JPG"
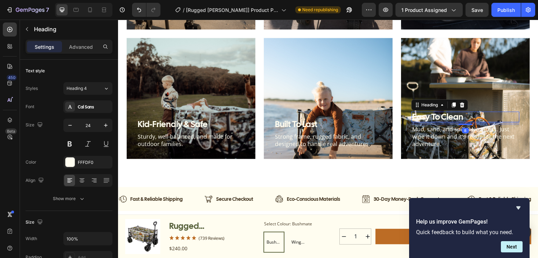
click at [416, 114] on h3 "easy to clean" at bounding box center [466, 116] width 108 height 11
click at [412, 114] on p "easy to clean" at bounding box center [465, 116] width 107 height 9
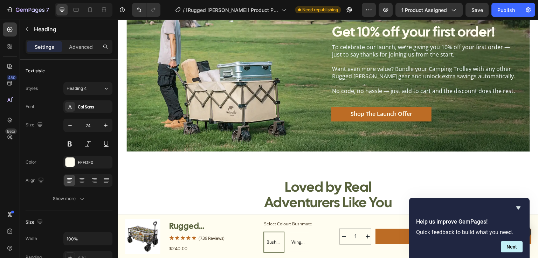
scroll to position [1453, 0]
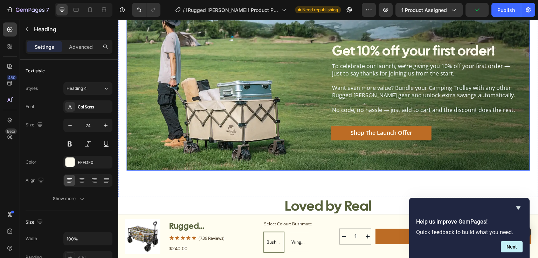
click at [226, 91] on div "Get 10% off your first order! Heading To celebrate our launch, we’re giving you…" at bounding box center [328, 91] width 378 height 98
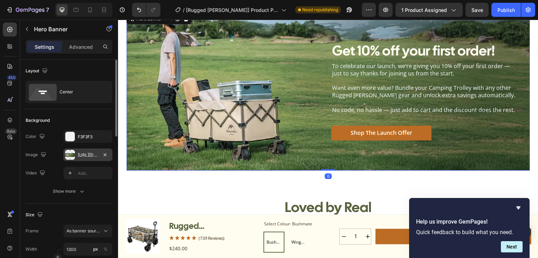
click at [92, 154] on div "https://cdn.shopify.com/s/files/1/0766/1905/5324/files/gempages_571859749562221…" at bounding box center [88, 155] width 20 height 6
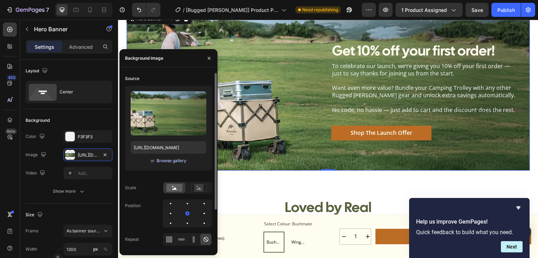
click at [170, 162] on div "Browse gallery" at bounding box center [172, 160] width 30 height 6
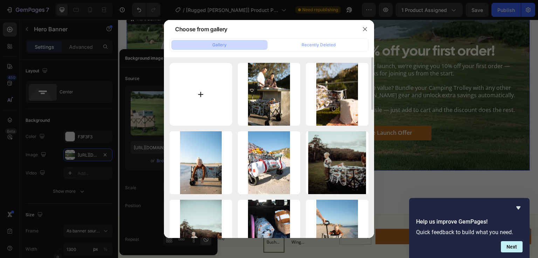
click at [207, 90] on input "file" at bounding box center [201, 94] width 63 height 63
type input "C:\fakepath\Fliss&Co-52.JPG"
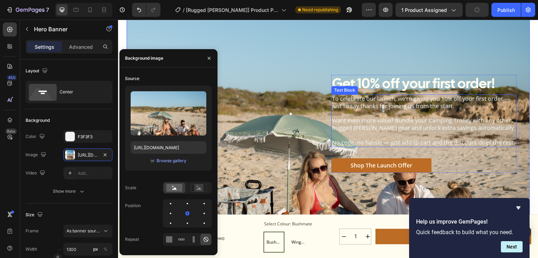
scroll to position [1593, 0]
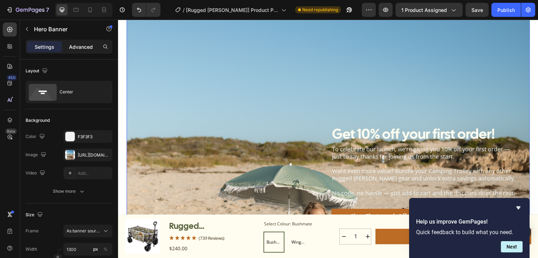
click at [83, 47] on p "Advanced" at bounding box center [81, 46] width 24 height 7
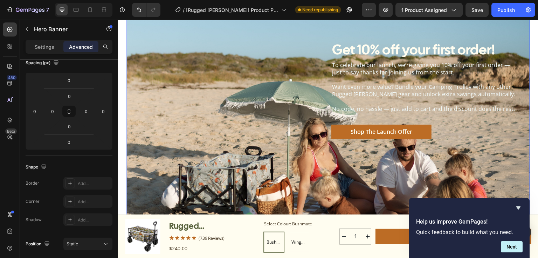
scroll to position [1733, 0]
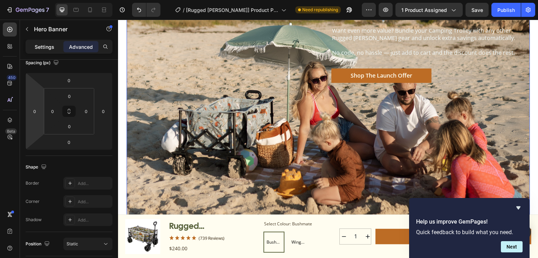
click at [39, 44] on p "Settings" at bounding box center [45, 46] width 20 height 7
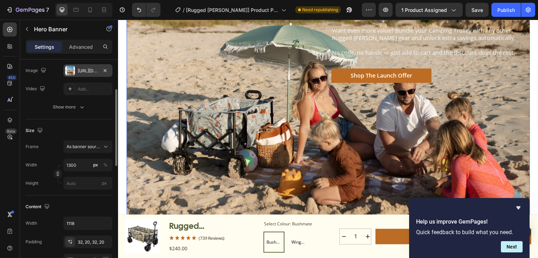
click at [95, 75] on div "https://cdn.shopify.com/s/files/1/0766/1905/5324/files/gempages_571859749562221…" at bounding box center [87, 70] width 49 height 13
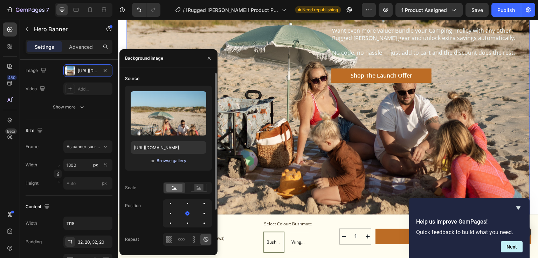
click at [173, 162] on div "Browse gallery" at bounding box center [172, 160] width 30 height 6
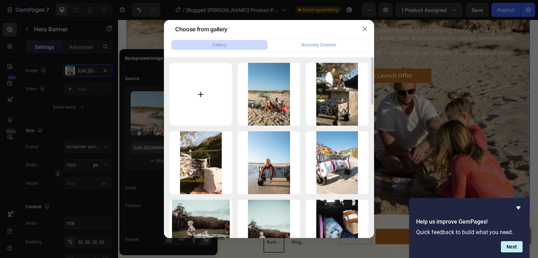
click at [194, 100] on input "file" at bounding box center [201, 94] width 63 height 63
type input "C:\fakepath\639c5967-0869-4aac-949f-c99a75ef57e5.jpg"
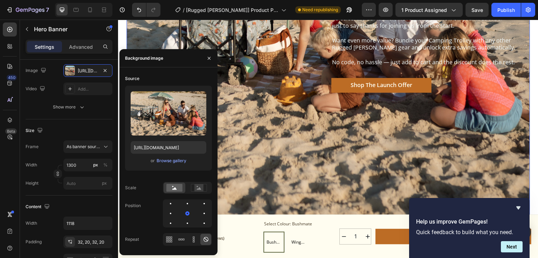
scroll to position [1481, 0]
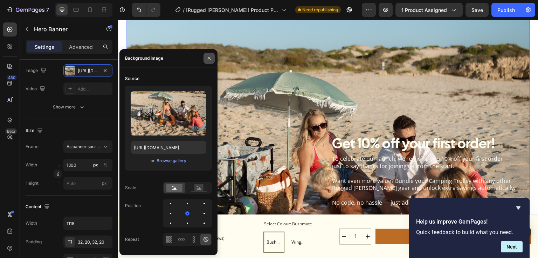
click at [207, 58] on icon "button" at bounding box center [209, 58] width 6 height 6
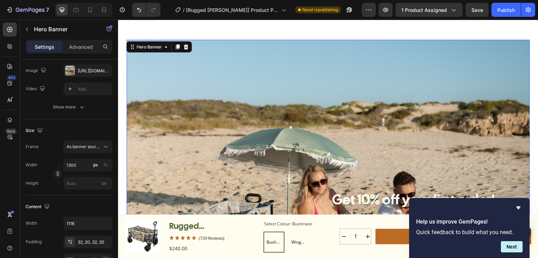
scroll to position [1537, 0]
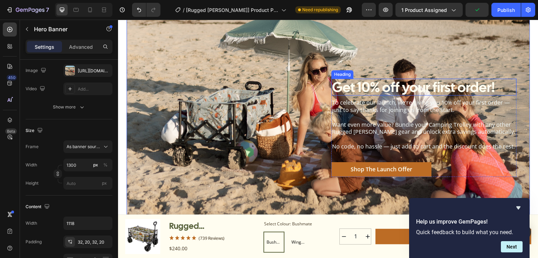
click at [369, 85] on h2 "Get 10% off your first order!" at bounding box center [423, 86] width 185 height 17
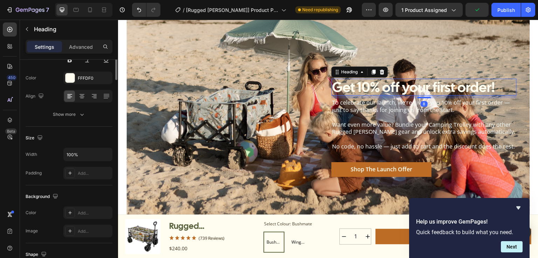
scroll to position [0, 0]
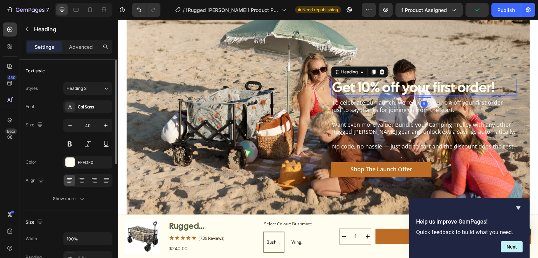
click at [368, 86] on h2 "Get 10% off your first order!" at bounding box center [423, 86] width 185 height 17
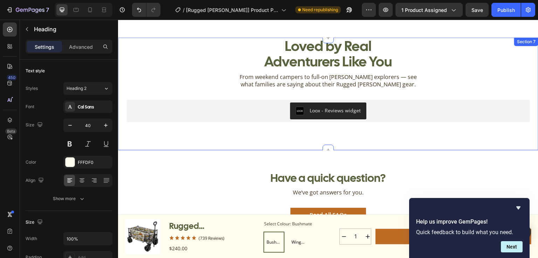
scroll to position [1845, 0]
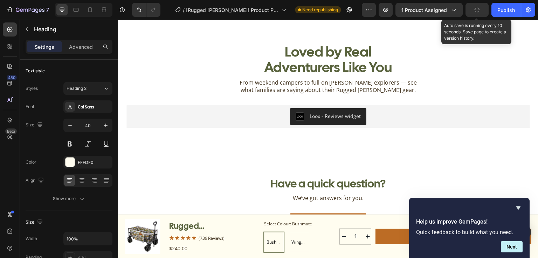
click at [482, 11] on button "button" at bounding box center [477, 10] width 23 height 14
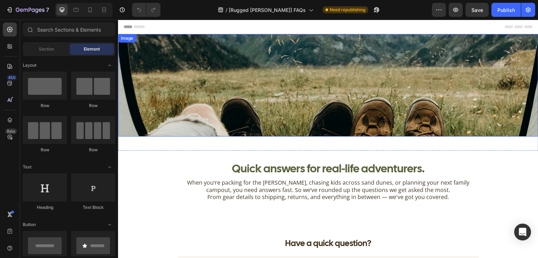
click at [286, 81] on img at bounding box center [328, 85] width 420 height 102
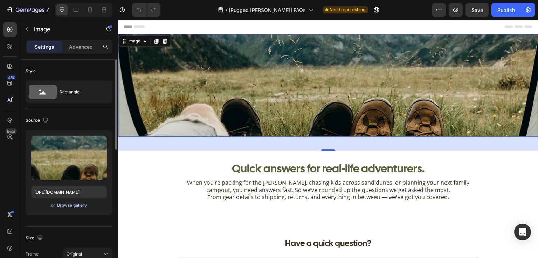
click at [81, 202] on div "Browse gallery" at bounding box center [72, 205] width 30 height 6
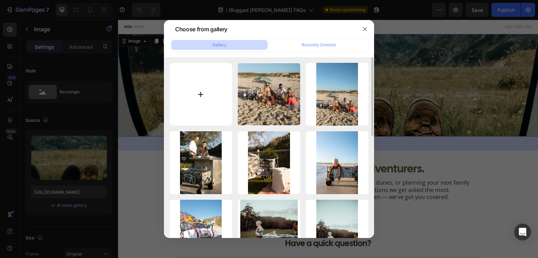
click at [193, 105] on input "file" at bounding box center [201, 94] width 63 height 63
type input "C:\fakepath\Fliss&Co-42.JPG"
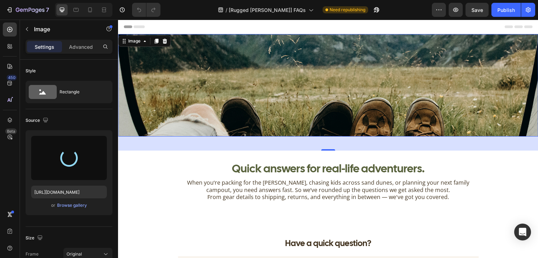
type input "[URL][DOMAIN_NAME]"
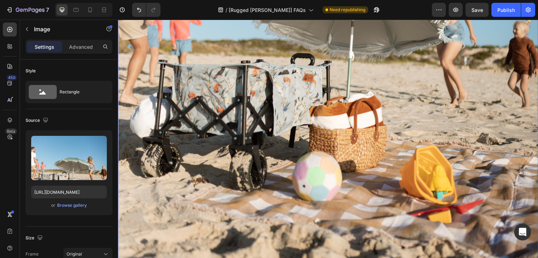
scroll to position [364, 0]
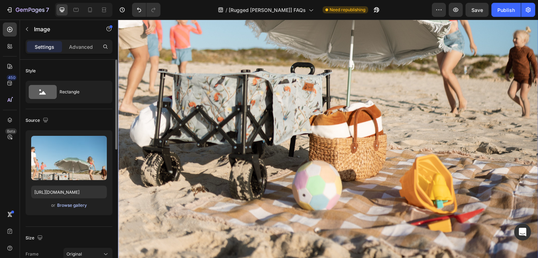
click at [73, 204] on div "Browse gallery" at bounding box center [72, 205] width 30 height 6
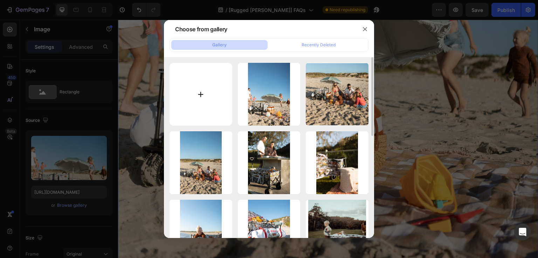
click at [200, 88] on input "file" at bounding box center [201, 94] width 63 height 63
click at [364, 28] on icon "button" at bounding box center [365, 29] width 6 height 6
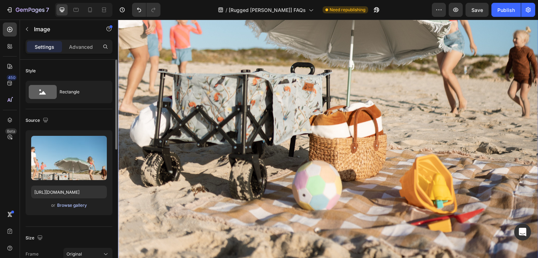
click at [69, 202] on div "Browse gallery" at bounding box center [72, 205] width 30 height 6
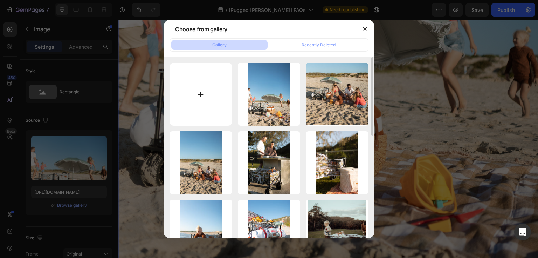
click at [198, 91] on input "file" at bounding box center [201, 94] width 63 height 63
click at [363, 30] on icon "button" at bounding box center [365, 29] width 6 height 6
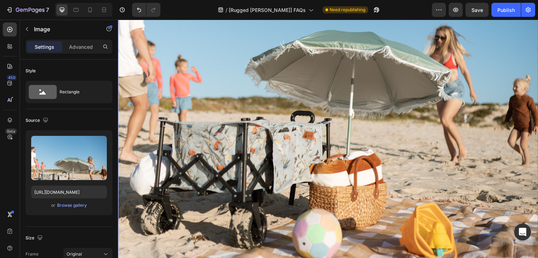
scroll to position [280, 0]
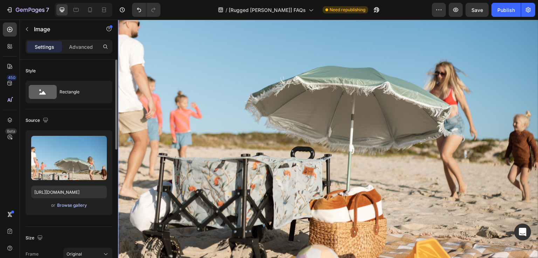
click at [73, 206] on div "Browse gallery" at bounding box center [72, 205] width 30 height 6
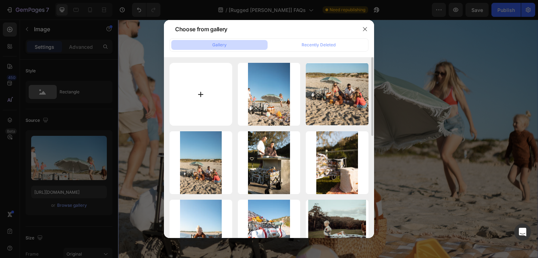
click at [205, 82] on input "file" at bounding box center [201, 94] width 63 height 63
type input "C:\fakepath\Fliss&Co-35.JPG"
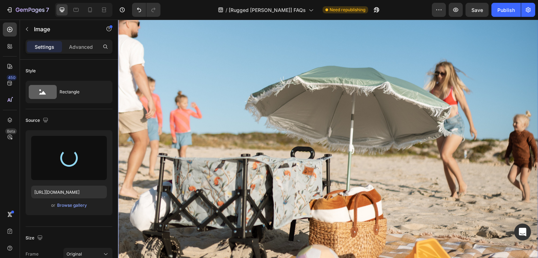
scroll to position [140, 0]
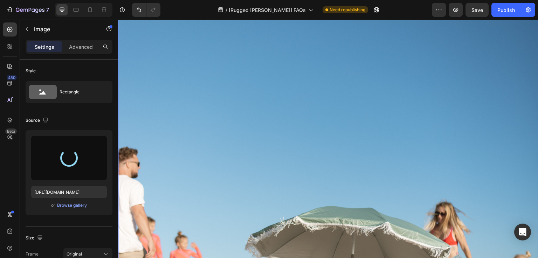
type input "https://cdn.shopify.com/s/files/1/0766/1905/5324/files/gempages_571859749562221…"
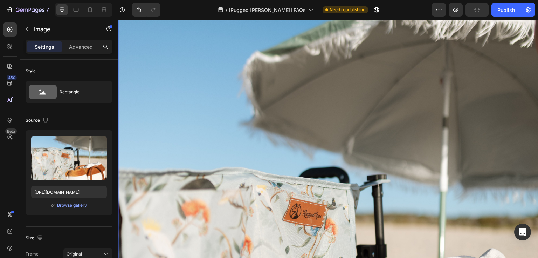
scroll to position [84, 0]
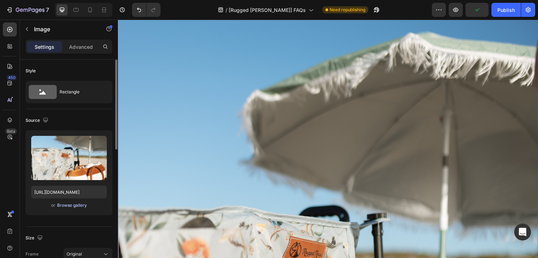
click at [71, 202] on div "Browse gallery" at bounding box center [72, 205] width 30 height 6
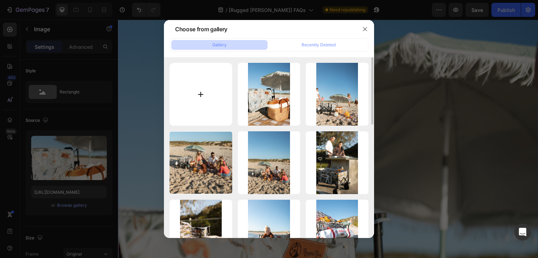
click at [195, 105] on input "file" at bounding box center [201, 94] width 63 height 63
type input "C:\fakepath\f51464f8-eae2-4198-aa3c-e0c55050852f.jpg"
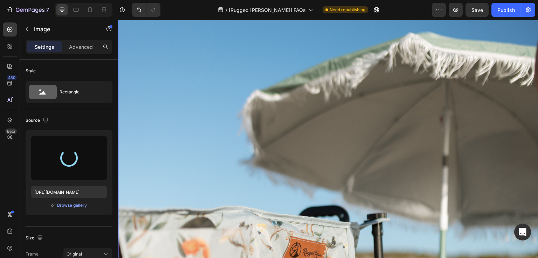
type input "https://cdn.shopify.com/s/files/1/0766/1905/5324/files/gempages_571859749562221…"
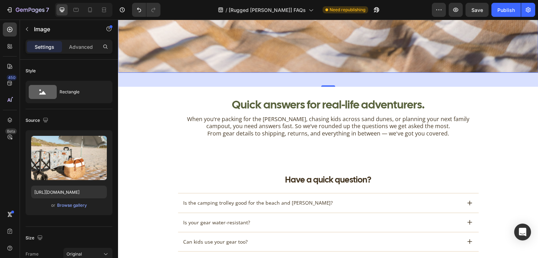
scroll to position [392, 0]
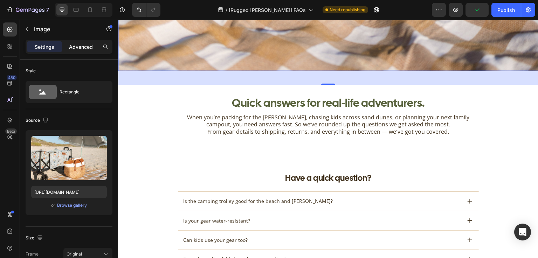
click at [82, 48] on p "Advanced" at bounding box center [81, 46] width 24 height 7
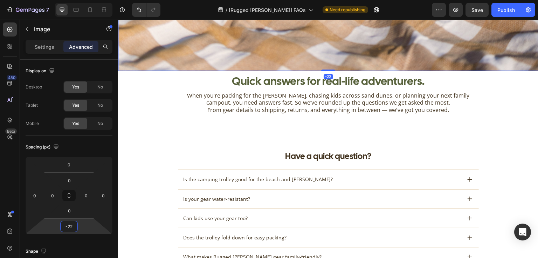
type input "-20"
drag, startPoint x: 70, startPoint y: 233, endPoint x: 73, endPoint y: 241, distance: 8.9
click at [73, 0] on html "7 Version history / [Rugged Roos] FAQs Need republishing Preview Save Publish 4…" at bounding box center [269, 0] width 538 height 0
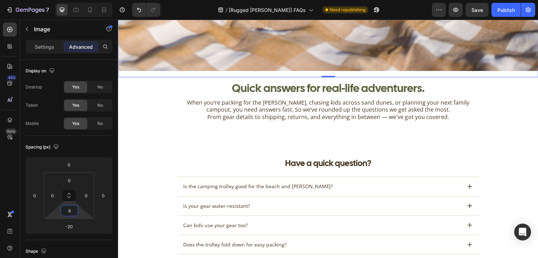
type input "0"
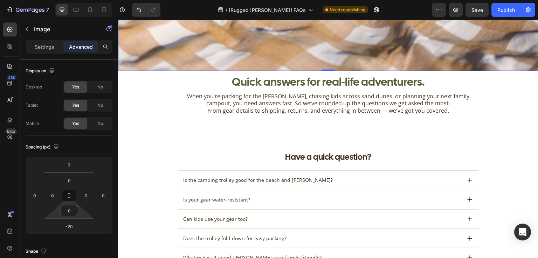
drag, startPoint x: 69, startPoint y: 216, endPoint x: 73, endPoint y: 222, distance: 6.6
click at [73, 0] on html "7 Version history / [Rugged Roos] FAQs Need republishing Preview Save Publish 4…" at bounding box center [269, 0] width 538 height 0
click at [68, 197] on icon at bounding box center [69, 195] width 6 height 6
drag, startPoint x: 69, startPoint y: 202, endPoint x: 69, endPoint y: 205, distance: 3.5
click at [69, 0] on html "7 Version history / [Rugged Roos] FAQs Need republishing Preview Publish 450 Be…" at bounding box center [269, 0] width 538 height 0
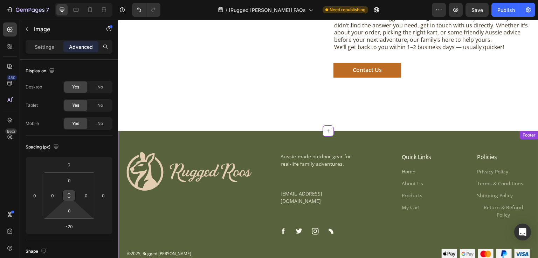
scroll to position [938, 0]
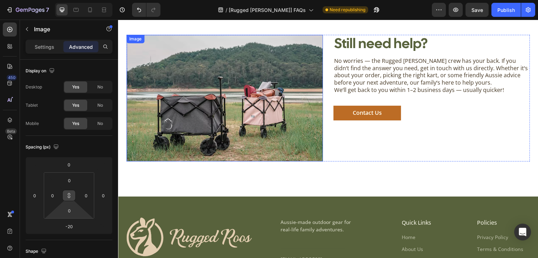
click at [227, 96] on img at bounding box center [224, 98] width 197 height 126
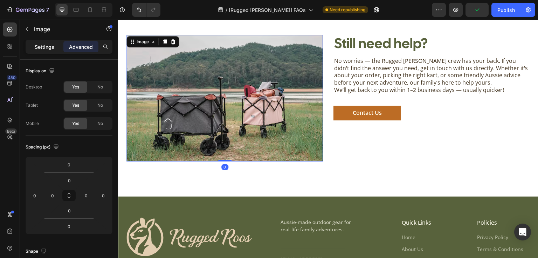
click at [46, 48] on p "Settings" at bounding box center [45, 46] width 20 height 7
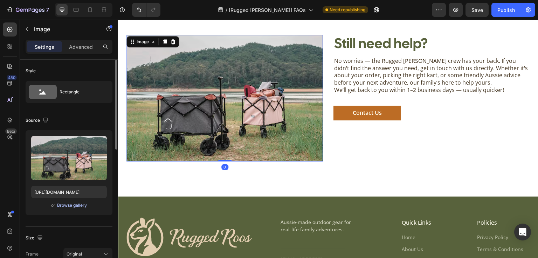
click at [70, 206] on div "Browse gallery" at bounding box center [72, 205] width 30 height 6
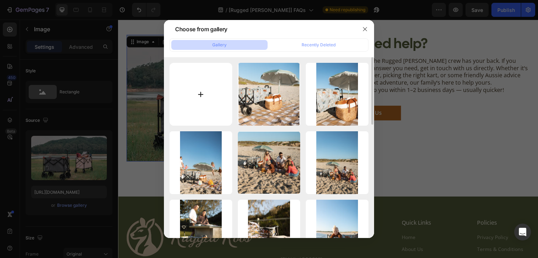
click at [207, 102] on input "file" at bounding box center [201, 94] width 63 height 63
type input "C:\fakepath\Fliss&Co-74.JPG"
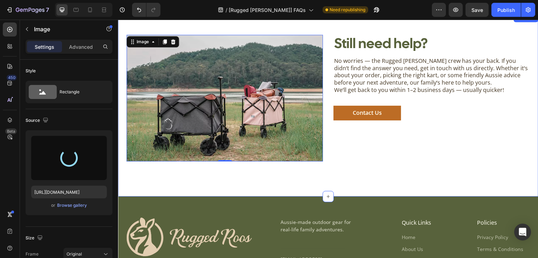
type input "https://cdn.shopify.com/s/files/1/0766/1905/5324/files/gempages_571859749562221…"
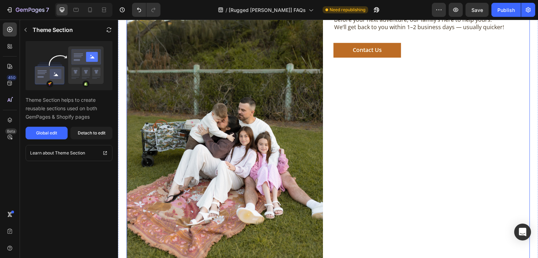
scroll to position [1106, 0]
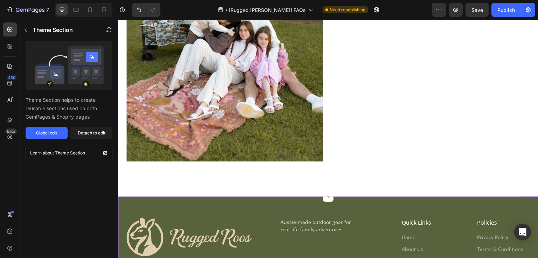
click at [313, 219] on p "Aussie-made outdoor gear for real-life family adventures." at bounding box center [322, 225] width 82 height 15
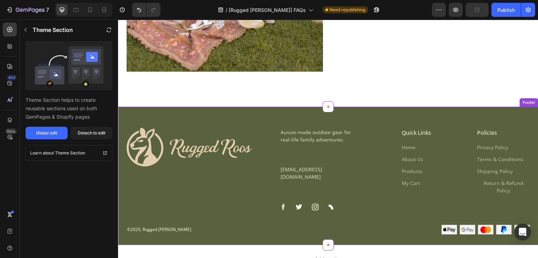
scroll to position [1218, 0]
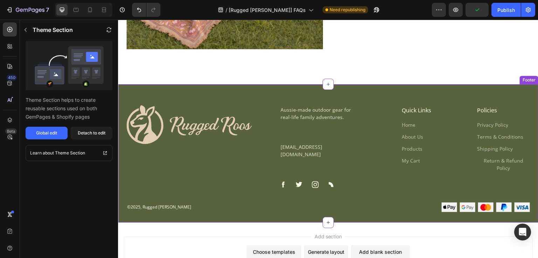
click at [296, 152] on div "Aussie-made outdoor gear for real-life family adventures. Text Block Text Block…" at bounding box center [321, 146] width 83 height 83
click at [55, 133] on div "Global edit" at bounding box center [46, 133] width 21 height 6
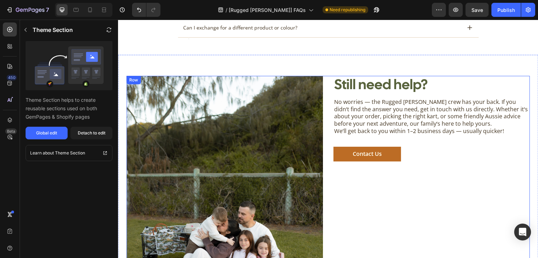
scroll to position [910, 0]
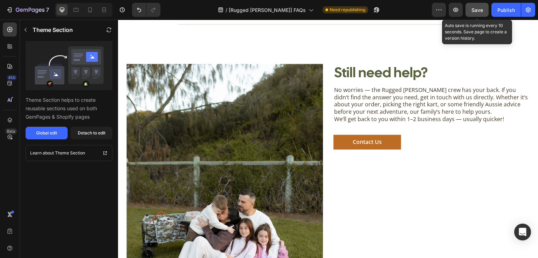
click at [483, 14] on button "Save" at bounding box center [477, 10] width 23 height 14
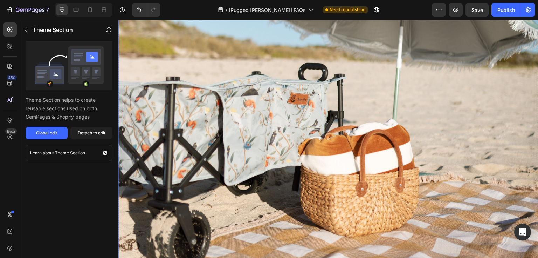
scroll to position [13, 0]
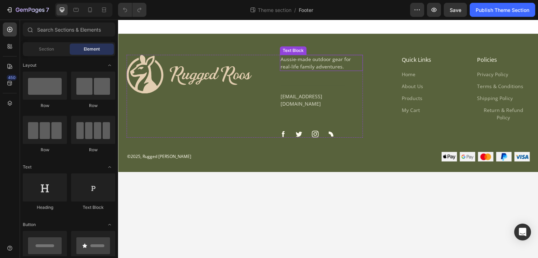
click at [305, 60] on p "Aussie-made outdoor gear for real-life family adventures." at bounding box center [322, 62] width 82 height 15
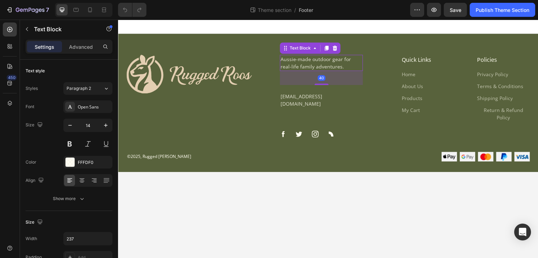
click at [308, 59] on p "Aussie-made outdoor gear for real-life family adventures." at bounding box center [322, 62] width 82 height 15
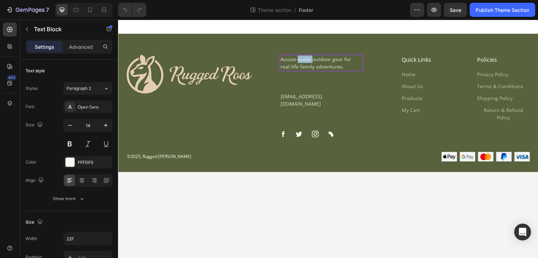
click at [308, 59] on p "Aussie-made outdoor gear for real-life family adventures." at bounding box center [322, 62] width 82 height 15
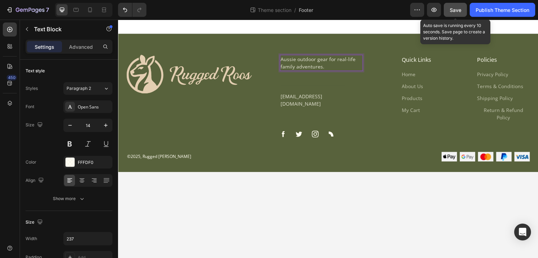
click at [457, 11] on span "Save" at bounding box center [456, 10] width 12 height 6
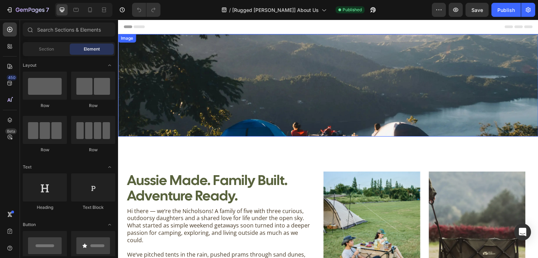
click at [268, 87] on img at bounding box center [328, 85] width 420 height 102
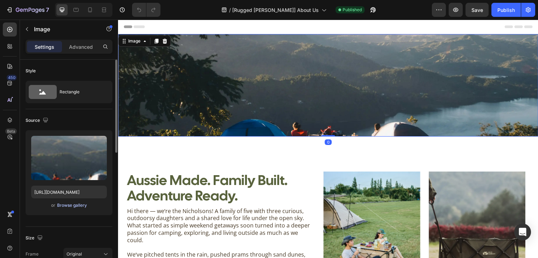
click at [70, 206] on div "Browse gallery" at bounding box center [72, 205] width 30 height 6
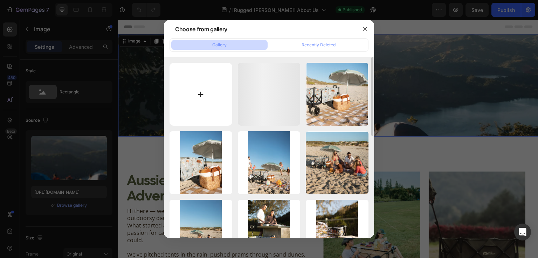
click at [190, 77] on input "file" at bounding box center [201, 94] width 63 height 63
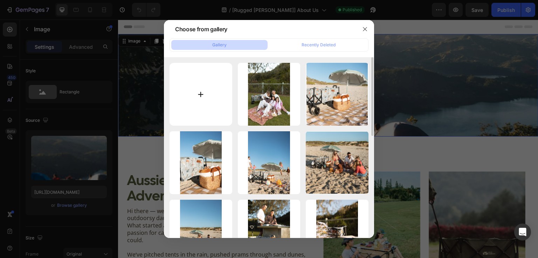
type input "C:\fakepath\w6kzinowjmwrpti2ul7j.webp"
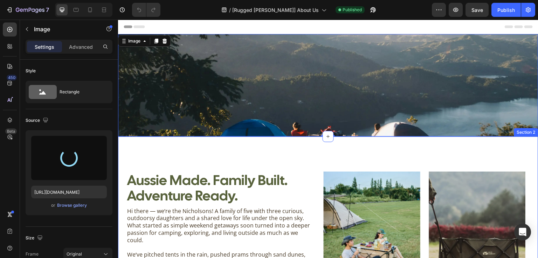
type input "[URL][DOMAIN_NAME]"
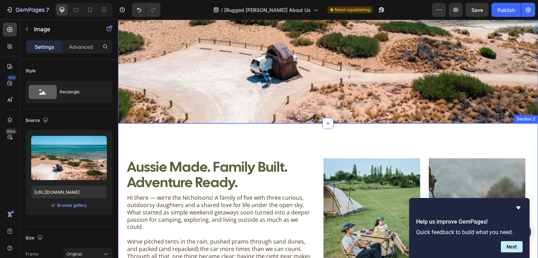
scroll to position [140, 0]
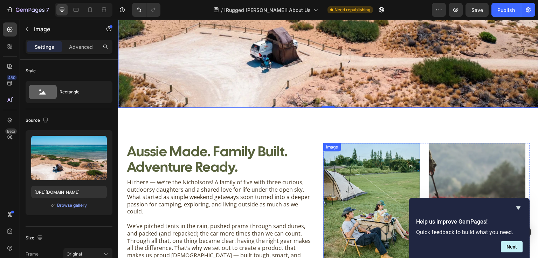
click at [367, 196] on img at bounding box center [371, 207] width 97 height 129
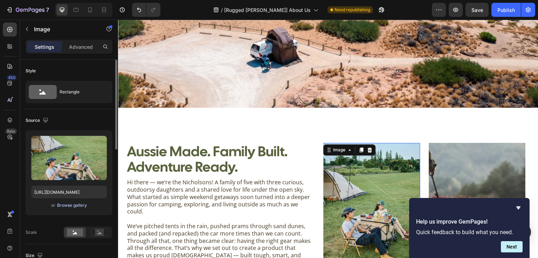
click at [67, 205] on div "Browse gallery" at bounding box center [72, 205] width 30 height 6
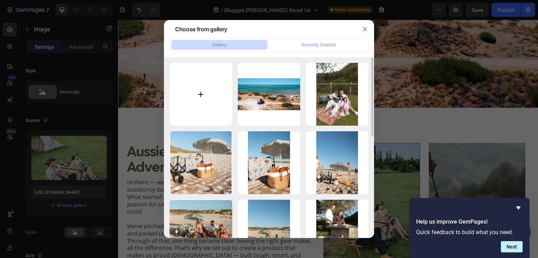
click at [207, 81] on input "file" at bounding box center [201, 94] width 63 height 63
type input "C:\fakepath\Fliss&Co-64.JPG"
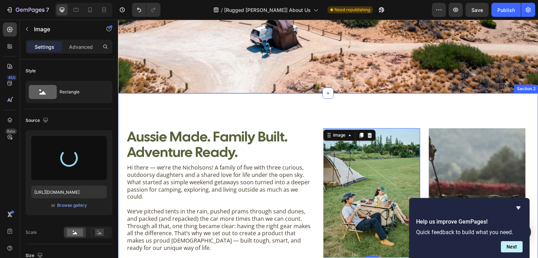
scroll to position [168, 0]
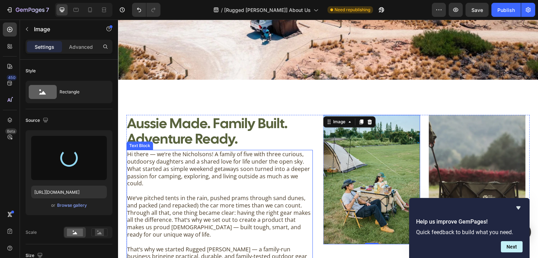
type input "[URL][DOMAIN_NAME]"
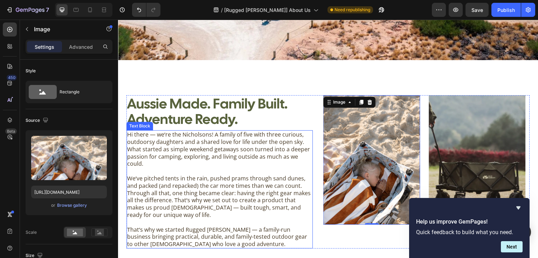
scroll to position [224, 0]
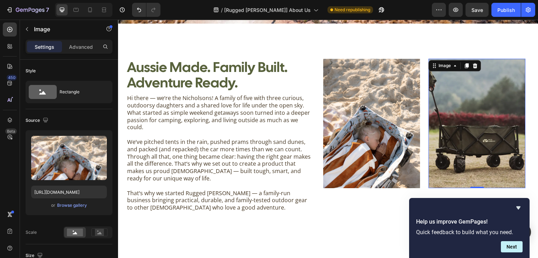
click at [468, 125] on img at bounding box center [477, 123] width 97 height 129
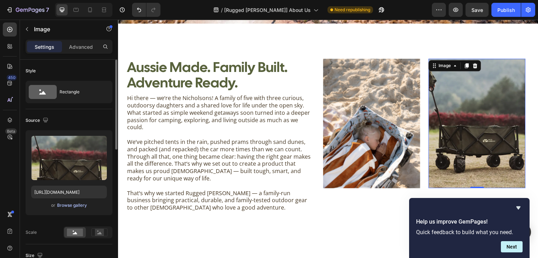
click at [76, 202] on div "Browse gallery" at bounding box center [72, 205] width 30 height 6
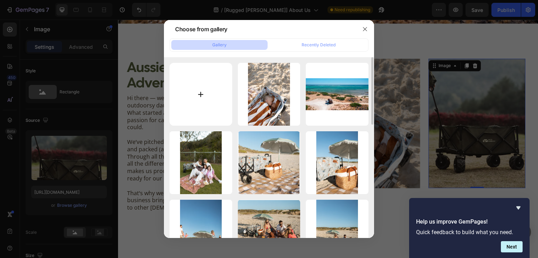
click at [203, 113] on input "file" at bounding box center [201, 94] width 63 height 63
type input "C:\fakepath\Fliss&Co-59.JPG"
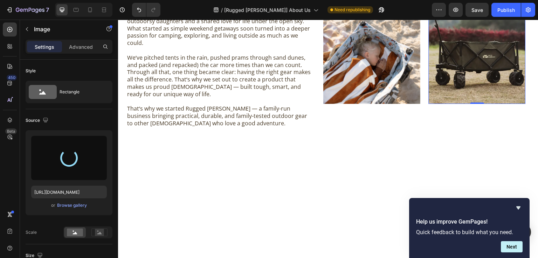
scroll to position [196, 0]
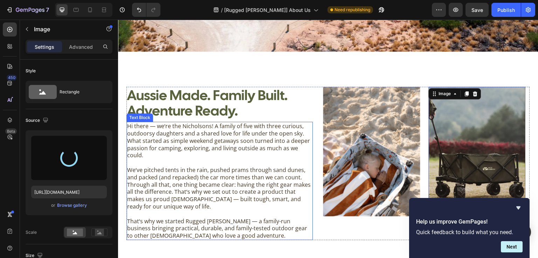
type input "[URL][DOMAIN_NAME]"
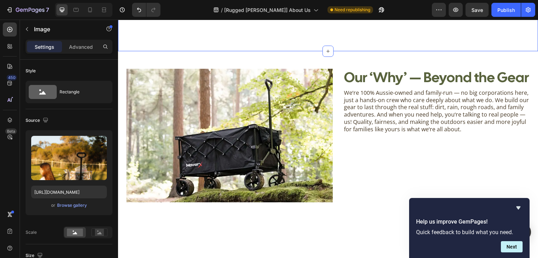
scroll to position [420, 0]
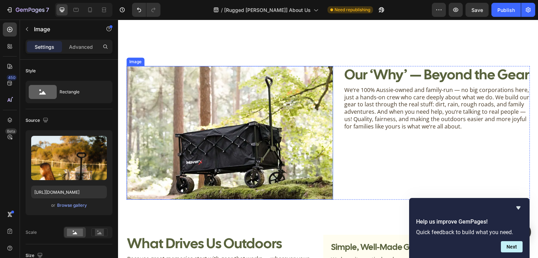
click at [255, 122] on img at bounding box center [229, 132] width 207 height 133
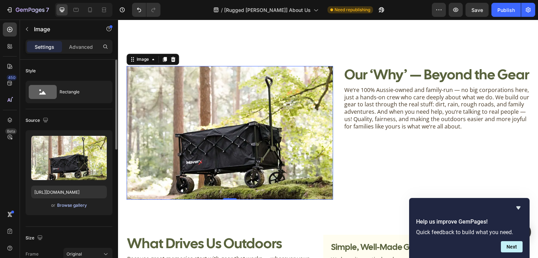
click at [74, 204] on div "Browse gallery" at bounding box center [72, 205] width 30 height 6
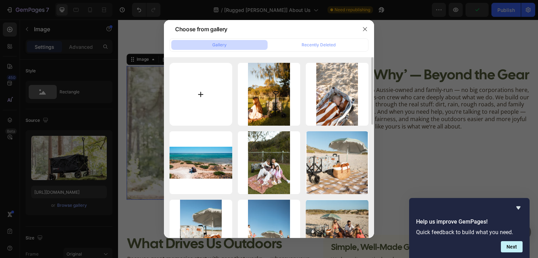
click at [207, 100] on input "file" at bounding box center [201, 94] width 63 height 63
type input "C:\fakepath\Fliss&Co-58.JPG"
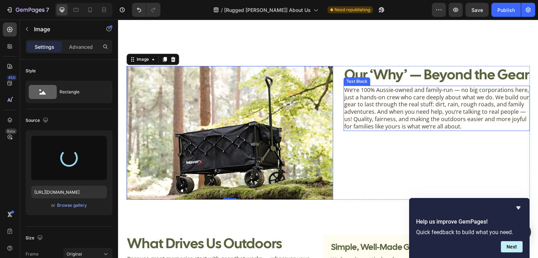
type input "[URL][DOMAIN_NAME]"
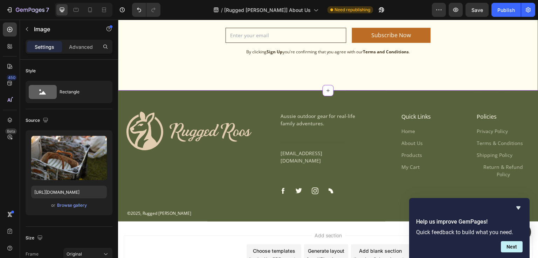
scroll to position [1598, 0]
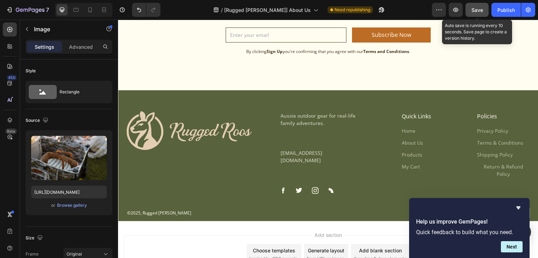
click at [480, 11] on span "Save" at bounding box center [478, 10] width 12 height 6
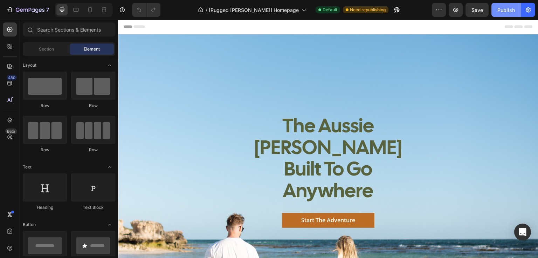
click at [508, 12] on div "Publish" at bounding box center [506, 9] width 18 height 7
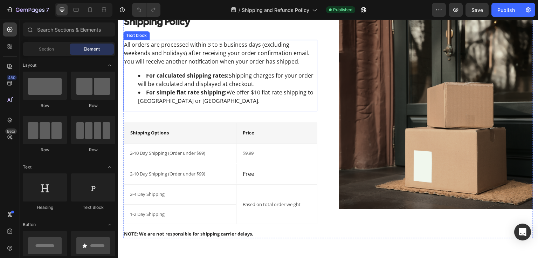
scroll to position [56, 0]
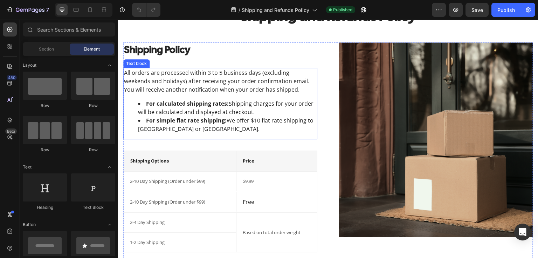
click at [236, 120] on li "For simple flat rate shipping: We offer $10 flat rate shipping to [GEOGRAPHIC_D…" at bounding box center [227, 124] width 179 height 17
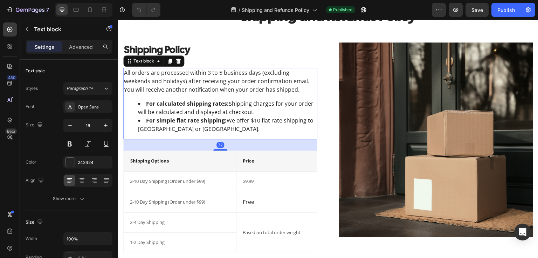
click at [230, 122] on li "For simple flat rate shipping: We offer $10 flat rate shipping to [GEOGRAPHIC_D…" at bounding box center [227, 124] width 179 height 17
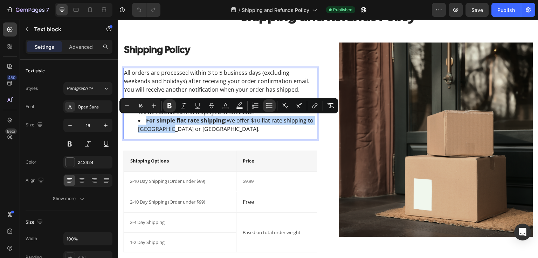
drag, startPoint x: 145, startPoint y: 120, endPoint x: 168, endPoint y: 132, distance: 25.6
click at [168, 132] on li "For simple flat rate shipping: We offer $10 flat rate shipping to [GEOGRAPHIC_D…" at bounding box center [227, 124] width 179 height 17
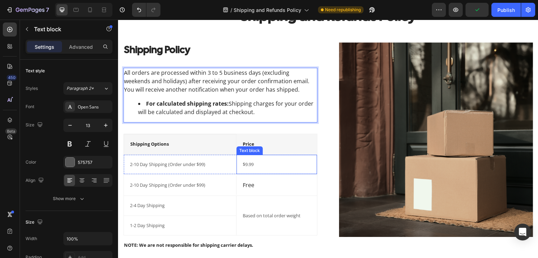
click at [247, 164] on p "$9.99" at bounding box center [277, 164] width 68 height 7
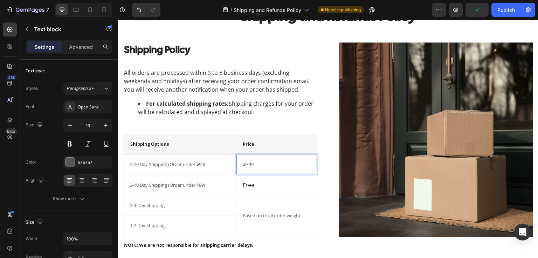
click at [255, 163] on p "$9.99" at bounding box center [277, 164] width 68 height 7
click at [249, 183] on p "Free" at bounding box center [277, 184] width 68 height 8
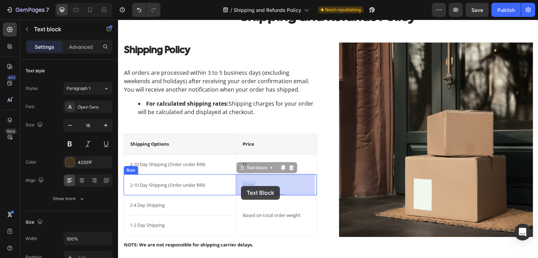
drag, startPoint x: 253, startPoint y: 186, endPoint x: 241, endPoint y: 186, distance: 12.3
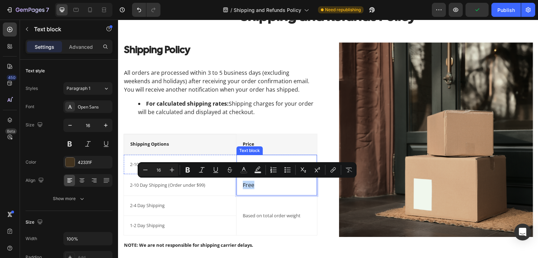
click at [256, 158] on div "Fr Text block" at bounding box center [276, 165] width 81 height 20
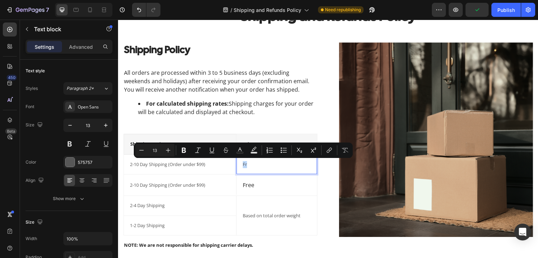
drag, startPoint x: 248, startPoint y: 164, endPoint x: 239, endPoint y: 165, distance: 9.9
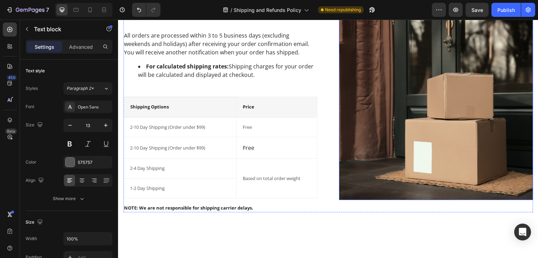
scroll to position [0, 0]
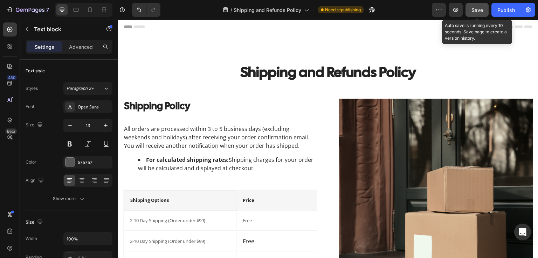
click at [482, 9] on span "Save" at bounding box center [478, 10] width 12 height 6
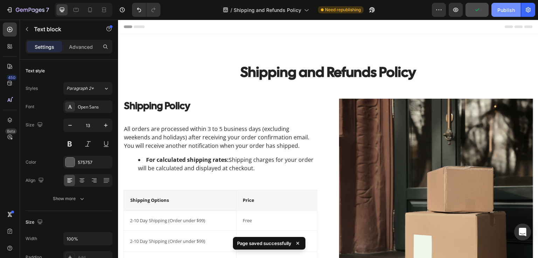
click at [497, 8] on div "Publish" at bounding box center [506, 9] width 18 height 7
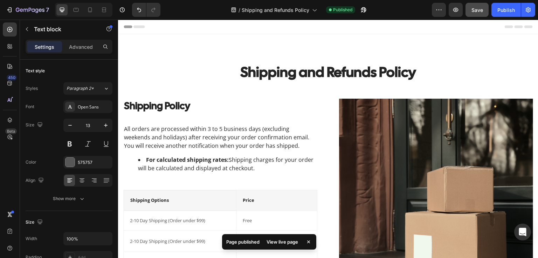
click at [251, 219] on p "Free" at bounding box center [277, 220] width 68 height 7
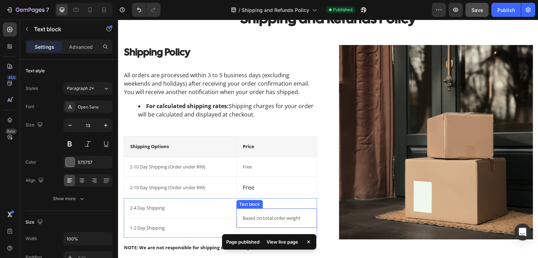
scroll to position [56, 0]
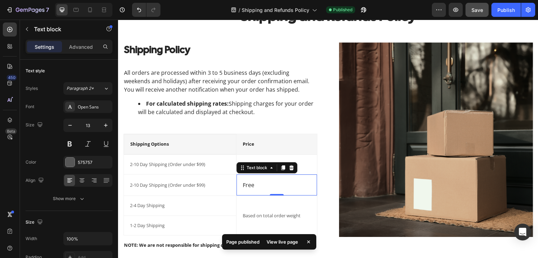
click at [244, 185] on p "Free" at bounding box center [277, 184] width 68 height 8
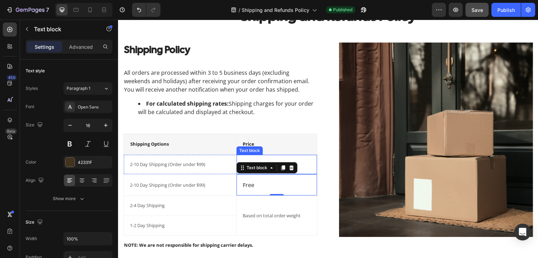
click at [246, 161] on p "Free" at bounding box center [277, 164] width 68 height 7
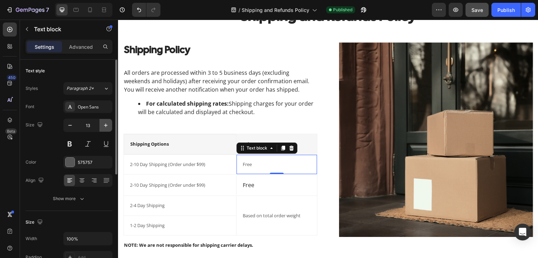
click at [104, 126] on icon "button" at bounding box center [105, 125] width 7 height 7
type input "16"
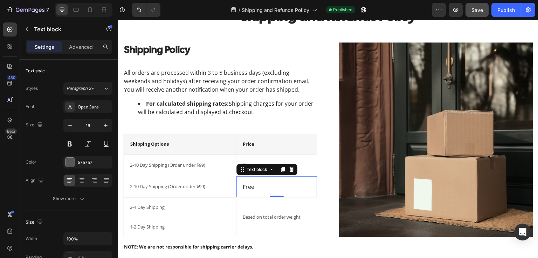
click at [247, 187] on p "Free" at bounding box center [277, 186] width 68 height 8
click at [247, 160] on div "Free" at bounding box center [276, 165] width 69 height 10
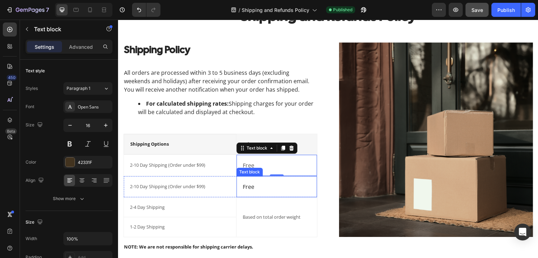
click at [251, 185] on p "Free" at bounding box center [277, 186] width 68 height 8
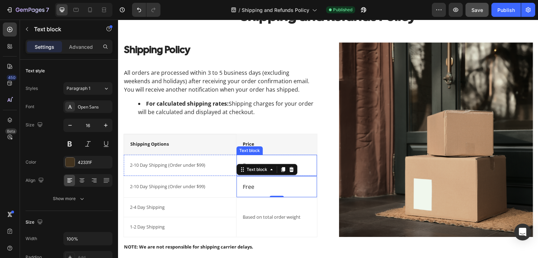
click at [248, 162] on p "Free" at bounding box center [277, 165] width 68 height 8
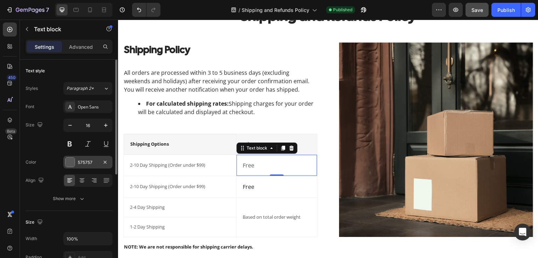
click at [94, 164] on div "575757" at bounding box center [88, 162] width 20 height 6
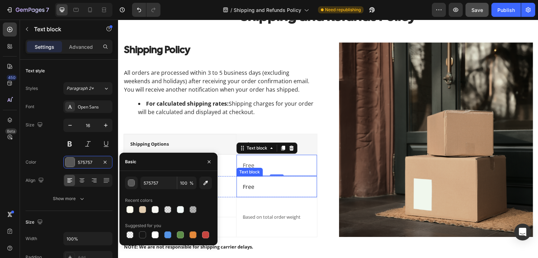
click at [253, 186] on p "Free" at bounding box center [277, 186] width 68 height 8
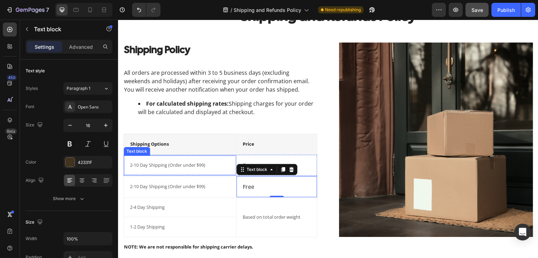
click at [185, 167] on p "2-10 Day Shipping (Order under $99)" at bounding box center [180, 165] width 100 height 7
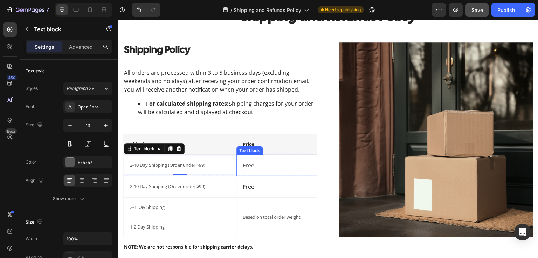
click at [250, 167] on p "Free" at bounding box center [277, 165] width 68 height 8
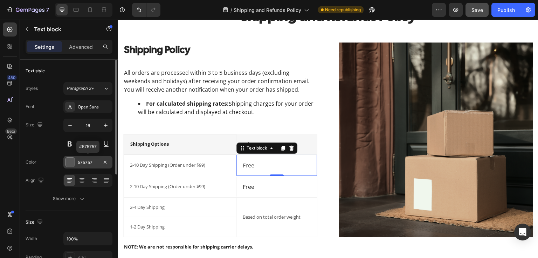
click at [84, 162] on div "575757" at bounding box center [88, 162] width 20 height 6
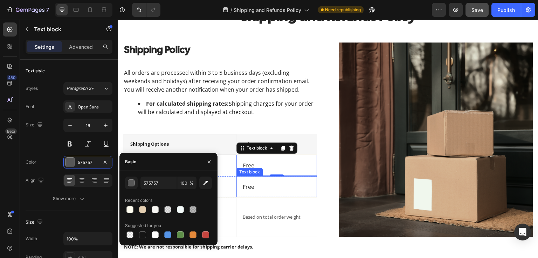
click at [254, 184] on p "Free" at bounding box center [277, 186] width 68 height 8
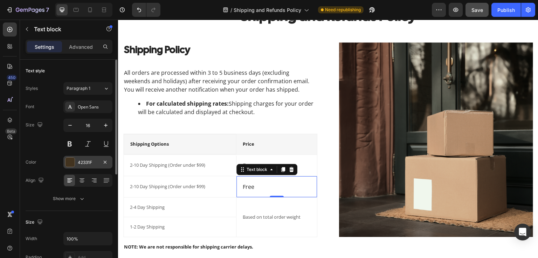
click at [94, 163] on div "42331F" at bounding box center [88, 162] width 20 height 6
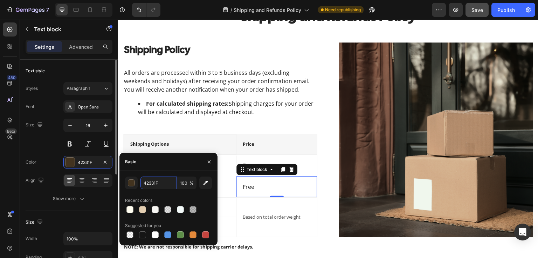
paste input "575757"
type input "575757"
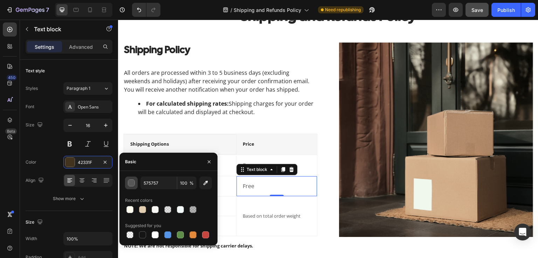
click at [128, 183] on div "button" at bounding box center [131, 182] width 7 height 7
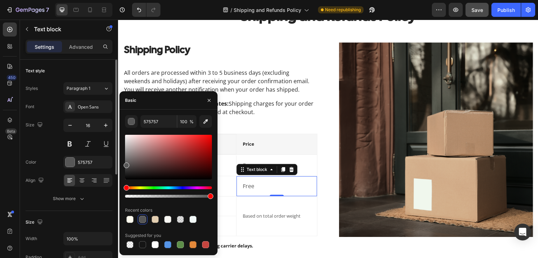
click at [60, 152] on div "Font Open Sans Size 16 Color 575757 Align Show more" at bounding box center [69, 152] width 87 height 104
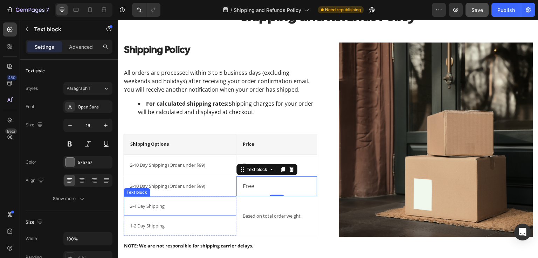
click at [199, 197] on div "2-4 Day Shipping Text block" at bounding box center [180, 206] width 112 height 20
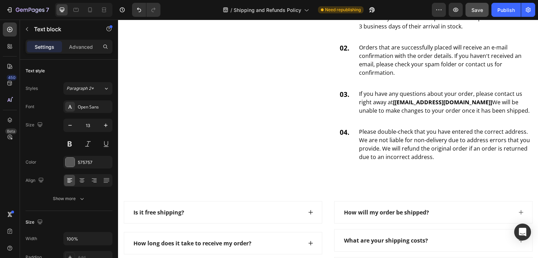
scroll to position [757, 0]
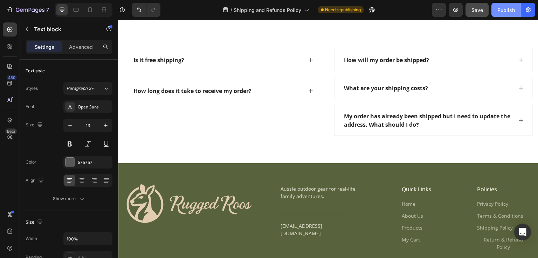
click at [500, 8] on div "Publish" at bounding box center [506, 9] width 18 height 7
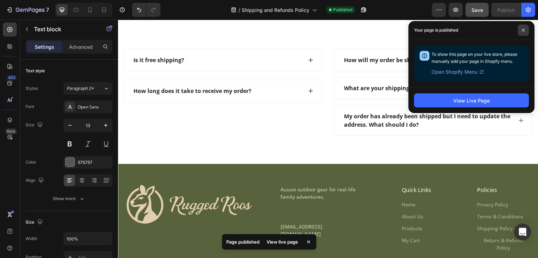
click at [527, 30] on span at bounding box center [523, 30] width 11 height 11
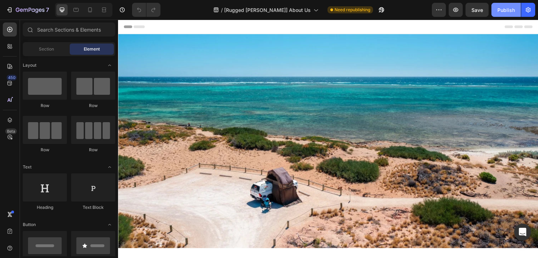
click at [502, 13] on div "Publish" at bounding box center [506, 9] width 18 height 7
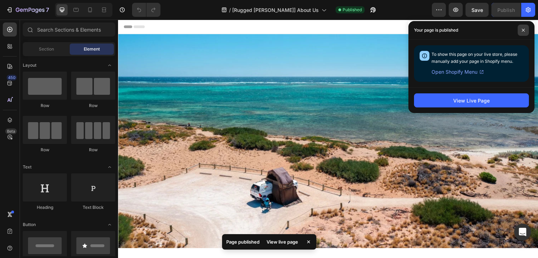
click at [525, 31] on icon at bounding box center [524, 30] width 4 height 4
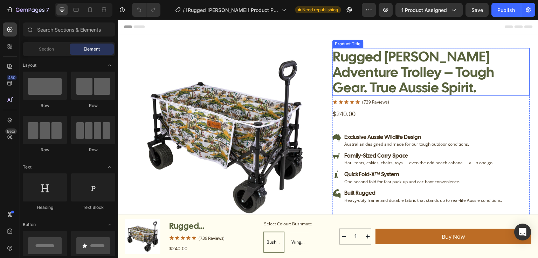
radio input "false"
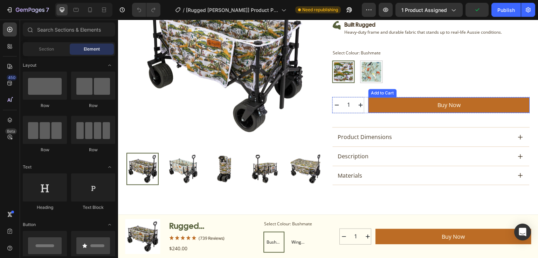
scroll to position [224, 0]
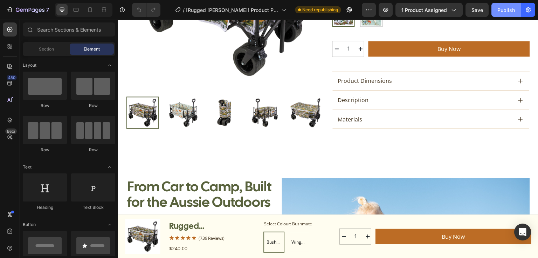
click at [503, 11] on div "Publish" at bounding box center [506, 9] width 18 height 7
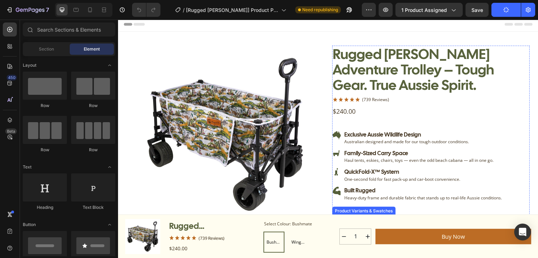
scroll to position [0, 0]
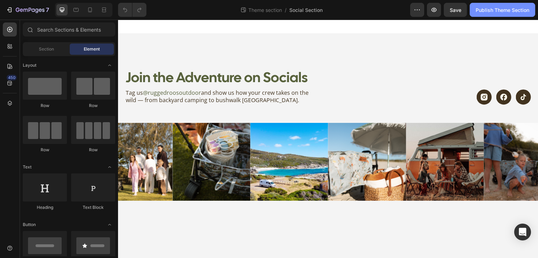
click at [480, 9] on div "Publish Theme Section" at bounding box center [503, 9] width 54 height 7
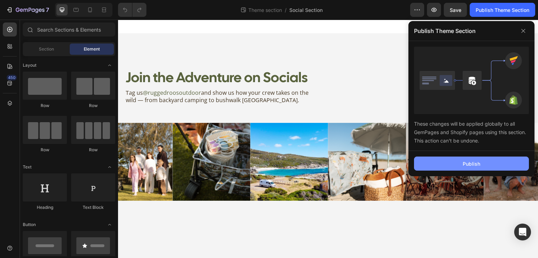
click at [473, 163] on div "Publish" at bounding box center [472, 163] width 18 height 7
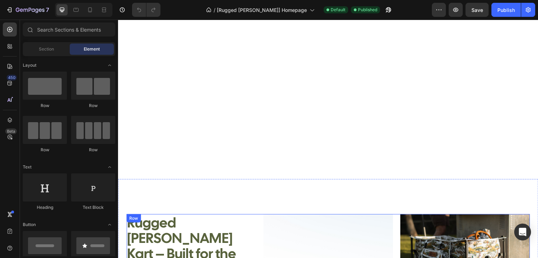
scroll to position [533, 0]
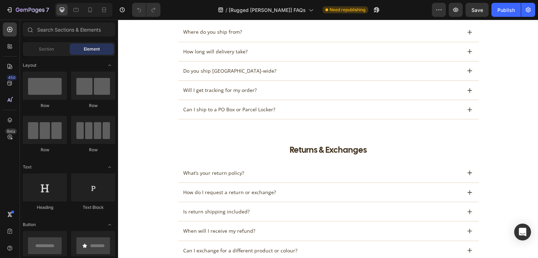
scroll to position [645, 0]
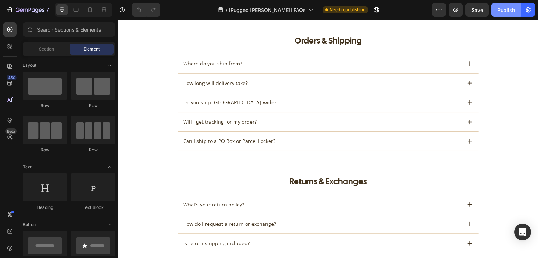
click at [503, 10] on div "Publish" at bounding box center [506, 9] width 18 height 7
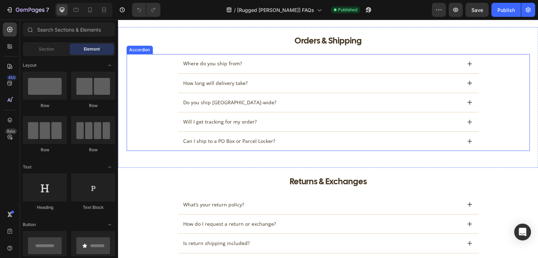
click at [469, 121] on icon at bounding box center [470, 122] width 6 height 6
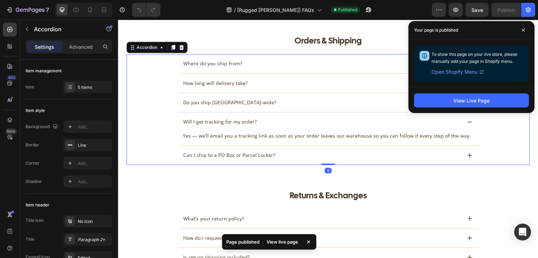
click at [467, 120] on icon at bounding box center [470, 122] width 6 height 6
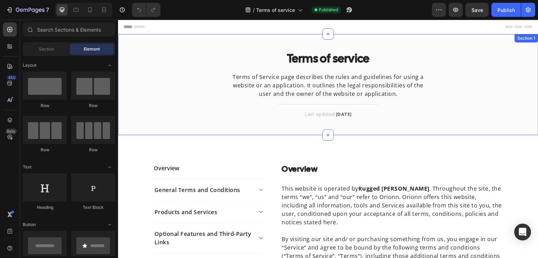
scroll to position [28, 0]
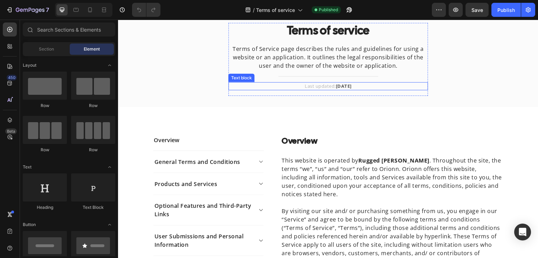
click at [352, 85] on strong "[DATE]" at bounding box center [344, 86] width 16 height 6
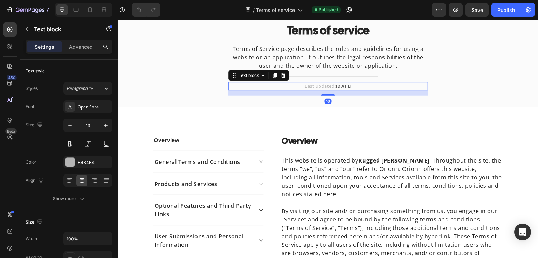
click at [352, 85] on strong "[DATE]" at bounding box center [344, 86] width 16 height 6
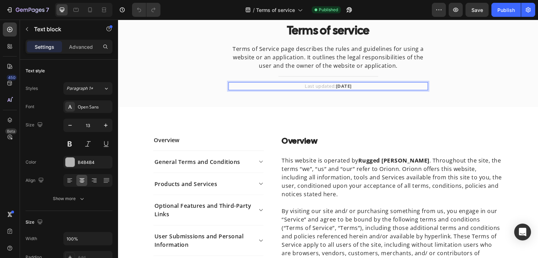
click at [352, 85] on strong "[DATE]" at bounding box center [344, 86] width 16 height 6
click at [291, 103] on div "Terms of service Heading Terms of Service page describes the rules and guidelin…" at bounding box center [328, 56] width 420 height 101
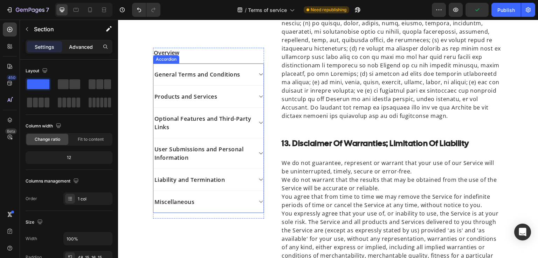
scroll to position [2016, 0]
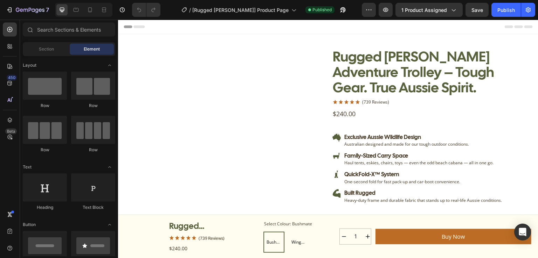
radio input "false"
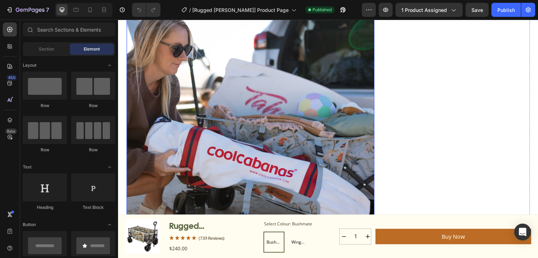
scroll to position [729, 0]
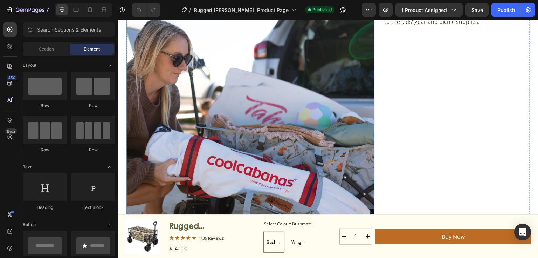
click at [270, 129] on img at bounding box center [250, 117] width 248 height 372
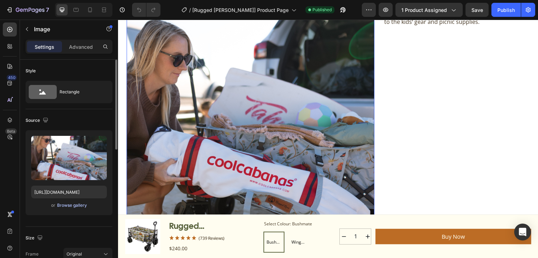
click at [68, 203] on div "Browse gallery" at bounding box center [72, 205] width 30 height 6
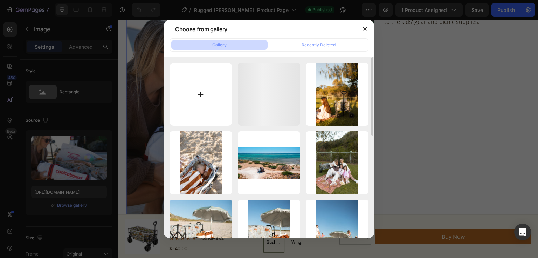
click at [197, 94] on input "file" at bounding box center [201, 94] width 63 height 63
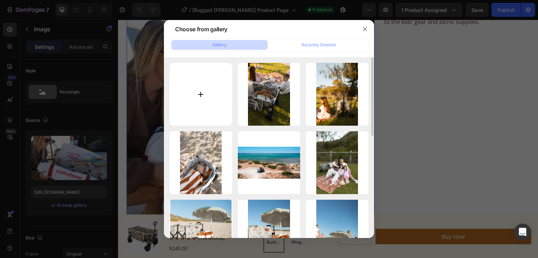
type input "C:\fakepath\946d1cd6-af86-43f3-9d21-ee5015b6539e.jpg"
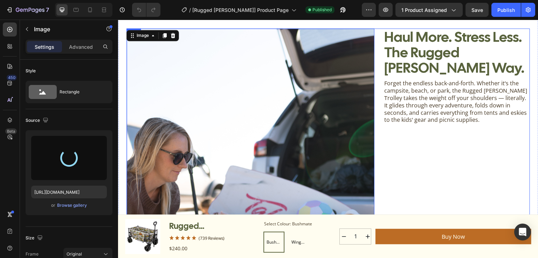
scroll to position [617, 0]
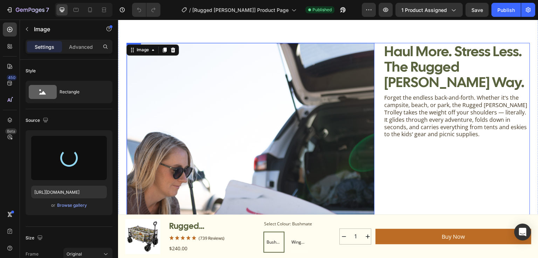
type input "[URL][DOMAIN_NAME]"
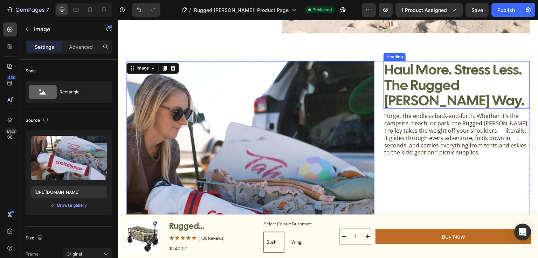
scroll to position [589, 0]
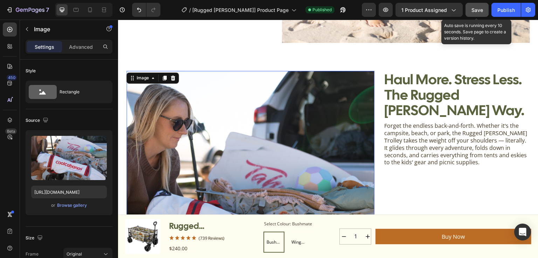
click at [476, 8] on span "Save" at bounding box center [478, 10] width 12 height 6
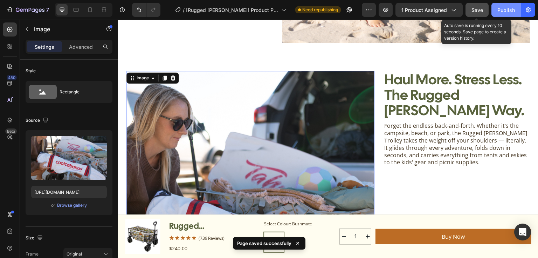
click at [503, 11] on div "Publish" at bounding box center [506, 9] width 18 height 7
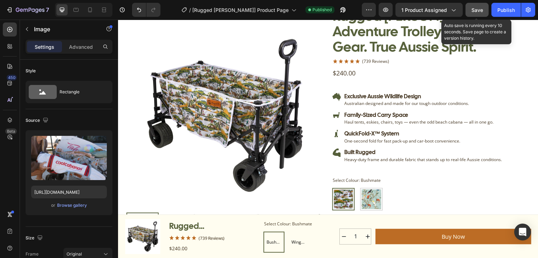
scroll to position [0, 0]
